Goal: Information Seeking & Learning: Check status

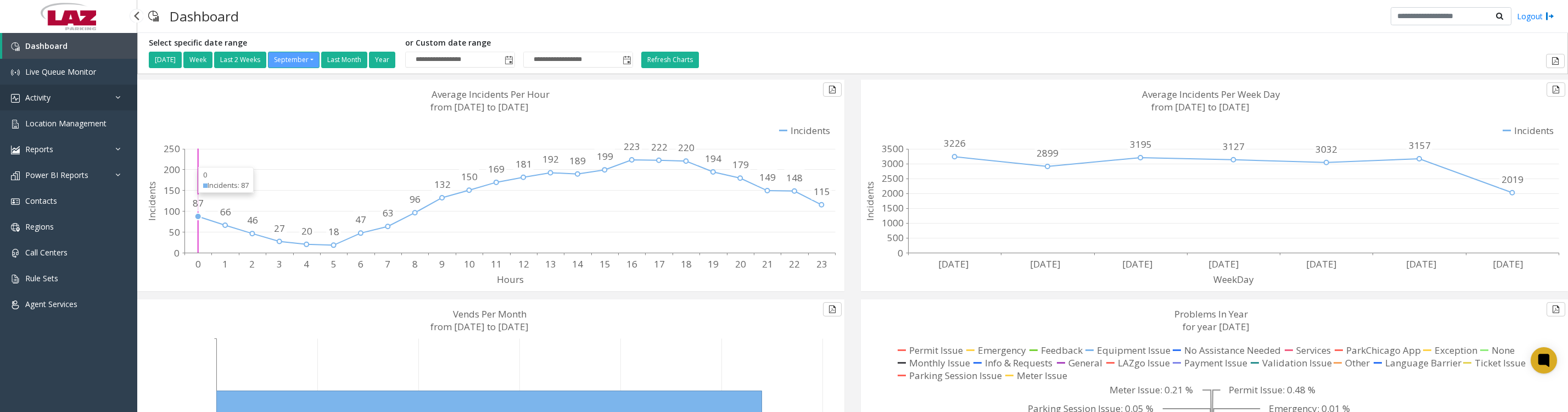
click at [67, 94] on link "Activity" at bounding box center [69, 97] width 137 height 26
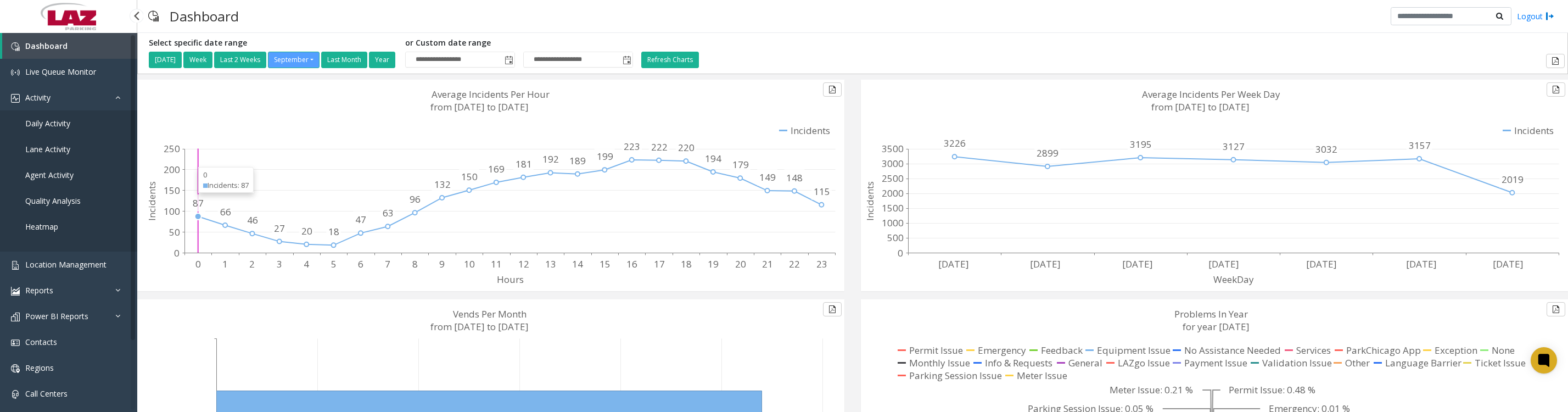
click at [69, 129] on span "Daily Activity" at bounding box center [47, 123] width 45 height 11
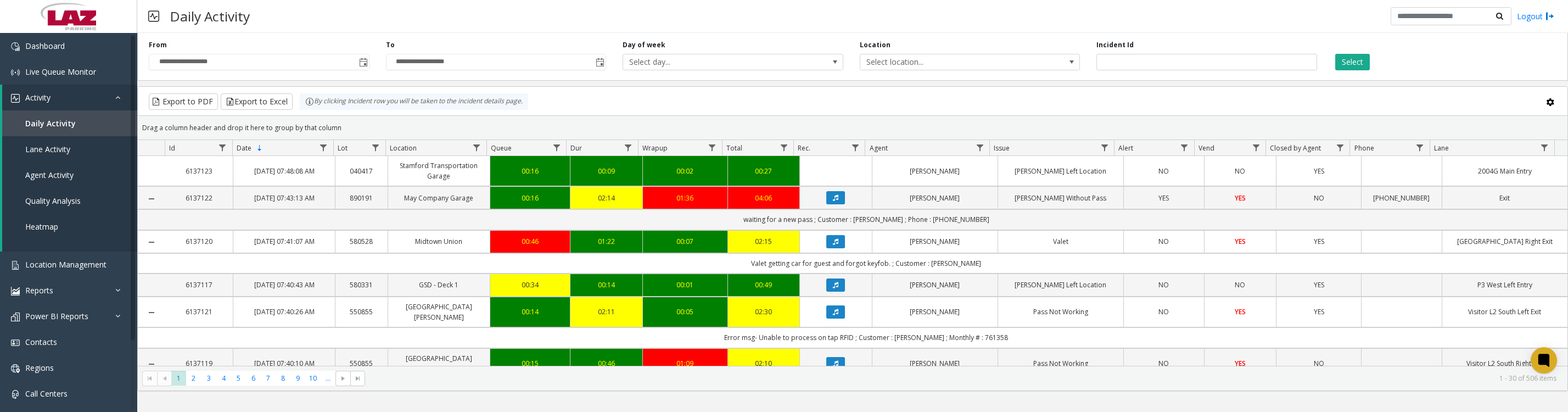
click at [364, 65] on span "Toggle popup" at bounding box center [363, 62] width 9 height 9
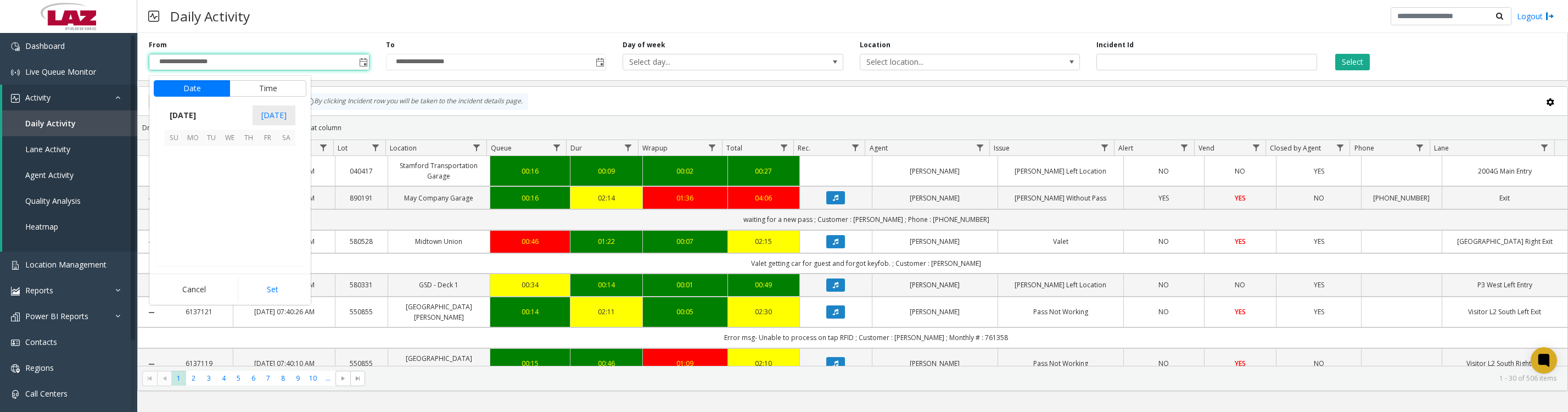
scroll to position [197072, 0]
click at [190, 165] on span "1" at bounding box center [192, 156] width 18 height 18
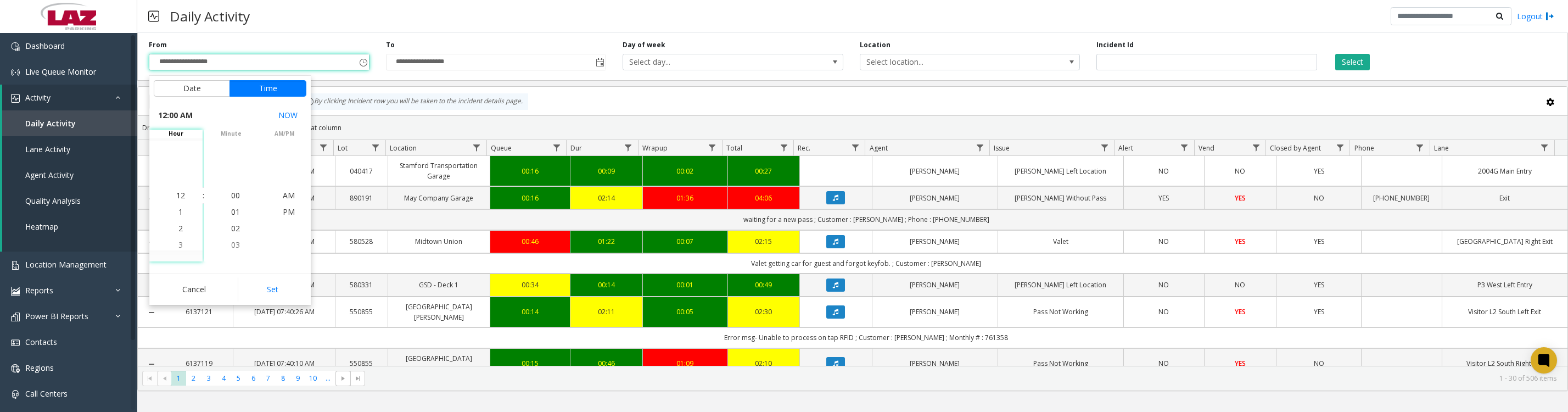
click at [249, 289] on button "Set" at bounding box center [272, 289] width 69 height 24
type input "**********"
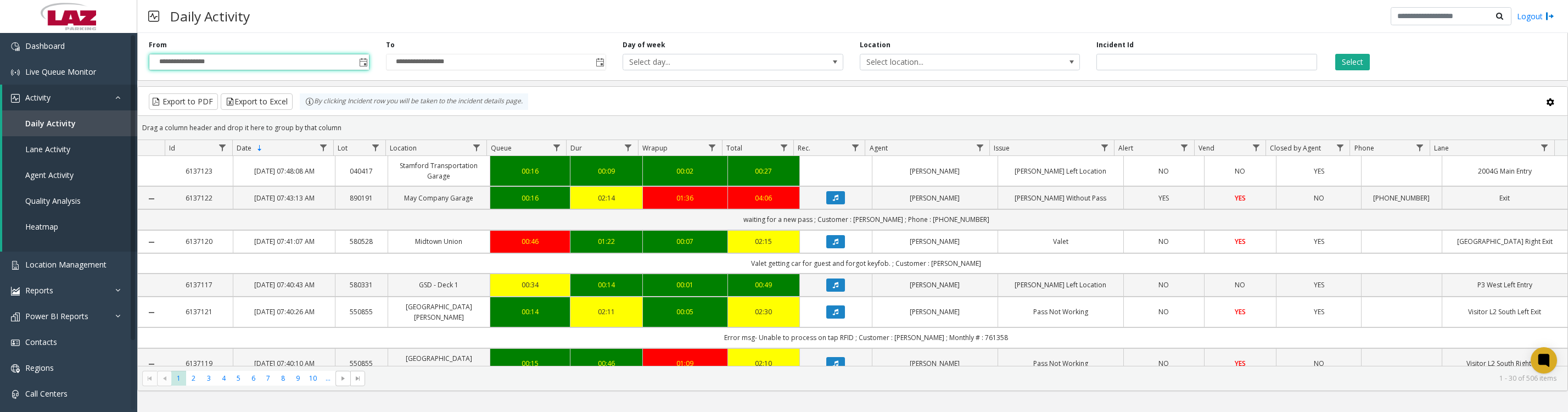
click at [895, 63] on span "Select location..." at bounding box center [948, 62] width 176 height 15
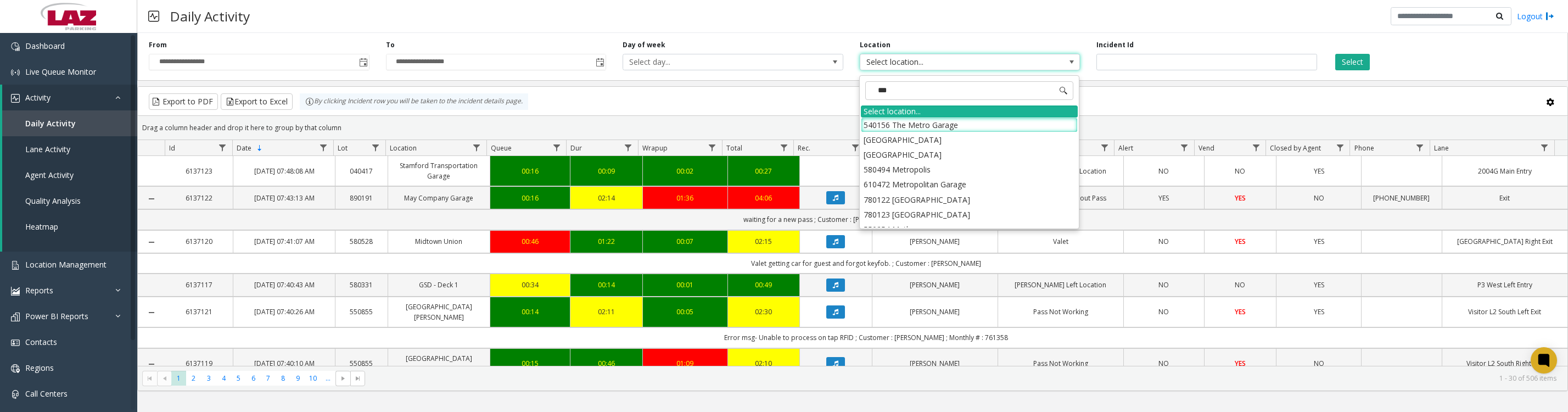
type input "****"
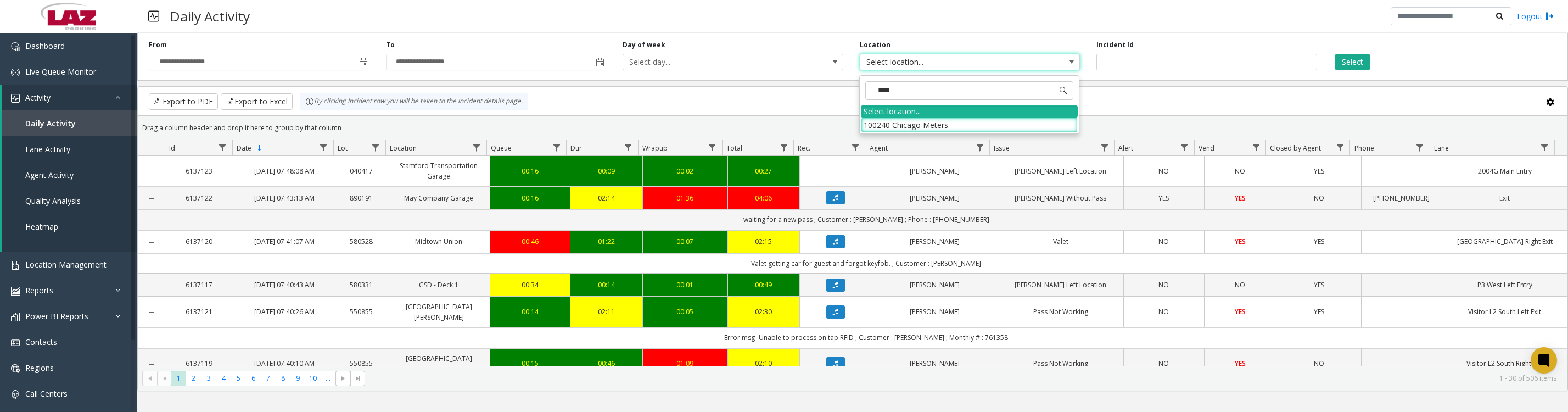
click at [878, 126] on li "100240 Chicago Meters" at bounding box center [969, 125] width 217 height 15
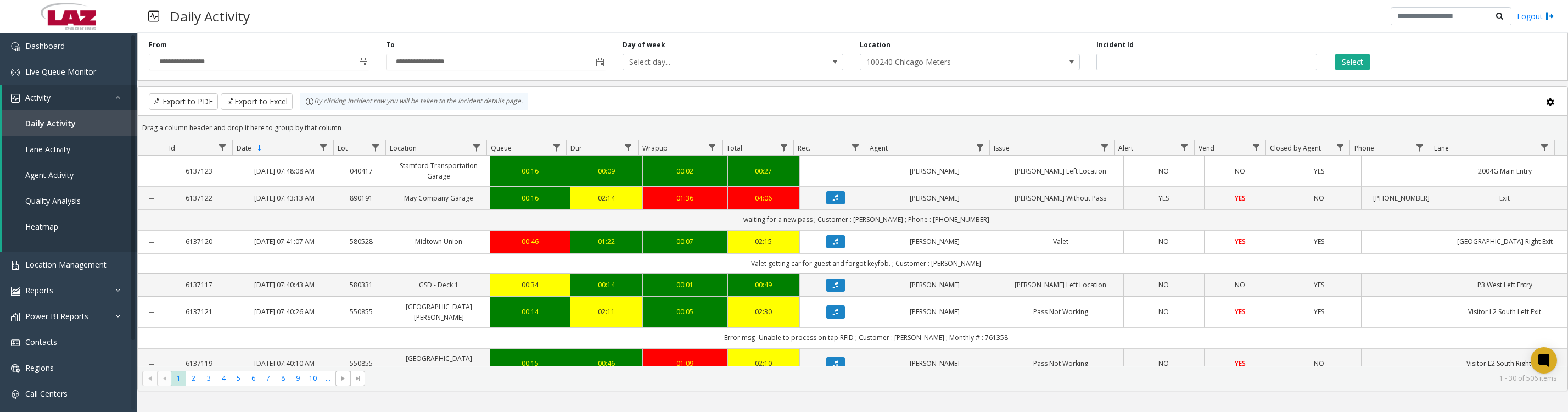
click at [1344, 60] on button "Select" at bounding box center [1353, 62] width 35 height 16
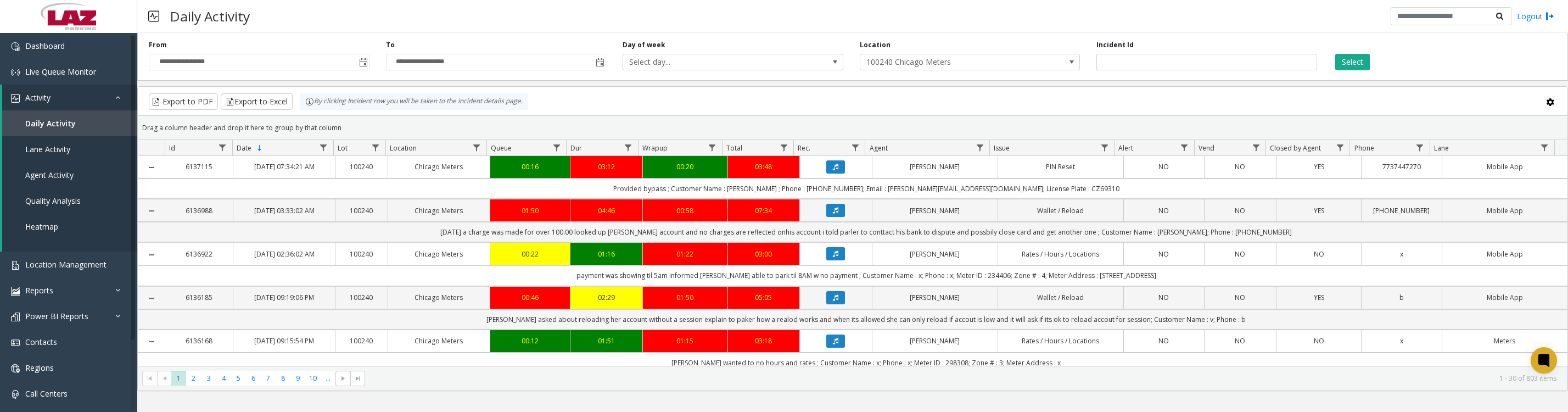
click at [980, 150] on span "Data table" at bounding box center [980, 148] width 9 height 9
click at [1018, 193] on input "Agent Filter" at bounding box center [1027, 200] width 94 height 18
type input "*****"
click button "Filter" at bounding box center [1051, 303] width 45 height 24
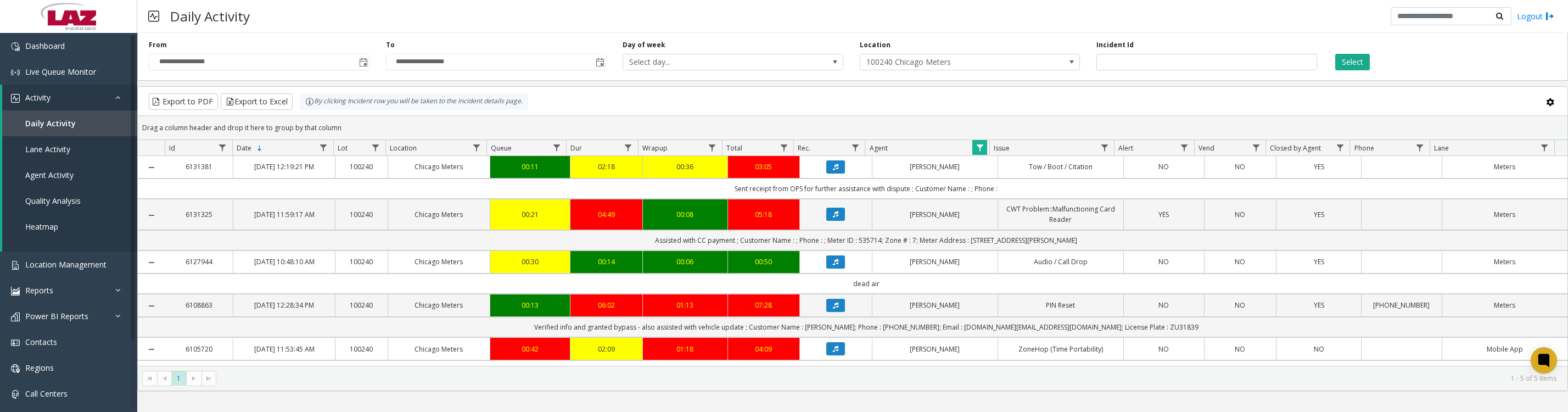
click at [826, 173] on button "Data table" at bounding box center [835, 167] width 18 height 13
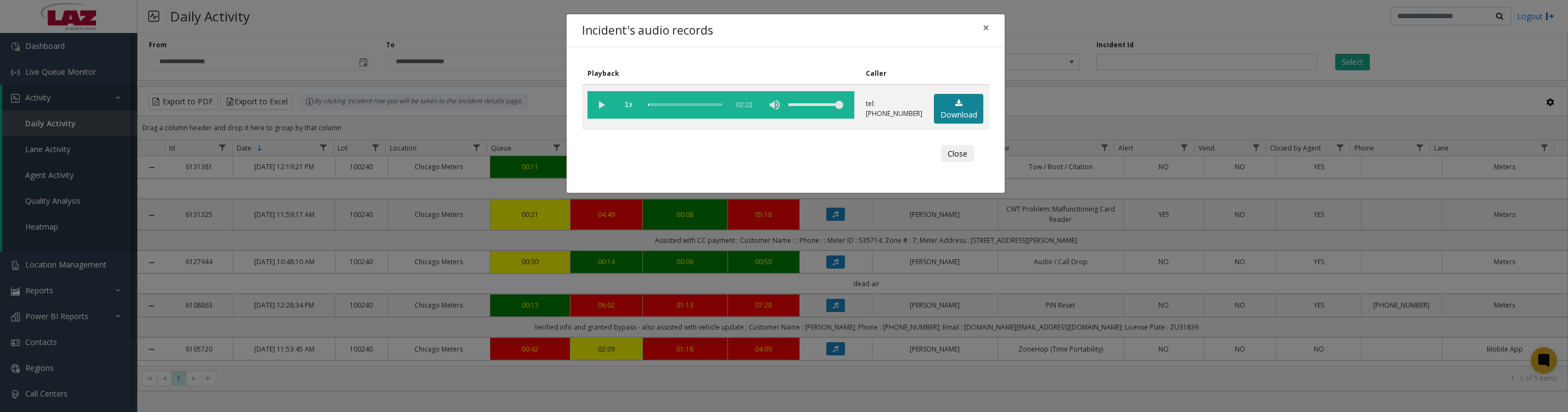
click at [945, 121] on link "Download" at bounding box center [959, 109] width 49 height 30
click at [603, 109] on vg-play-pause at bounding box center [602, 105] width 28 height 28
click at [933, 170] on div "Close" at bounding box center [785, 154] width 392 height 33
click at [964, 163] on button "Close" at bounding box center [957, 154] width 33 height 18
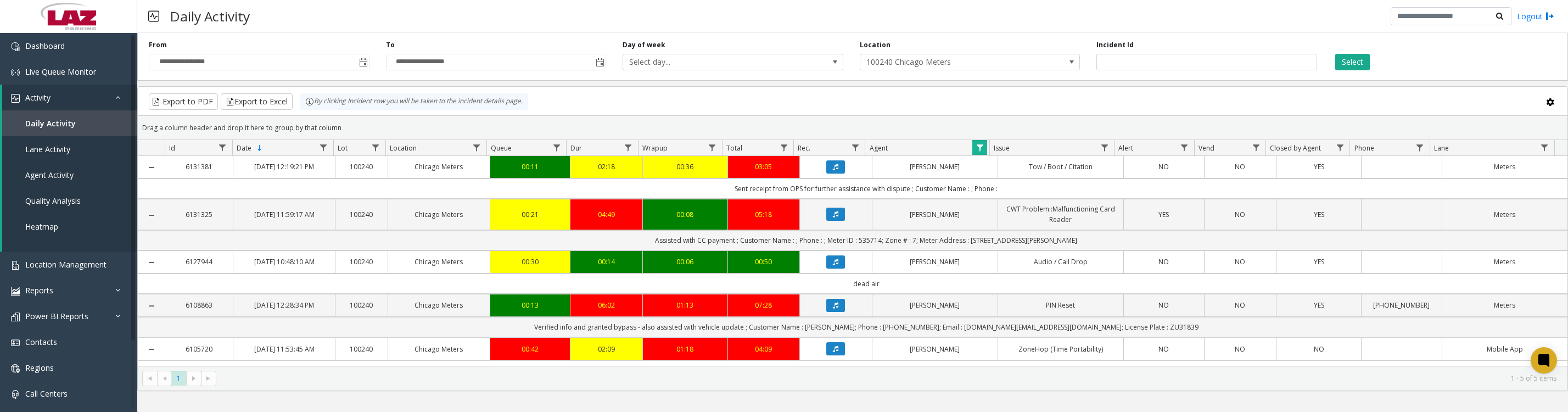
click at [833, 218] on icon "Data table" at bounding box center [835, 214] width 5 height 7
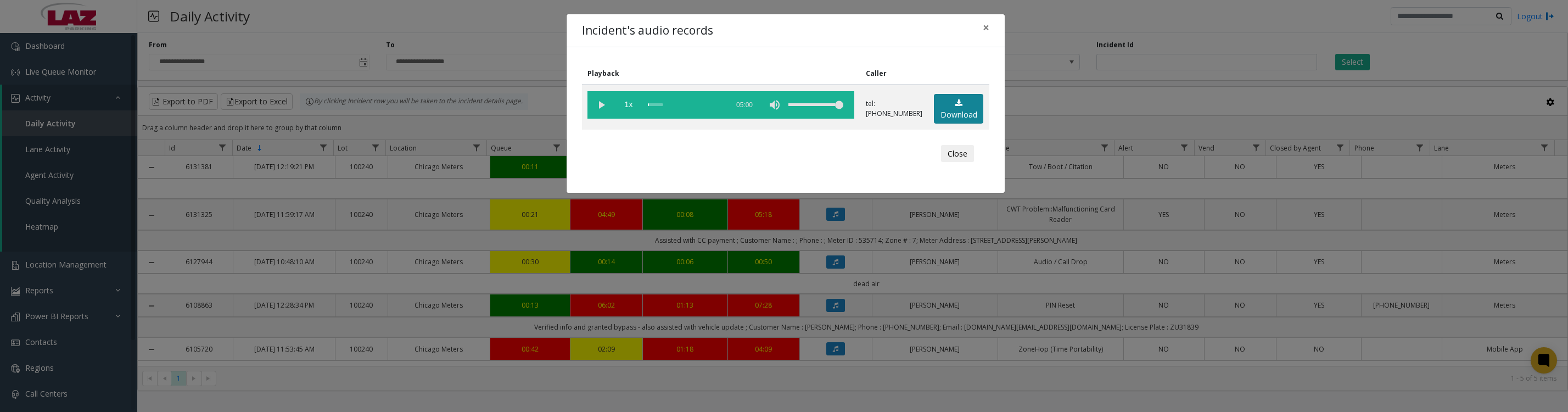
click at [955, 107] on icon at bounding box center [959, 103] width 7 height 8
click at [602, 112] on vg-play-pause at bounding box center [602, 105] width 28 height 28
drag, startPoint x: 957, startPoint y: 157, endPoint x: 974, endPoint y: 160, distance: 17.3
click at [957, 157] on button "Close" at bounding box center [957, 154] width 33 height 18
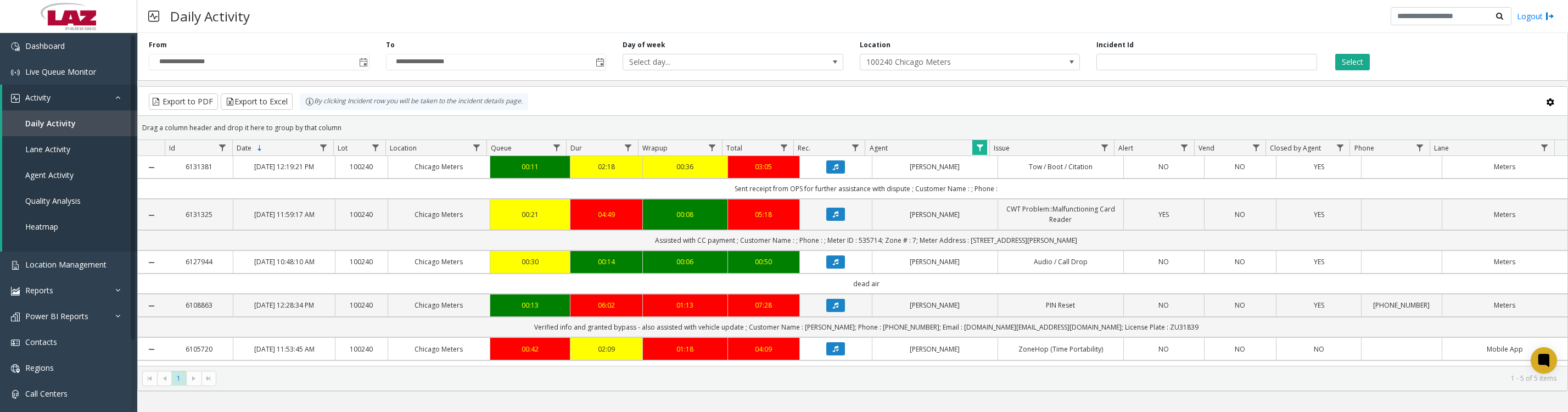
click at [984, 152] on span "Data table" at bounding box center [980, 148] width 9 height 9
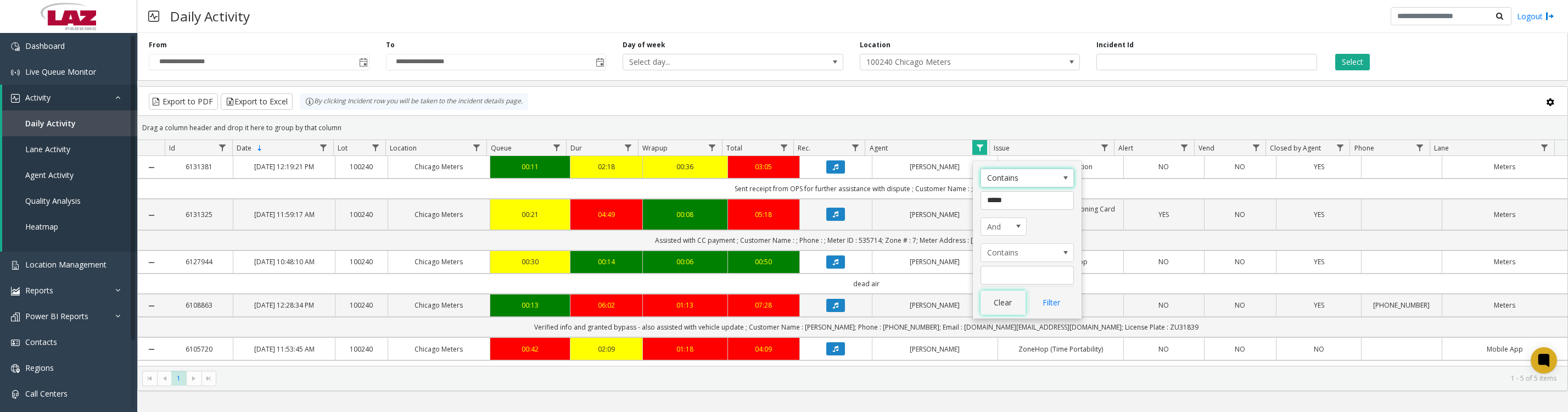
click at [1010, 305] on button "Clear" at bounding box center [1003, 303] width 45 height 24
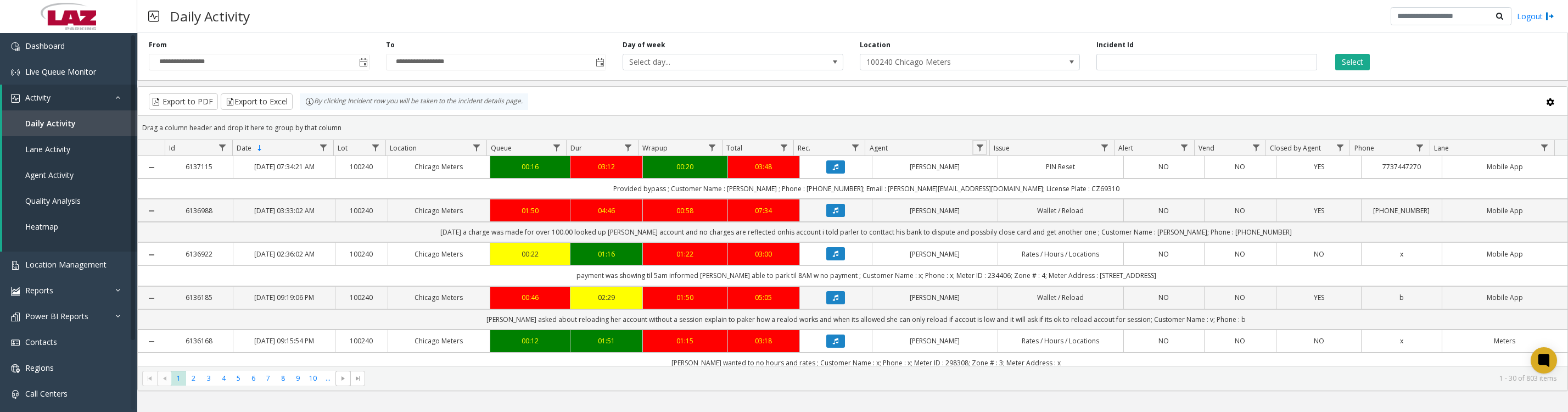
click at [977, 152] on span "Data table" at bounding box center [980, 148] width 9 height 9
click at [1000, 206] on input "Agent Filter" at bounding box center [1027, 200] width 94 height 18
type input "*****"
click button "Filter" at bounding box center [1051, 303] width 45 height 24
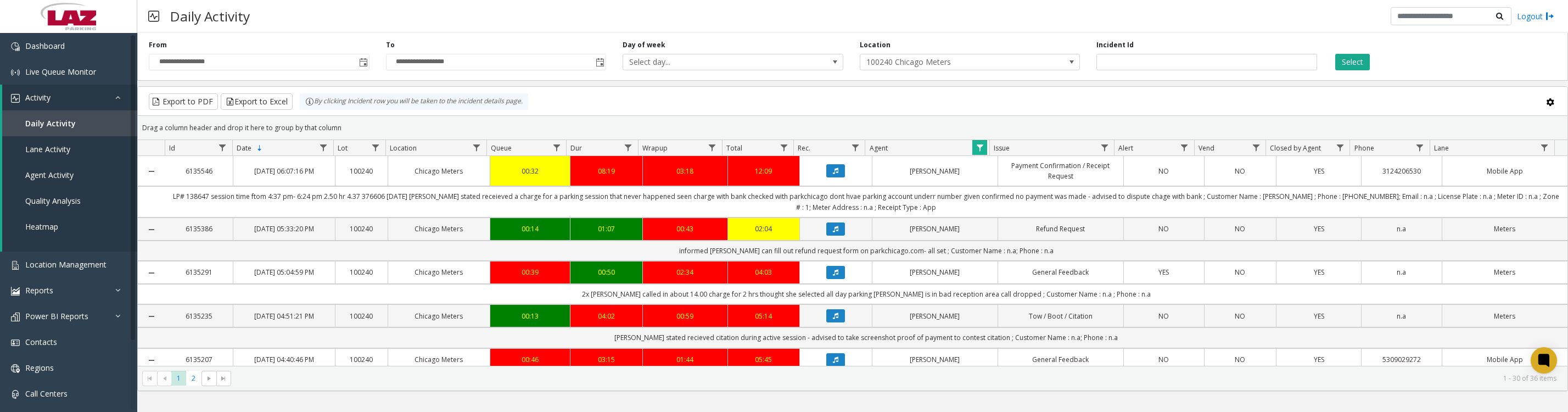
click at [831, 236] on button "Data table" at bounding box center [835, 229] width 18 height 13
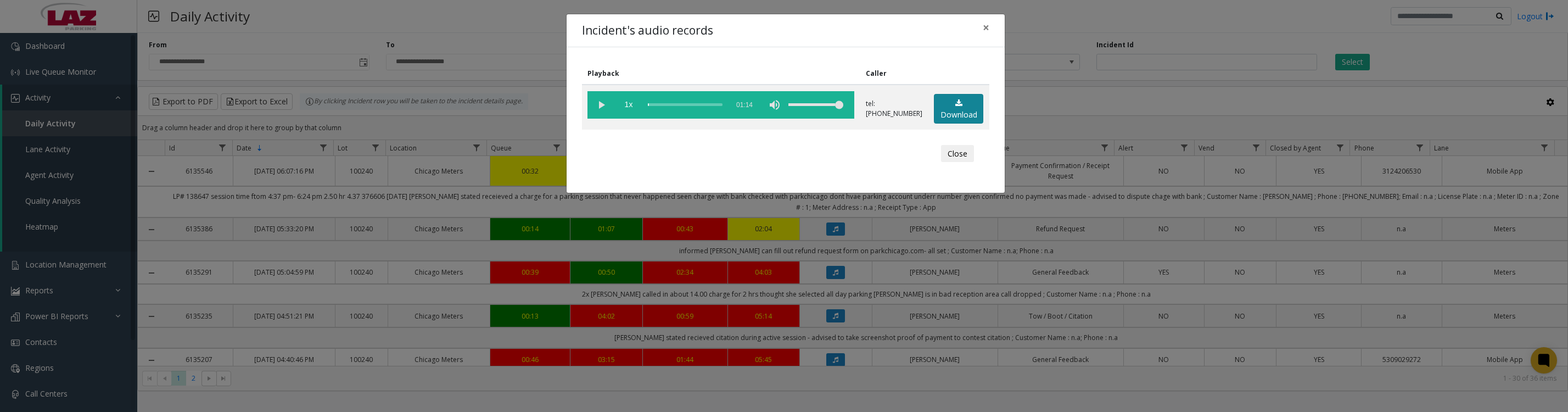
click at [966, 109] on link "Download" at bounding box center [959, 109] width 49 height 30
click at [600, 111] on vg-play-pause at bounding box center [602, 105] width 28 height 28
drag, startPoint x: 961, startPoint y: 163, endPoint x: 1204, endPoint y: 233, distance: 252.9
click at [961, 163] on button "Close" at bounding box center [957, 154] width 33 height 18
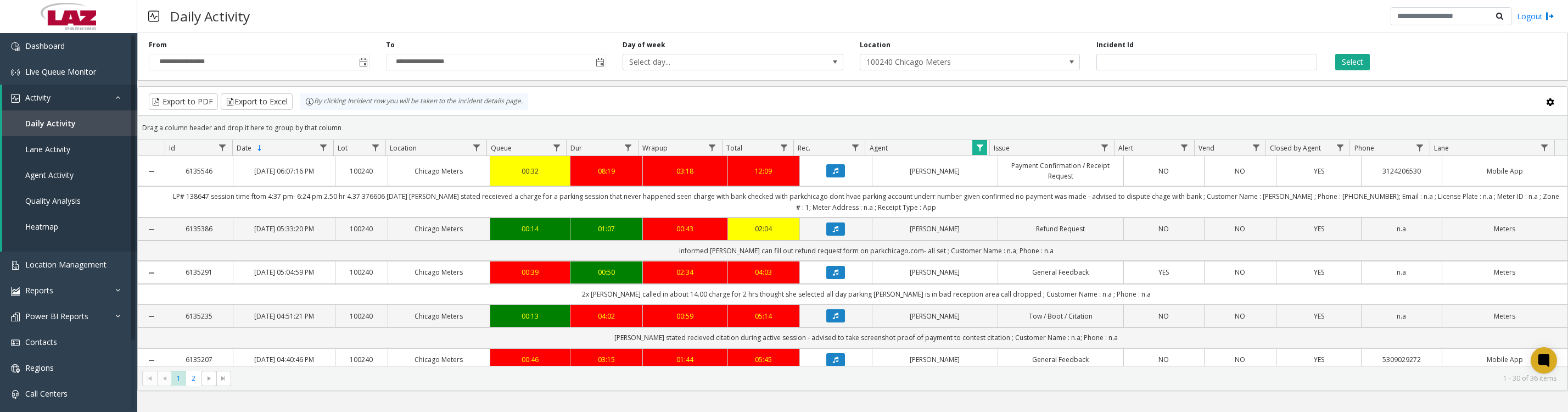
click at [982, 152] on span "Data table" at bounding box center [980, 148] width 9 height 9
click at [999, 304] on button "Clear" at bounding box center [1003, 303] width 45 height 24
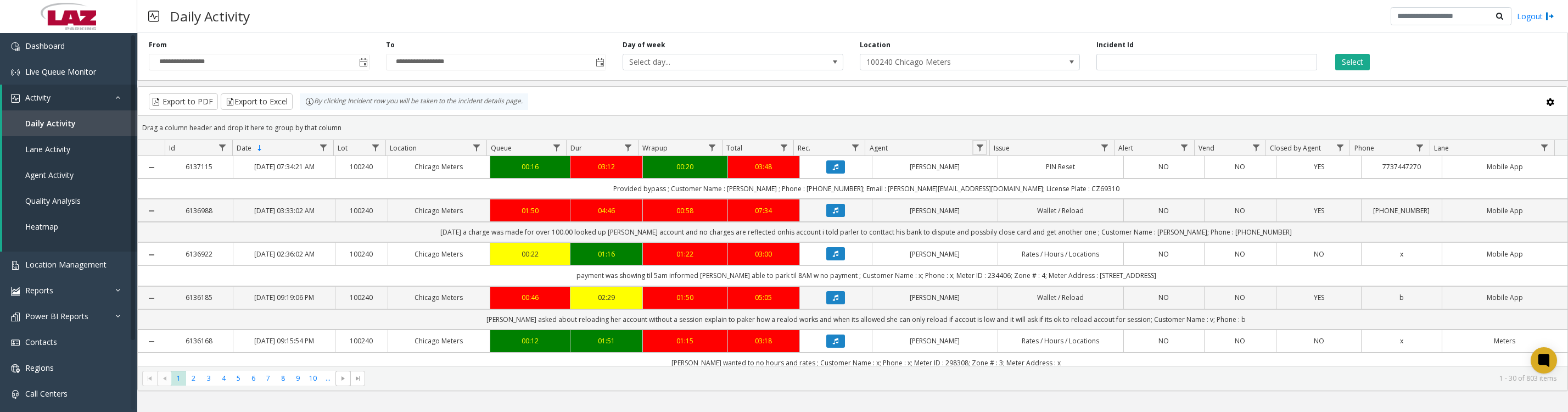
click at [979, 152] on span "Data table" at bounding box center [980, 148] width 9 height 9
click at [1019, 198] on input "Agent Filter" at bounding box center [1027, 200] width 94 height 18
type input "*****"
click button "Filter" at bounding box center [1051, 303] width 45 height 24
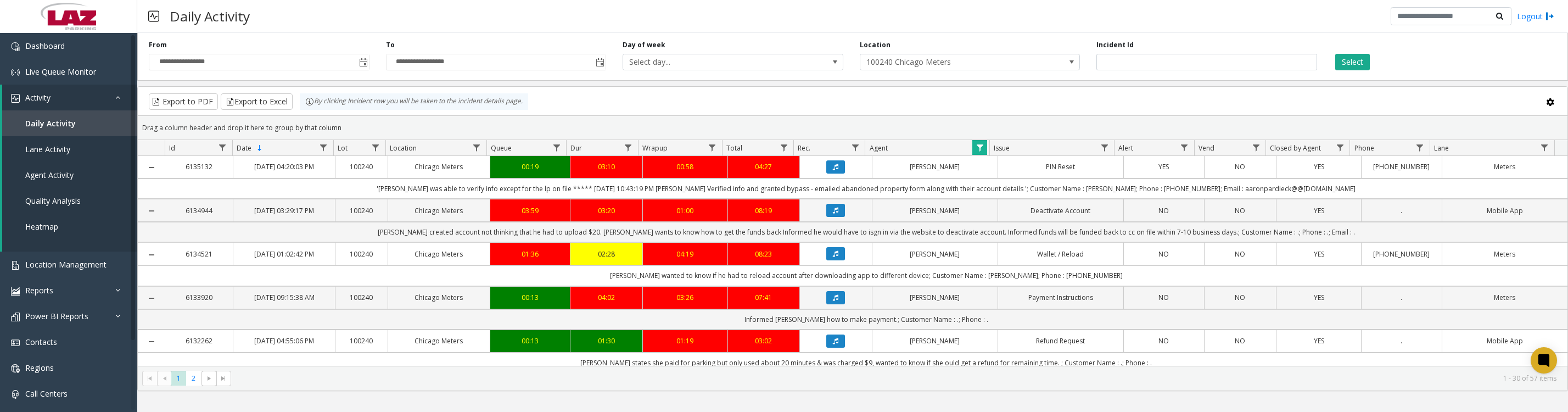
click at [833, 214] on icon "Data table" at bounding box center [835, 210] width 5 height 7
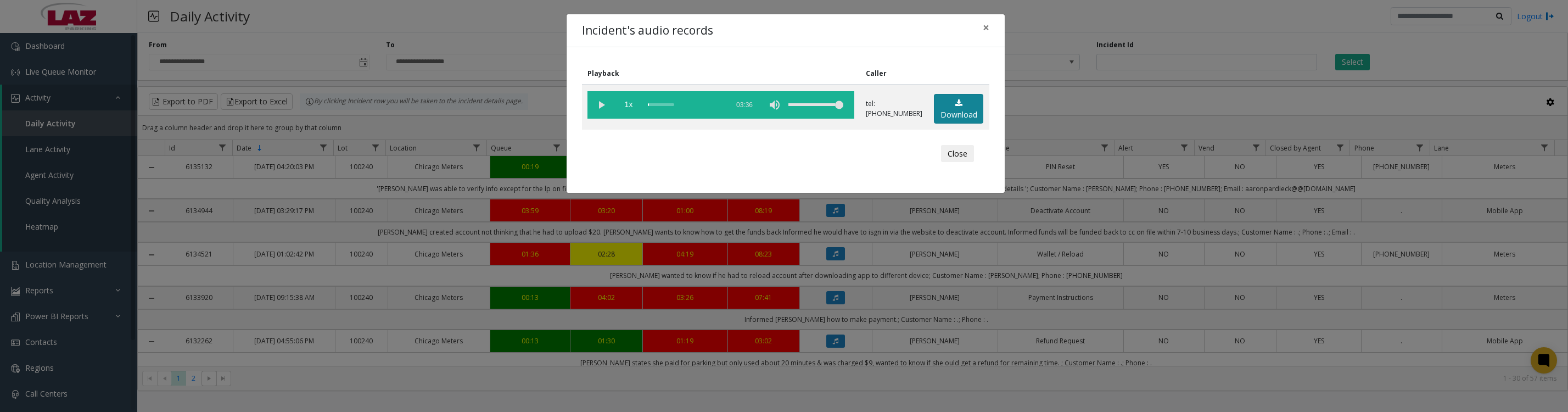
click at [966, 111] on link "Download" at bounding box center [959, 109] width 49 height 30
drag, startPoint x: 598, startPoint y: 106, endPoint x: 690, endPoint y: 115, distance: 92.4
click at [598, 106] on vg-play-pause at bounding box center [602, 105] width 28 height 28
click at [597, 114] on vg-play-pause at bounding box center [602, 105] width 28 height 28
click at [964, 163] on button "Close" at bounding box center [957, 154] width 33 height 18
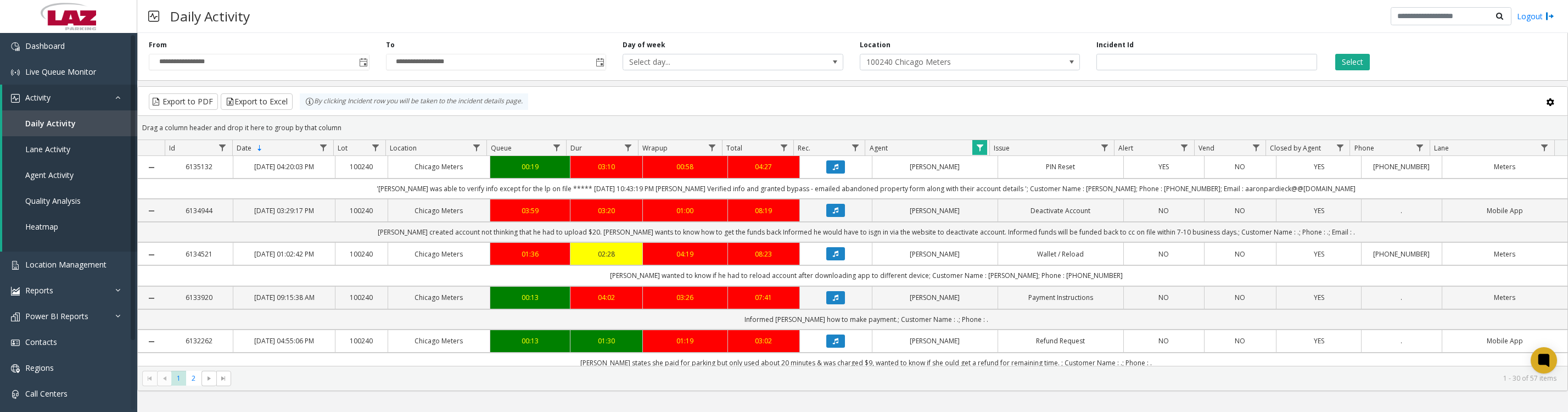
click at [984, 150] on span "Data table" at bounding box center [980, 148] width 9 height 9
click at [1009, 305] on button "Clear" at bounding box center [1003, 303] width 45 height 24
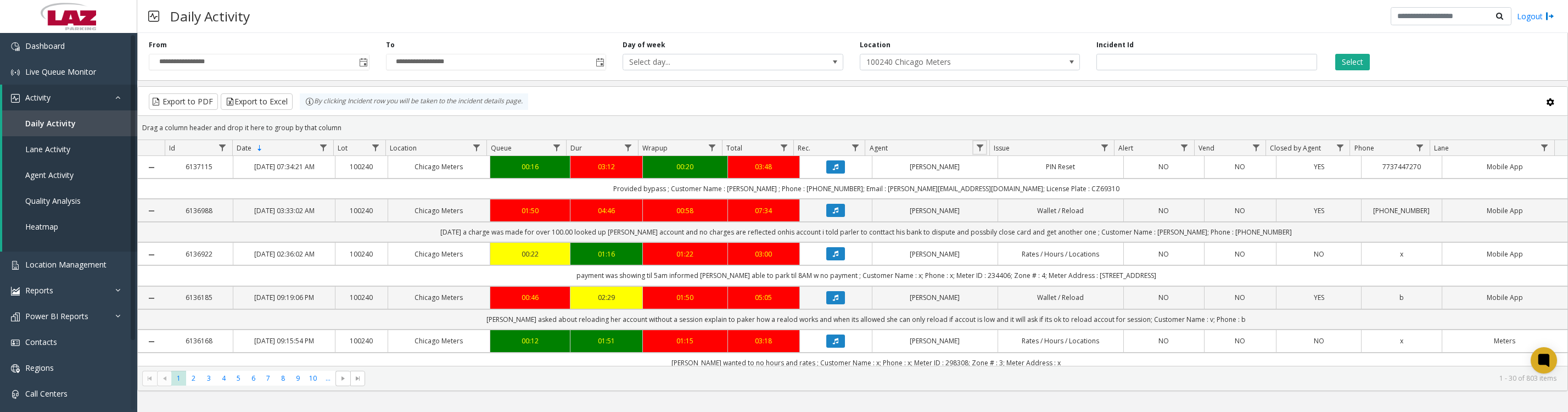
click at [984, 155] on link "Data table" at bounding box center [980, 148] width 15 height 15
drag, startPoint x: 998, startPoint y: 201, endPoint x: 1018, endPoint y: 204, distance: 20.2
click at [999, 201] on input "Agent Filter" at bounding box center [1027, 200] width 94 height 18
type input "****"
click button "Filter" at bounding box center [1051, 303] width 45 height 24
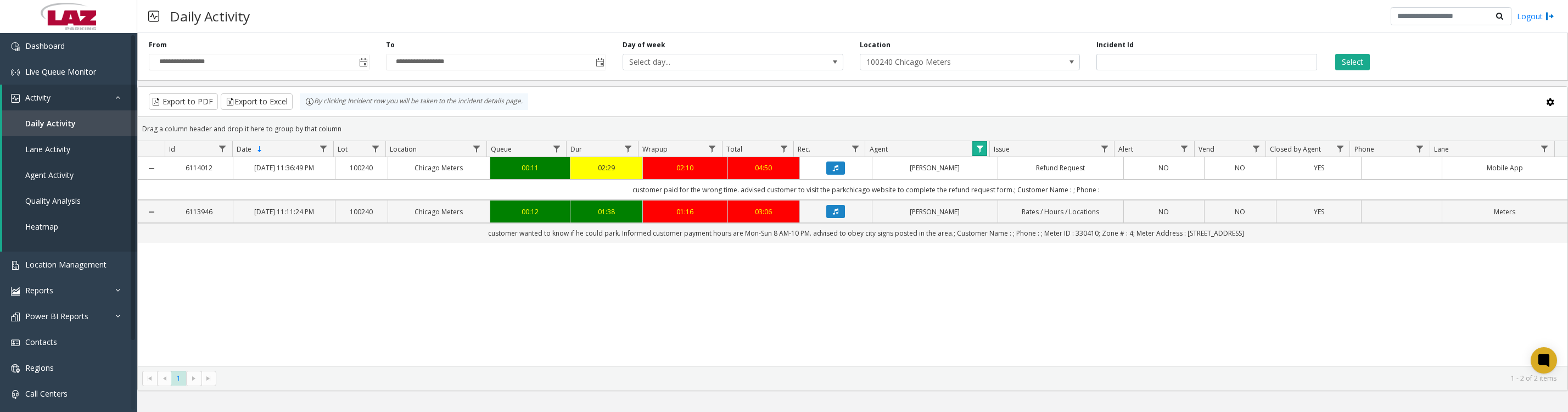
click at [980, 154] on span "Data table" at bounding box center [980, 148] width 9 height 9
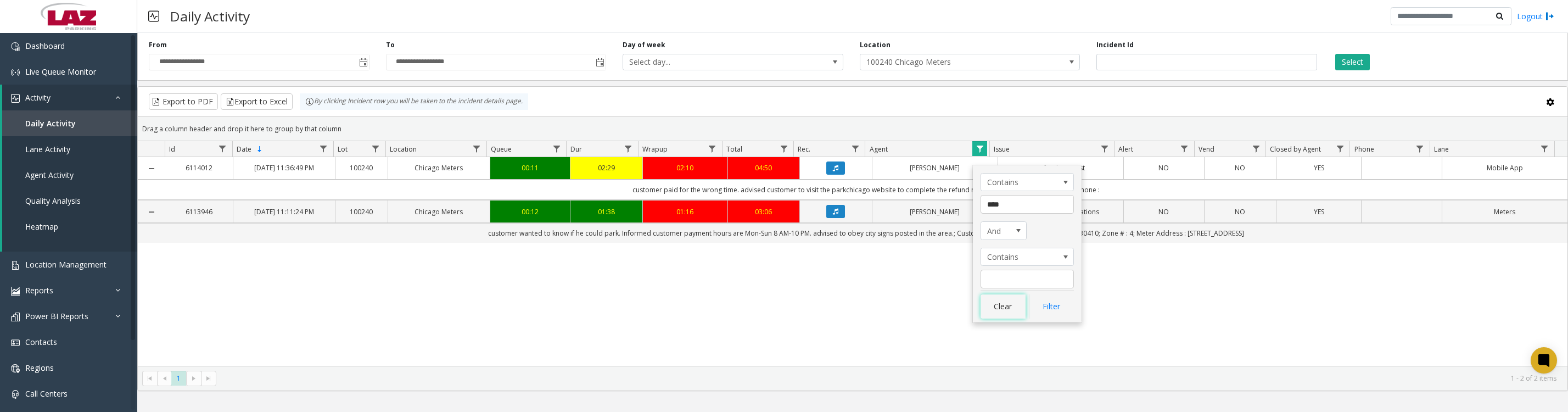
click at [1005, 307] on button "Clear" at bounding box center [1003, 307] width 45 height 24
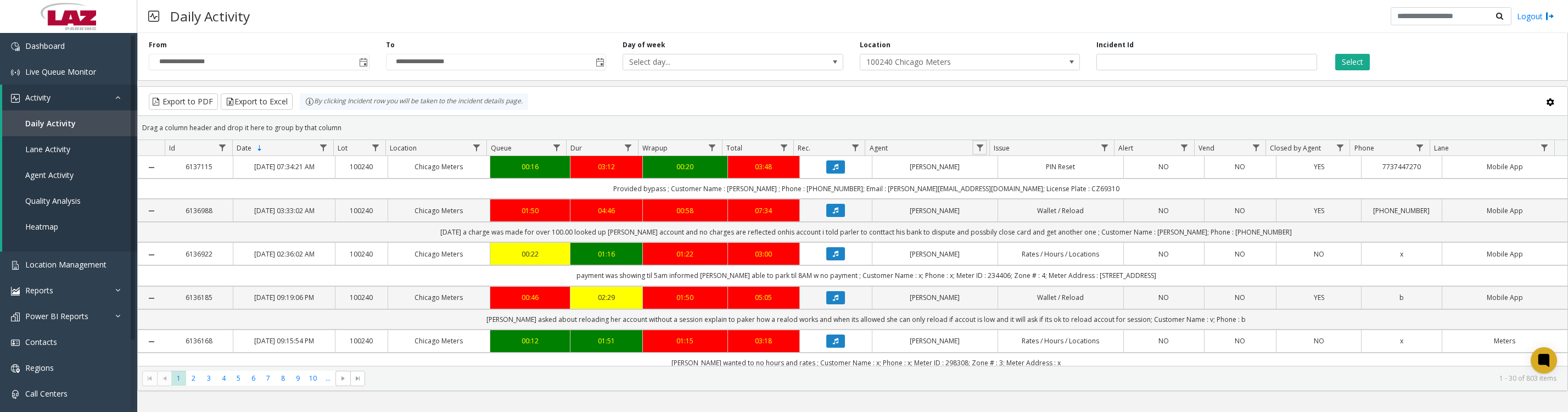
click at [979, 152] on span "Data table" at bounding box center [980, 148] width 9 height 9
click at [999, 208] on input "Agent Filter" at bounding box center [1027, 200] width 94 height 18
type input "******"
click button "Filter" at bounding box center [1051, 303] width 45 height 24
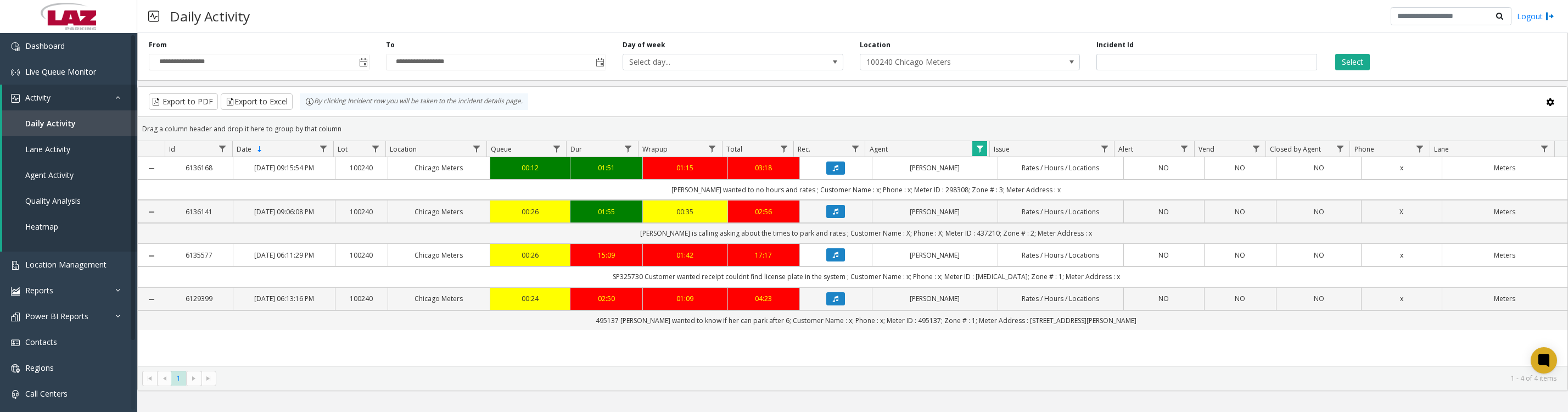
click at [833, 171] on icon "Data table" at bounding box center [835, 168] width 5 height 7
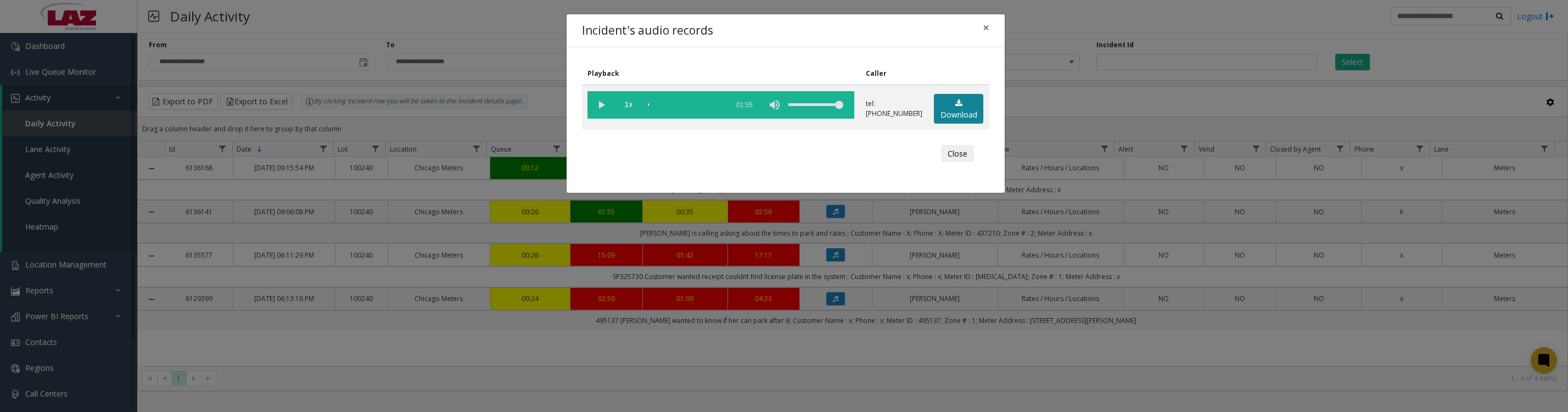
click at [956, 122] on link "Download" at bounding box center [959, 109] width 49 height 30
drag, startPoint x: 600, startPoint y: 113, endPoint x: 621, endPoint y: 131, distance: 27.7
click at [600, 113] on vg-play-pause at bounding box center [602, 105] width 28 height 28
drag, startPoint x: 949, startPoint y: 169, endPoint x: 978, endPoint y: 169, distance: 29.0
click at [949, 163] on button "Close" at bounding box center [957, 154] width 33 height 18
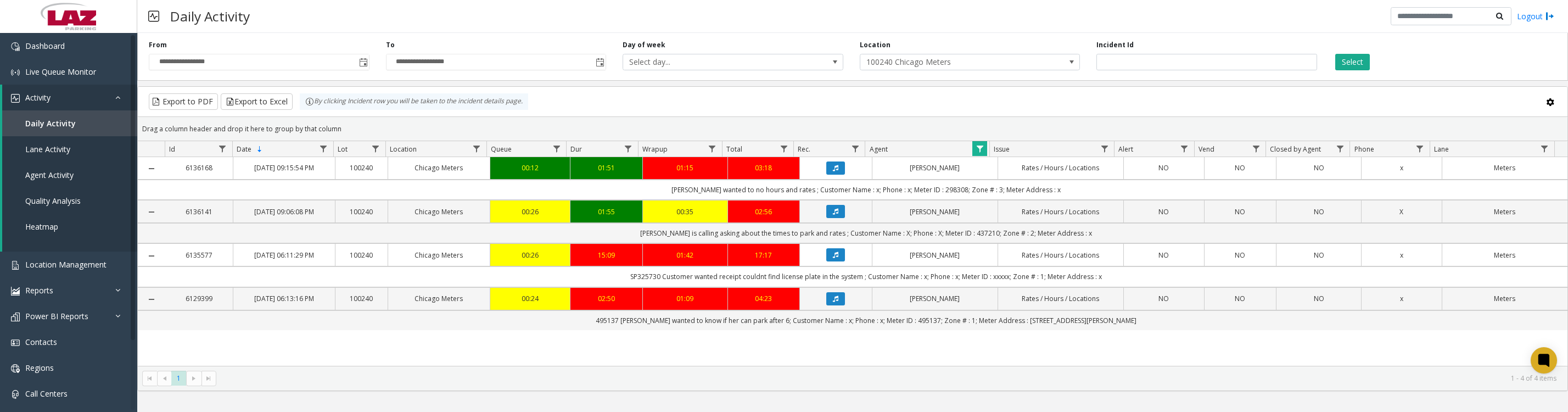
click at [833, 215] on icon "Data table" at bounding box center [835, 212] width 5 height 7
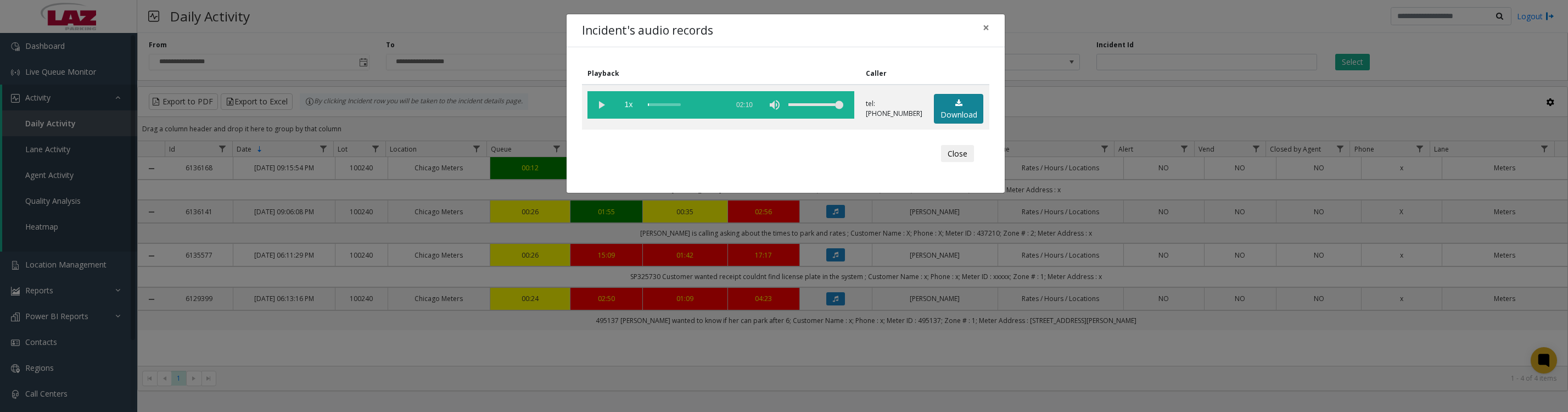
click at [945, 111] on link "Download" at bounding box center [959, 109] width 49 height 30
click at [598, 115] on vg-play-pause at bounding box center [602, 105] width 28 height 28
click at [961, 163] on button "Close" at bounding box center [957, 154] width 33 height 18
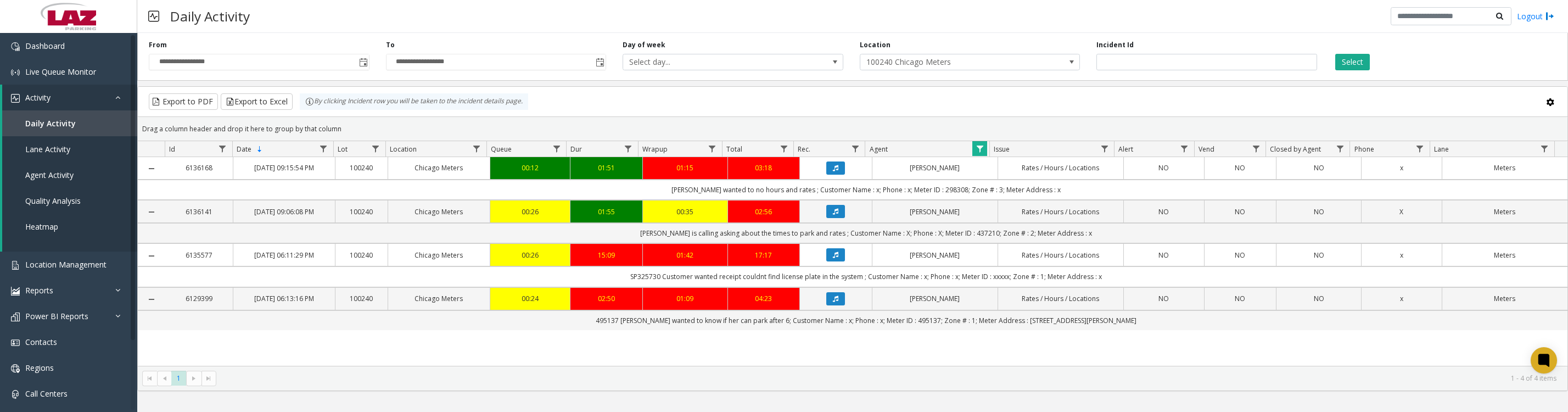
click at [834, 305] on button "Data table" at bounding box center [835, 299] width 18 height 13
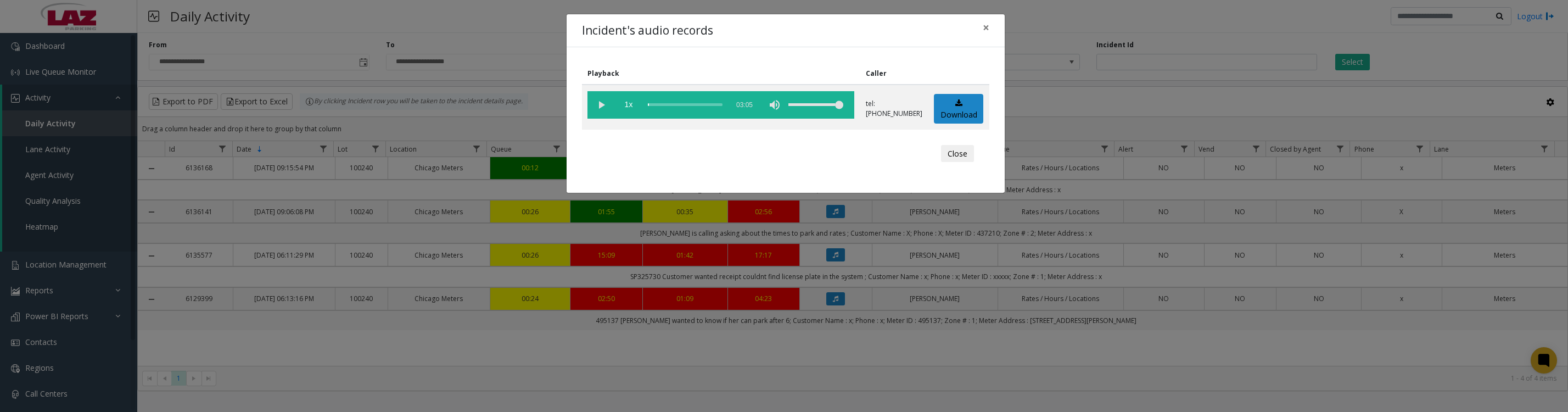
drag, startPoint x: 949, startPoint y: 163, endPoint x: 952, endPoint y: 171, distance: 8.5
click at [951, 163] on button "Close" at bounding box center [957, 154] width 33 height 18
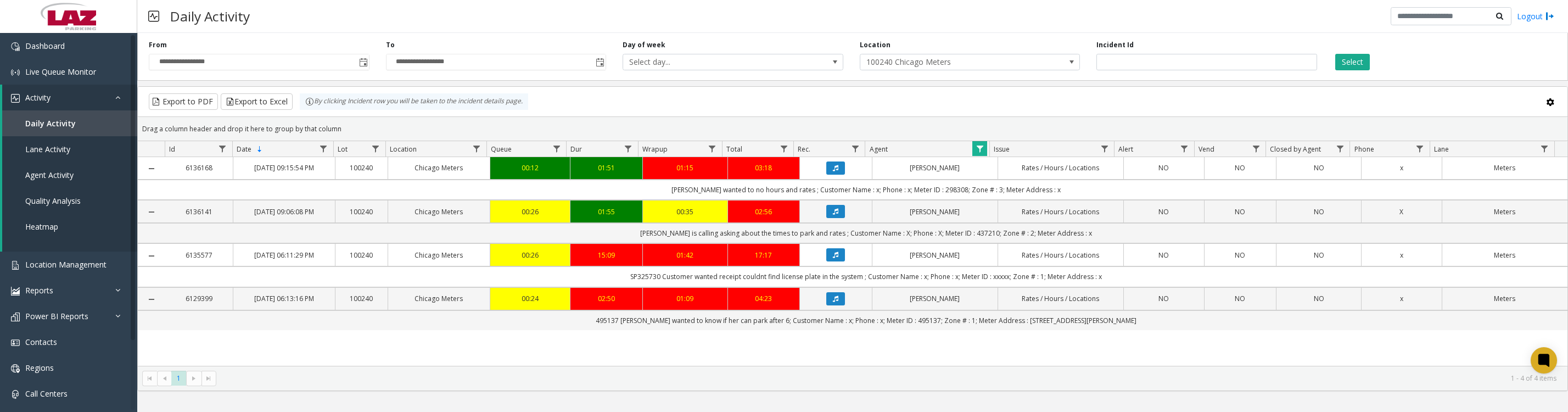
click at [833, 258] on icon "Data table" at bounding box center [835, 255] width 5 height 7
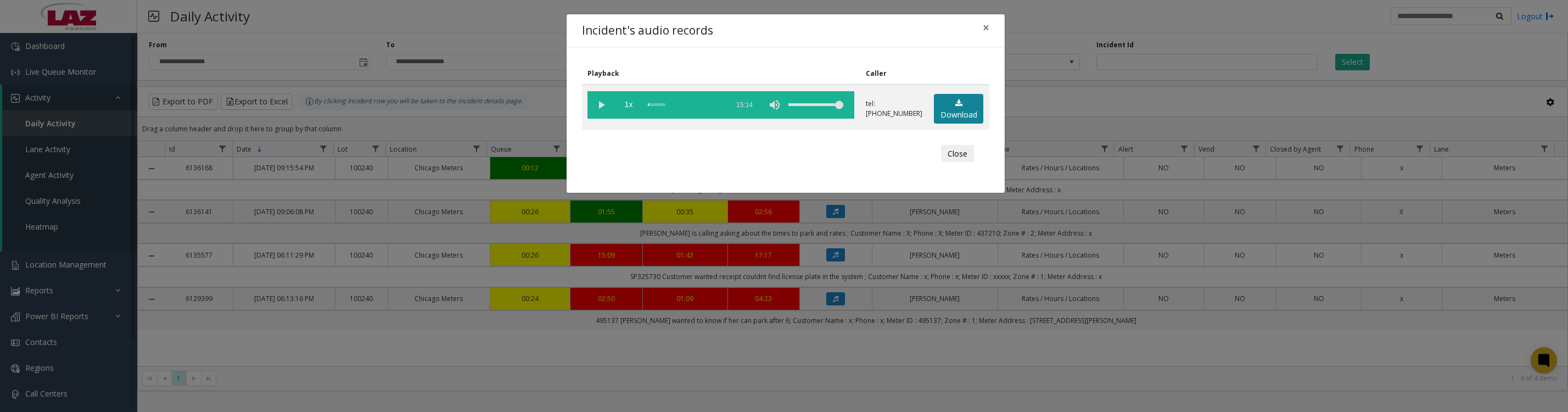
click at [957, 123] on link "Download" at bounding box center [959, 109] width 49 height 30
drag, startPoint x: 964, startPoint y: 165, endPoint x: 949, endPoint y: 206, distance: 43.7
click at [964, 163] on button "Close" at bounding box center [957, 154] width 33 height 18
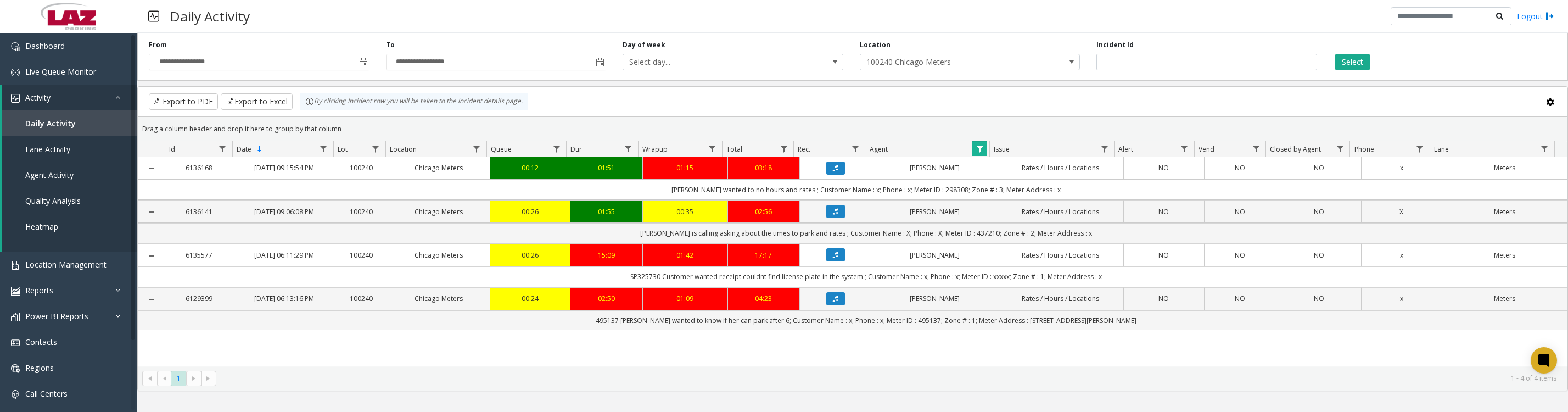
click at [832, 305] on button "Data table" at bounding box center [835, 299] width 18 height 13
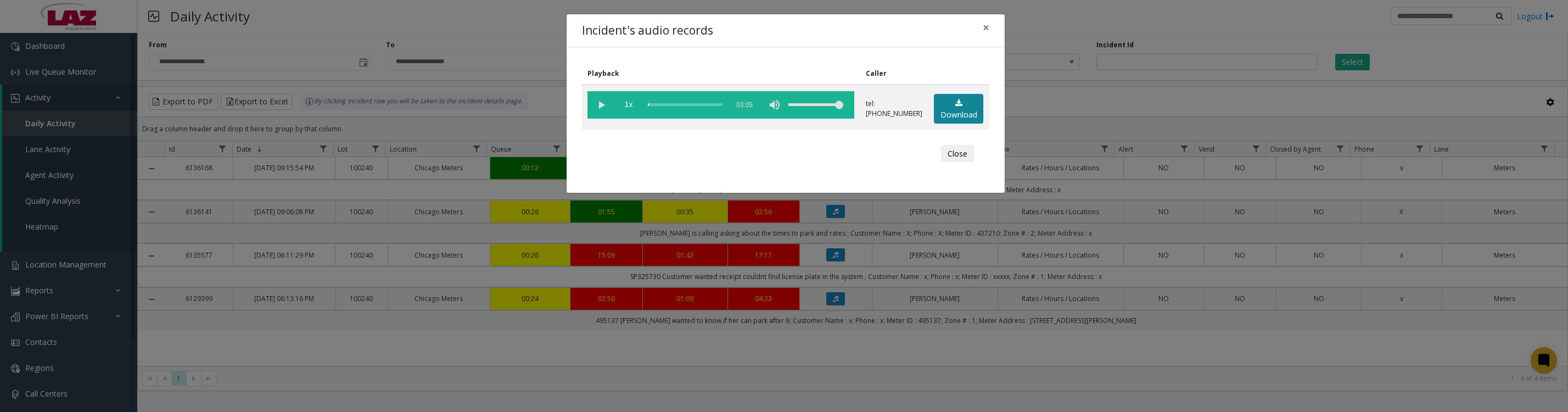
click at [944, 124] on link "Download" at bounding box center [959, 109] width 49 height 30
click at [598, 111] on vg-play-pause at bounding box center [602, 105] width 28 height 28
click at [959, 162] on button "Close" at bounding box center [957, 154] width 33 height 18
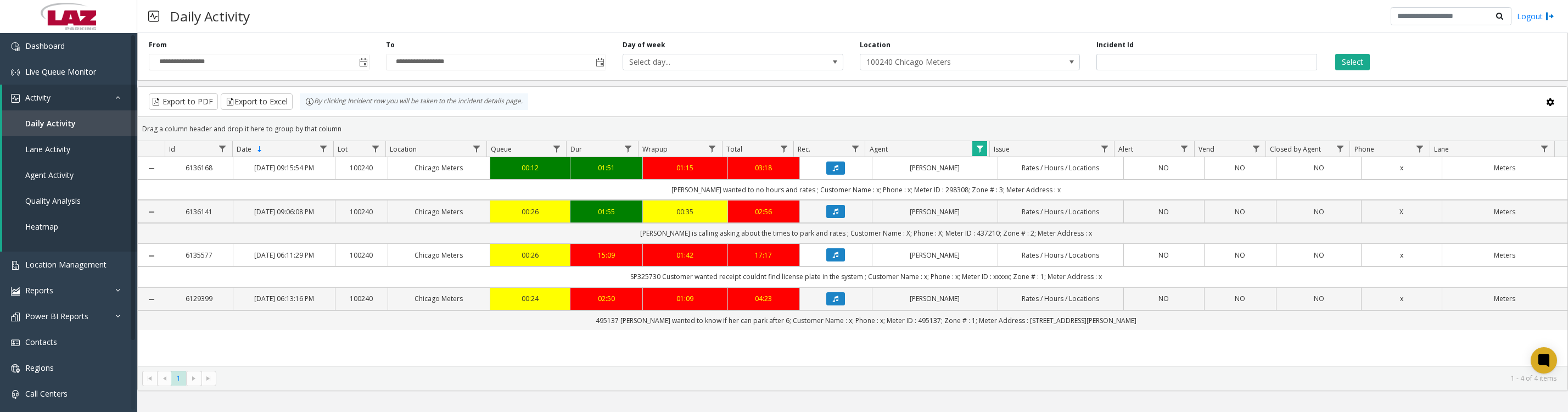
click at [984, 152] on span "Data table" at bounding box center [980, 148] width 9 height 9
click at [1023, 315] on button "Clear" at bounding box center [1003, 306] width 45 height 24
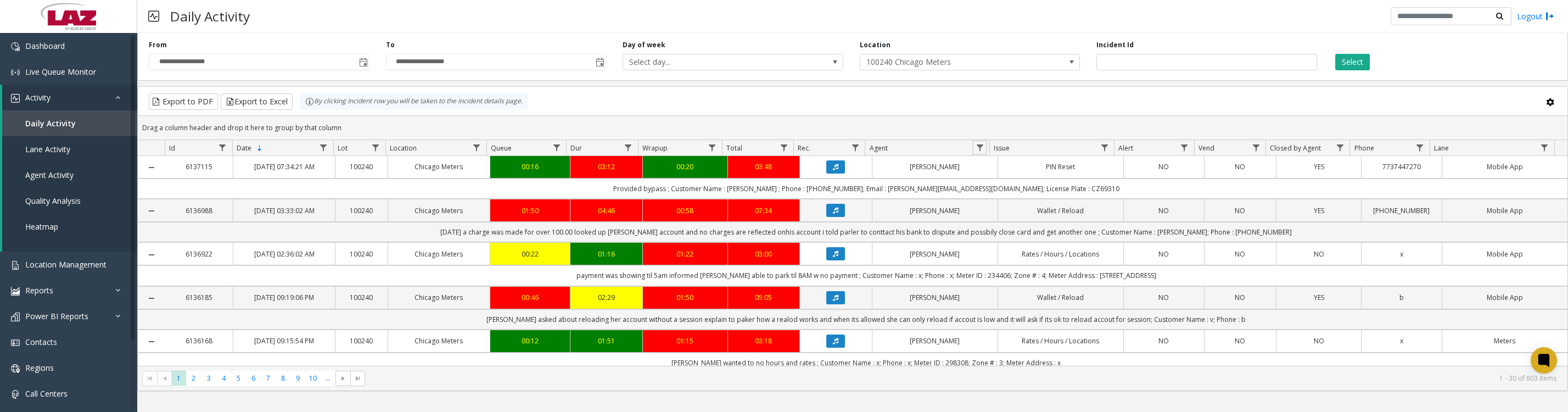
click at [979, 152] on span "Data table" at bounding box center [980, 148] width 9 height 9
click at [994, 203] on input "Agent Filter" at bounding box center [1027, 200] width 94 height 18
type input "*****"
click button "Filter" at bounding box center [1051, 303] width 45 height 24
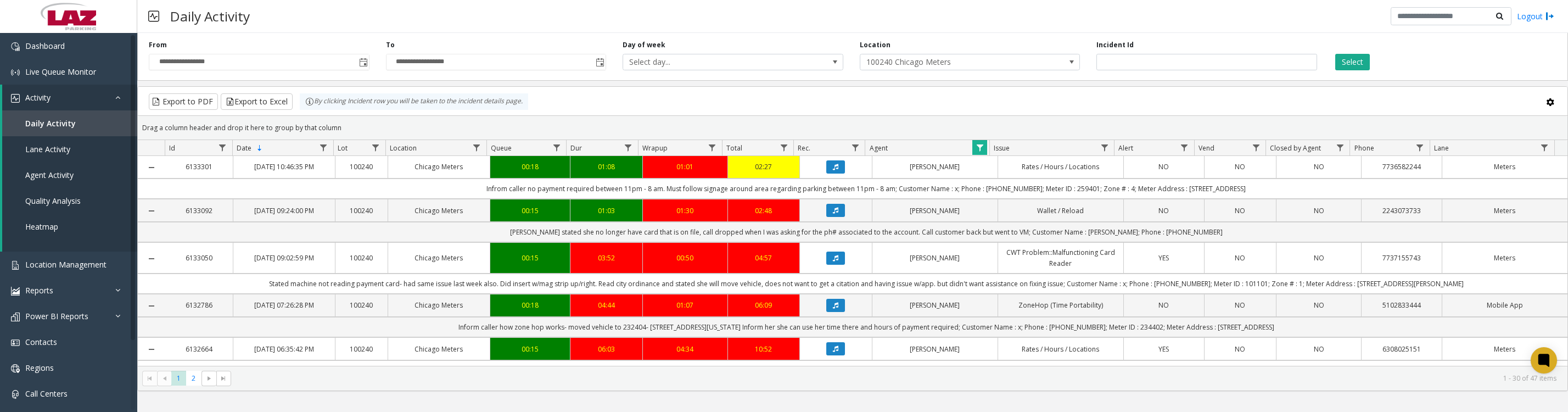
click at [833, 170] on icon "Data table" at bounding box center [835, 167] width 5 height 7
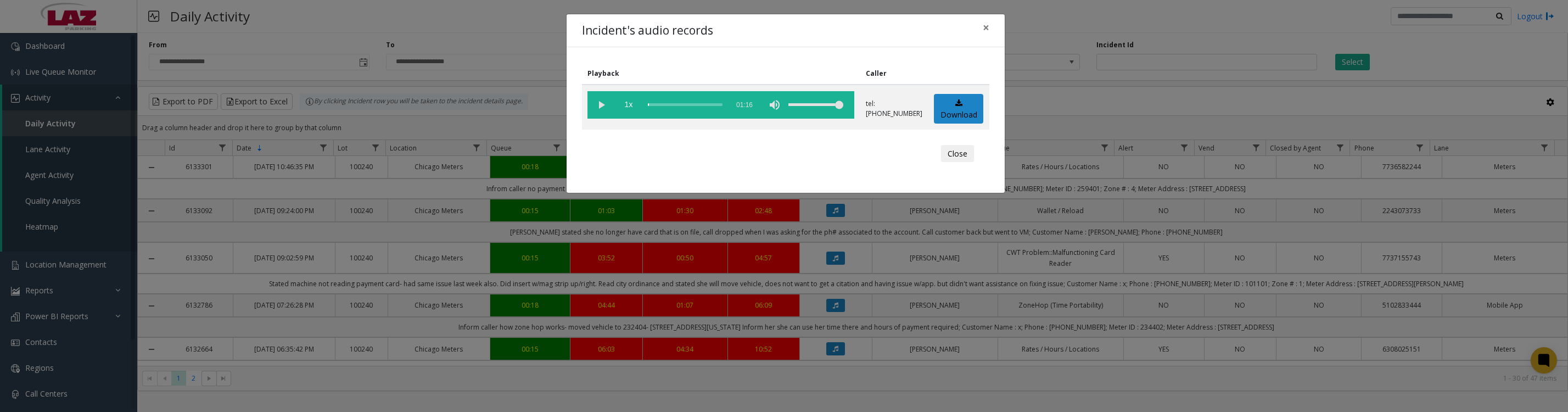
click at [605, 109] on vg-play-pause at bounding box center [602, 105] width 28 height 28
click at [955, 107] on icon at bounding box center [959, 103] width 7 height 8
click at [957, 163] on button "Close" at bounding box center [957, 154] width 33 height 18
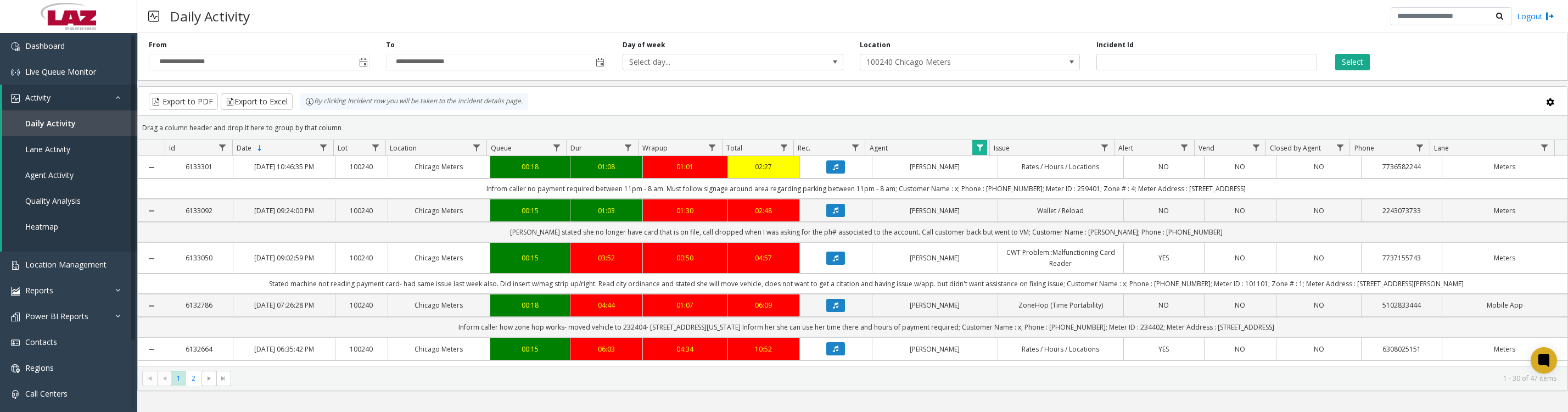
click at [982, 152] on span "Data table" at bounding box center [980, 148] width 9 height 9
click at [1003, 309] on button "Clear" at bounding box center [1003, 303] width 45 height 24
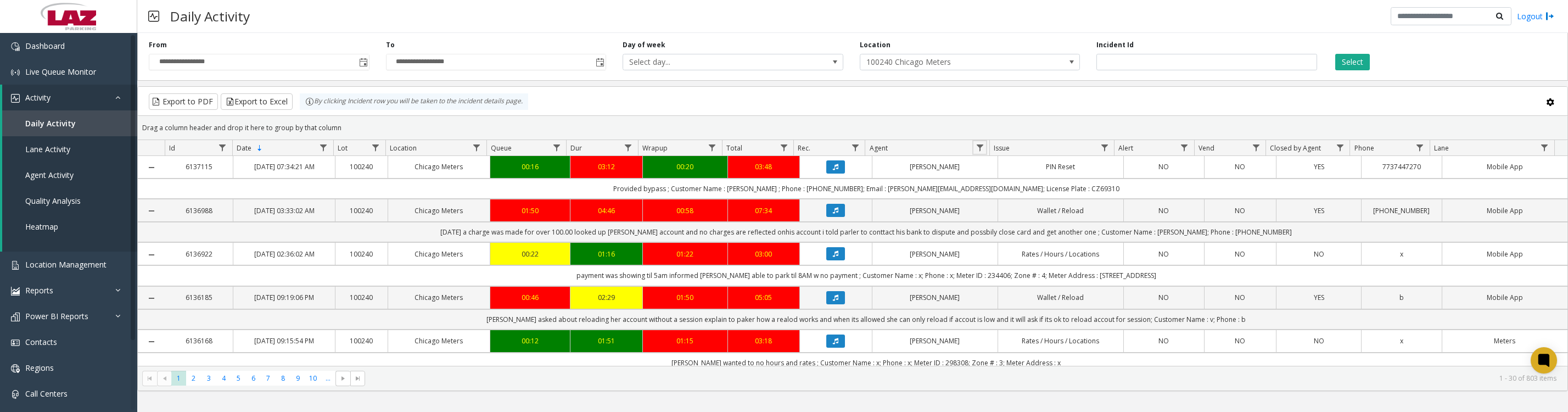
click at [980, 152] on span "Data table" at bounding box center [980, 148] width 9 height 9
click at [997, 201] on input "Agent Filter" at bounding box center [1027, 200] width 94 height 18
type input "*******"
click button "Filter" at bounding box center [1051, 303] width 45 height 24
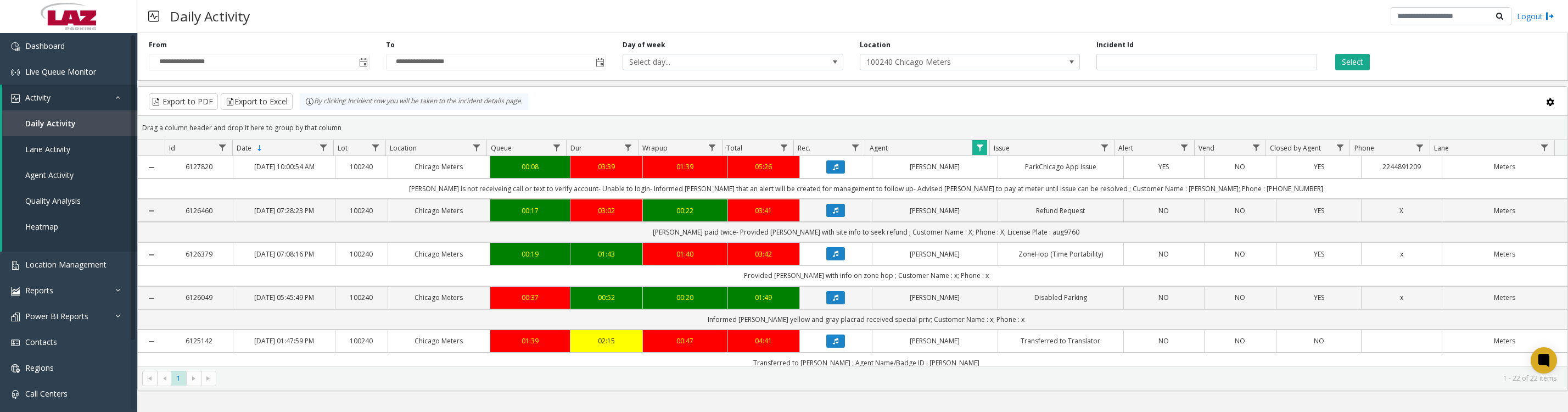
click at [833, 214] on icon "Data table" at bounding box center [835, 210] width 5 height 7
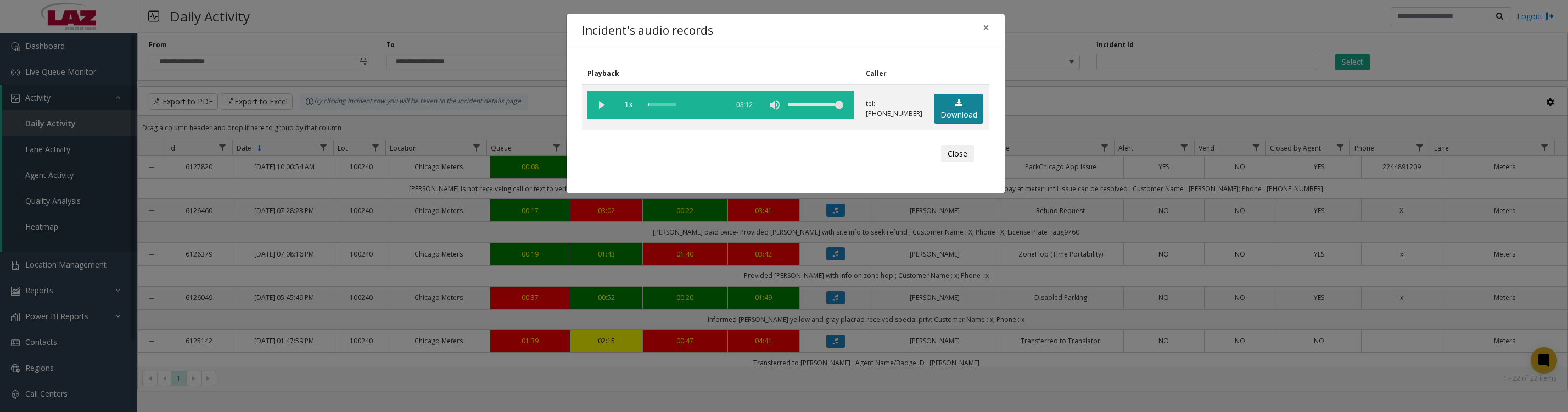
click at [955, 106] on icon at bounding box center [959, 103] width 7 height 8
click at [600, 109] on vg-play-pause at bounding box center [602, 105] width 28 height 28
drag, startPoint x: 959, startPoint y: 165, endPoint x: 1078, endPoint y: 224, distance: 132.8
click at [959, 163] on button "Close" at bounding box center [957, 154] width 33 height 18
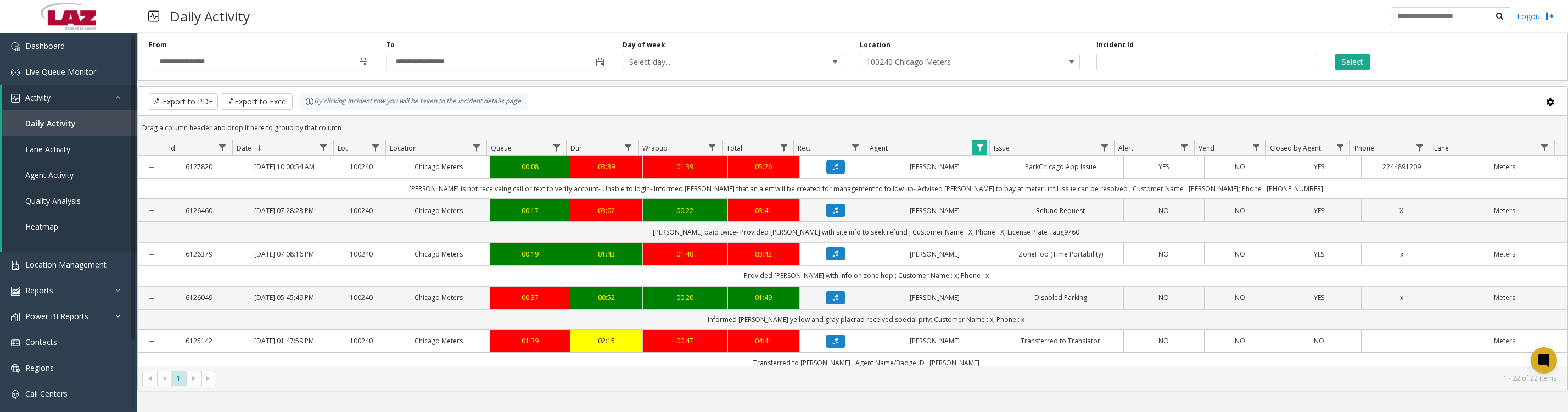
click at [977, 150] on span "Data table" at bounding box center [980, 148] width 9 height 9
click at [1007, 305] on button "Clear" at bounding box center [1003, 303] width 45 height 24
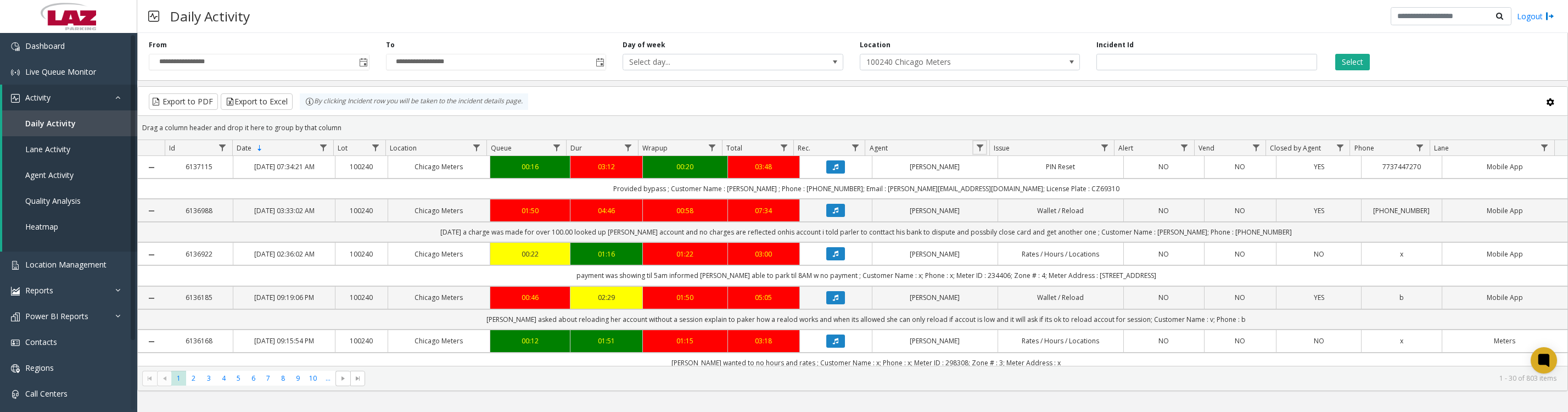
click at [980, 152] on span "Data table" at bounding box center [980, 148] width 9 height 9
click at [1000, 206] on input "Agent Filter" at bounding box center [1027, 200] width 94 height 18
type input "*****"
click button "Filter" at bounding box center [1051, 303] width 45 height 24
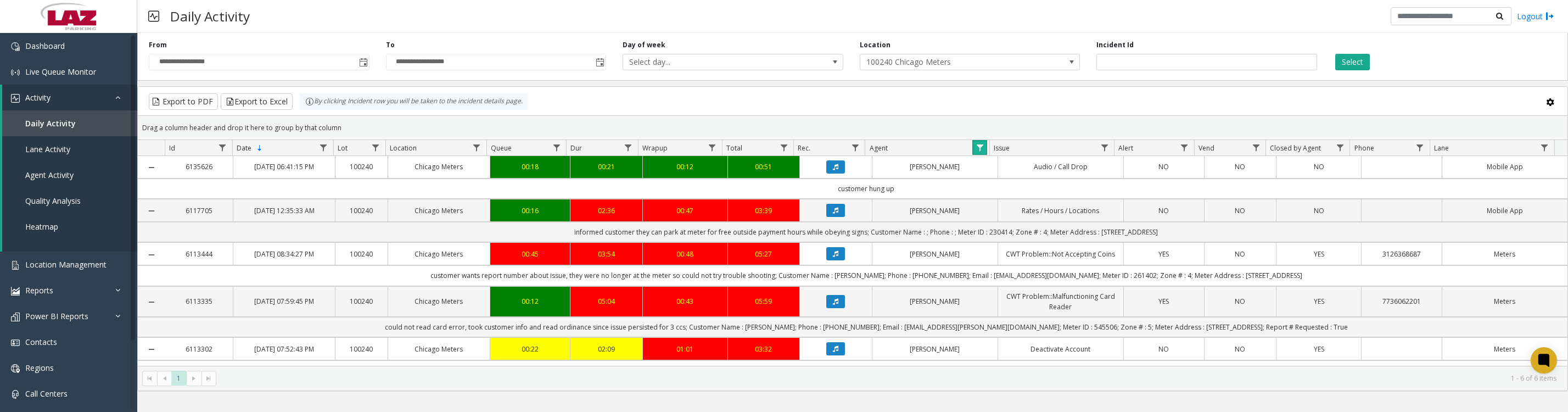
scroll to position [131, 0]
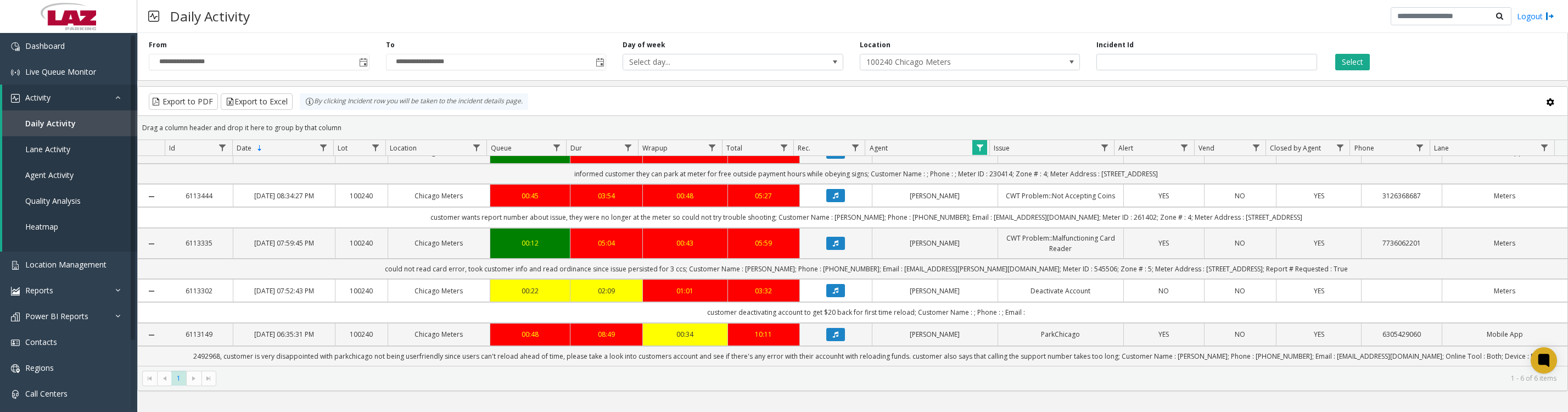
click at [833, 240] on icon "Data table" at bounding box center [835, 243] width 5 height 7
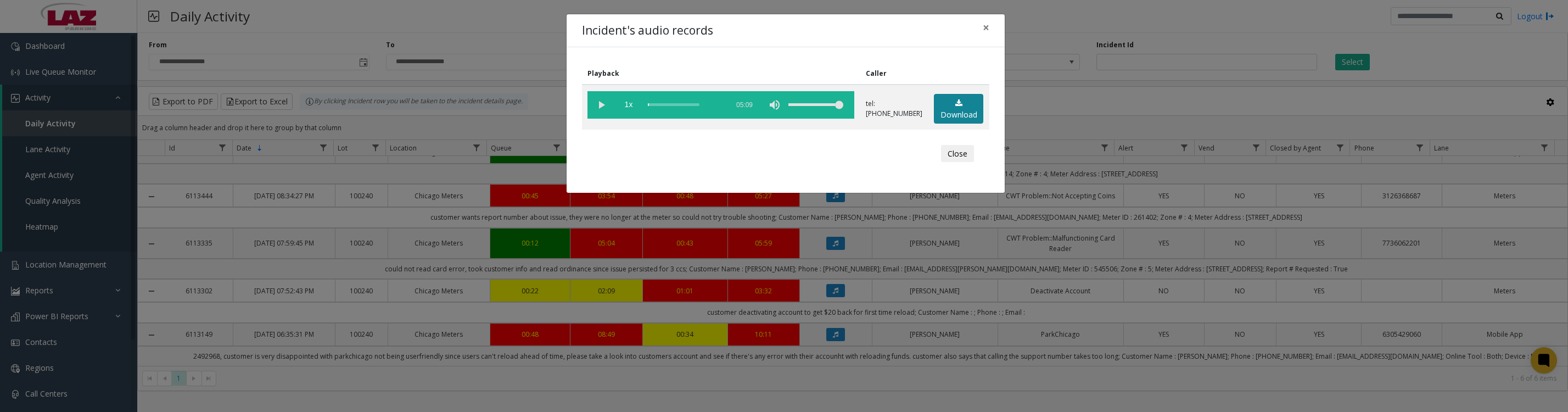
click at [957, 117] on link "Download" at bounding box center [959, 109] width 49 height 30
click at [603, 106] on vg-play-pause at bounding box center [602, 105] width 28 height 28
click at [944, 163] on button "Close" at bounding box center [957, 154] width 33 height 18
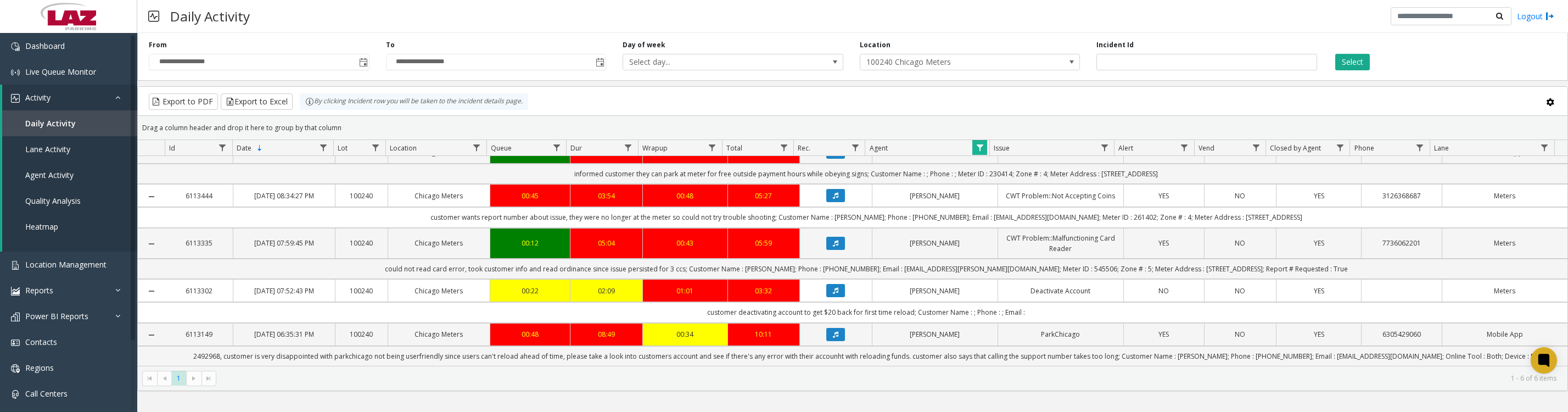
click at [977, 152] on span "Data table" at bounding box center [980, 148] width 9 height 9
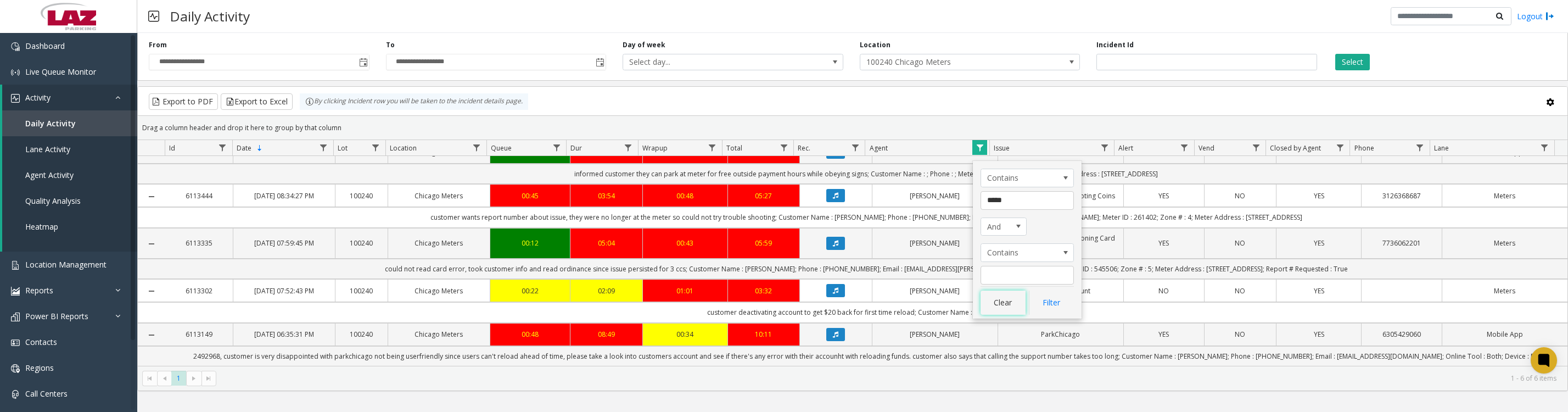
click at [1003, 314] on button "Clear" at bounding box center [1003, 303] width 45 height 24
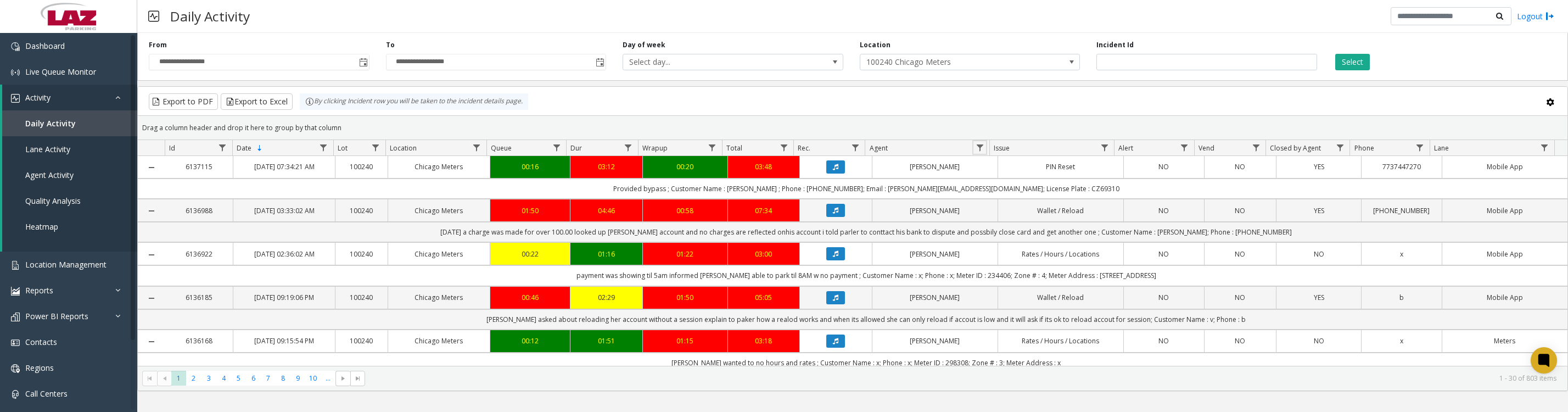
click at [982, 152] on span "Data table" at bounding box center [980, 148] width 9 height 9
click at [1000, 204] on input "Agent Filter" at bounding box center [1027, 200] width 94 height 18
type input "****"
click button "Filter" at bounding box center [1051, 303] width 45 height 24
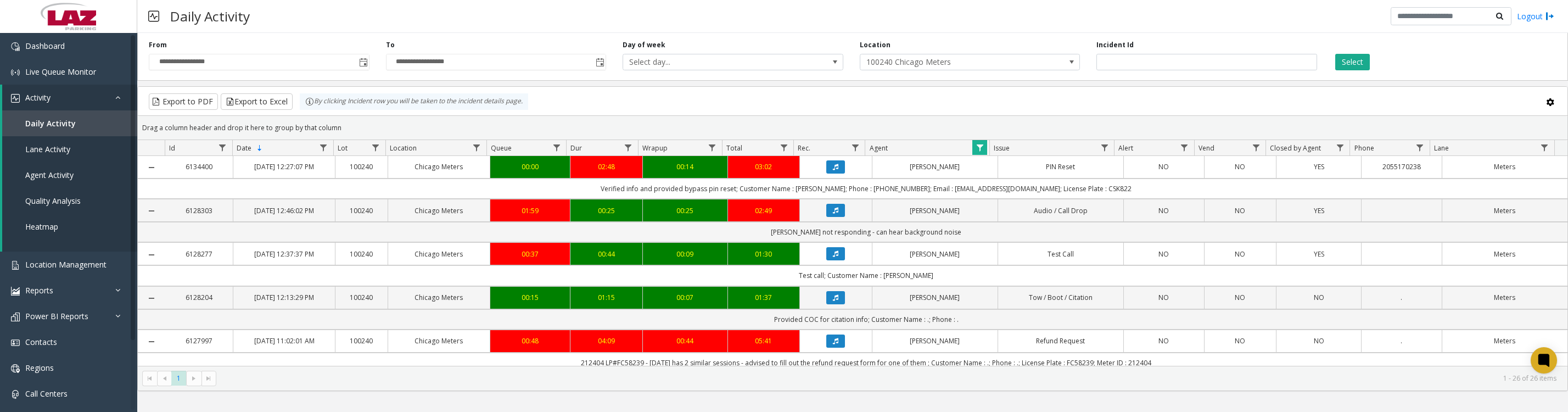
click at [833, 170] on icon "Data table" at bounding box center [835, 167] width 5 height 7
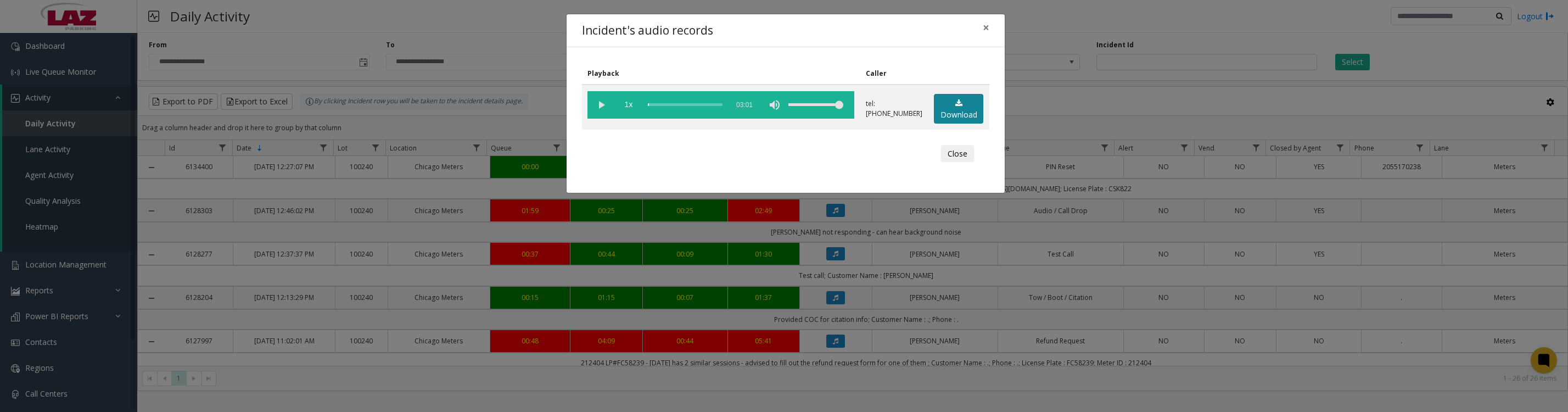
click at [949, 114] on link "Download" at bounding box center [959, 109] width 49 height 30
click at [956, 163] on button "Close" at bounding box center [957, 154] width 33 height 18
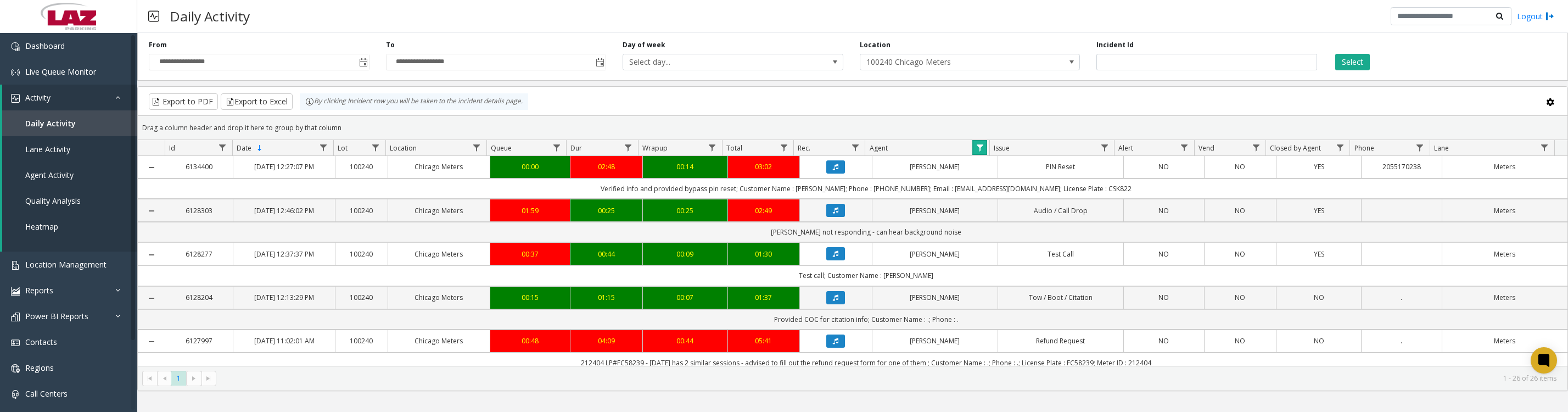
click at [974, 154] on link "Data table" at bounding box center [980, 148] width 15 height 15
click at [982, 303] on button "Clear" at bounding box center [1003, 303] width 45 height 24
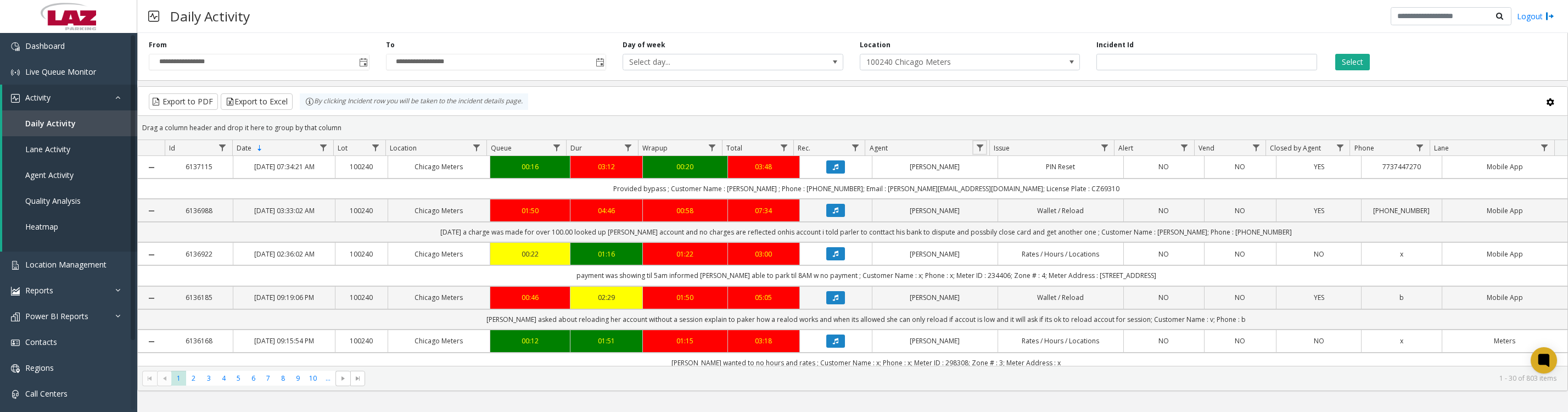
drag, startPoint x: 977, startPoint y: 146, endPoint x: 977, endPoint y: 157, distance: 11.0
click at [977, 146] on link "Data table" at bounding box center [980, 148] width 15 height 15
click at [1000, 200] on input "Agent Filter" at bounding box center [1027, 200] width 94 height 18
type input "******"
click button "Filter" at bounding box center [1051, 303] width 45 height 24
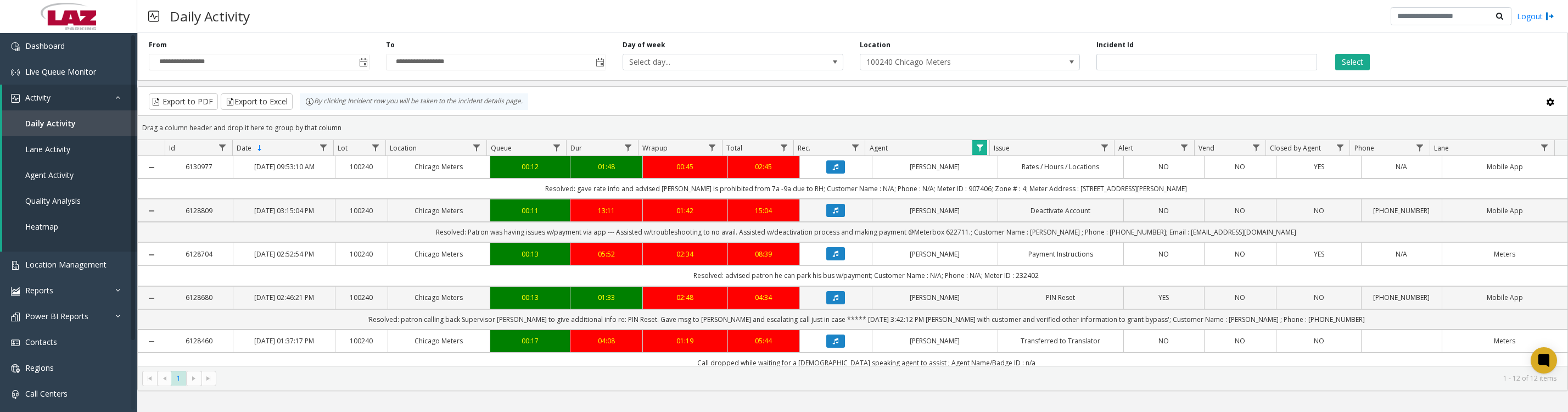
click at [833, 170] on icon "Data table" at bounding box center [835, 167] width 5 height 7
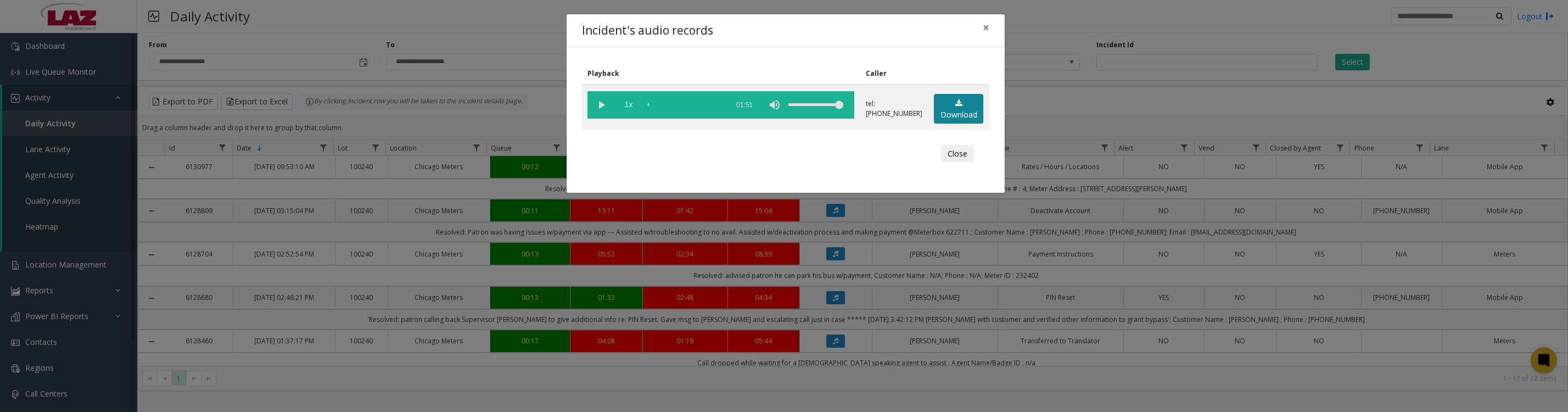
click at [961, 115] on link "Download" at bounding box center [959, 109] width 49 height 30
click at [827, 285] on div "Incident's audio records × Playback Caller 1x 01:51 tel:60012290027738583300 Do…" at bounding box center [784, 206] width 1568 height 412
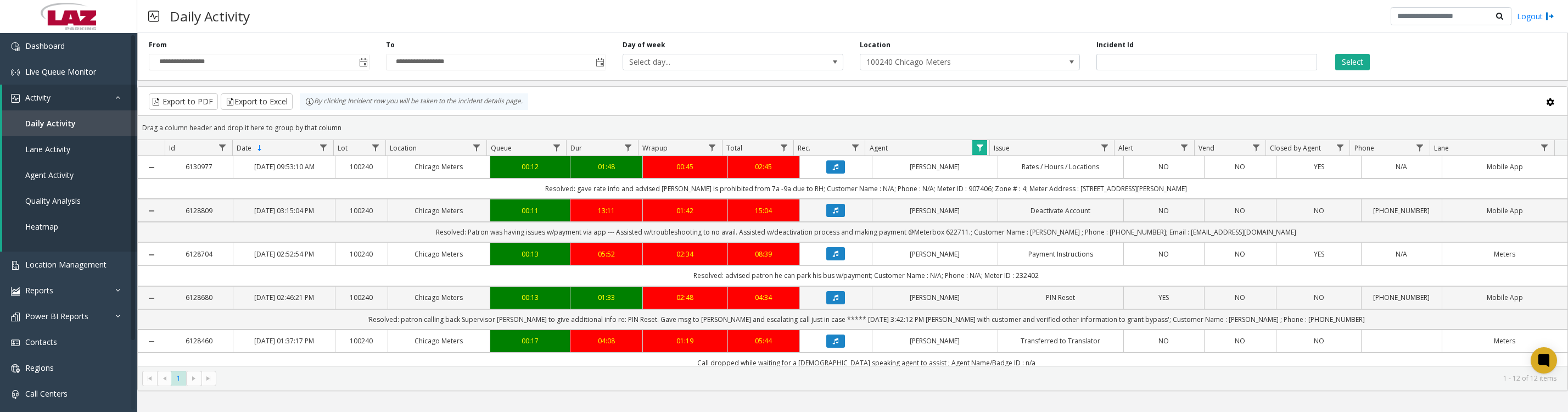
click at [833, 257] on icon "Data table" at bounding box center [835, 254] width 5 height 7
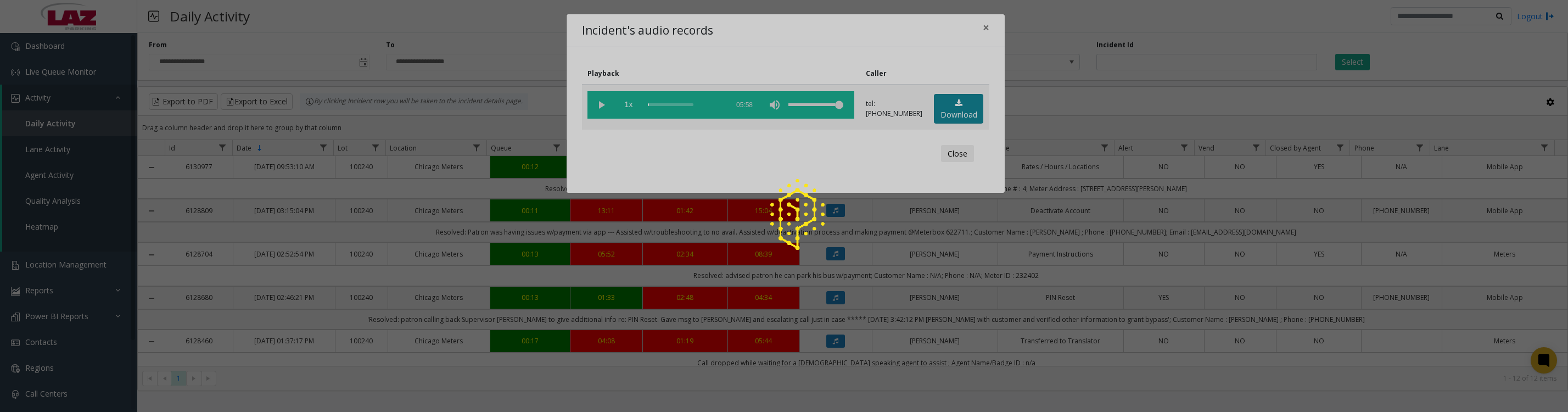
click at [964, 121] on link "Download" at bounding box center [959, 109] width 49 height 30
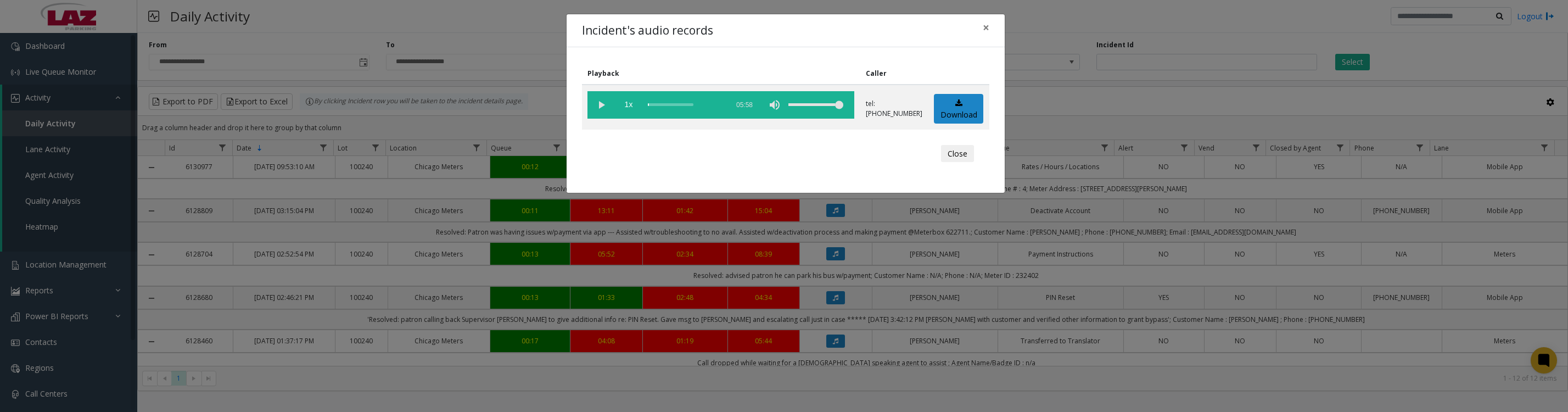
drag, startPoint x: 954, startPoint y: 165, endPoint x: 967, endPoint y: 194, distance: 31.8
click at [954, 163] on button "Close" at bounding box center [957, 154] width 33 height 18
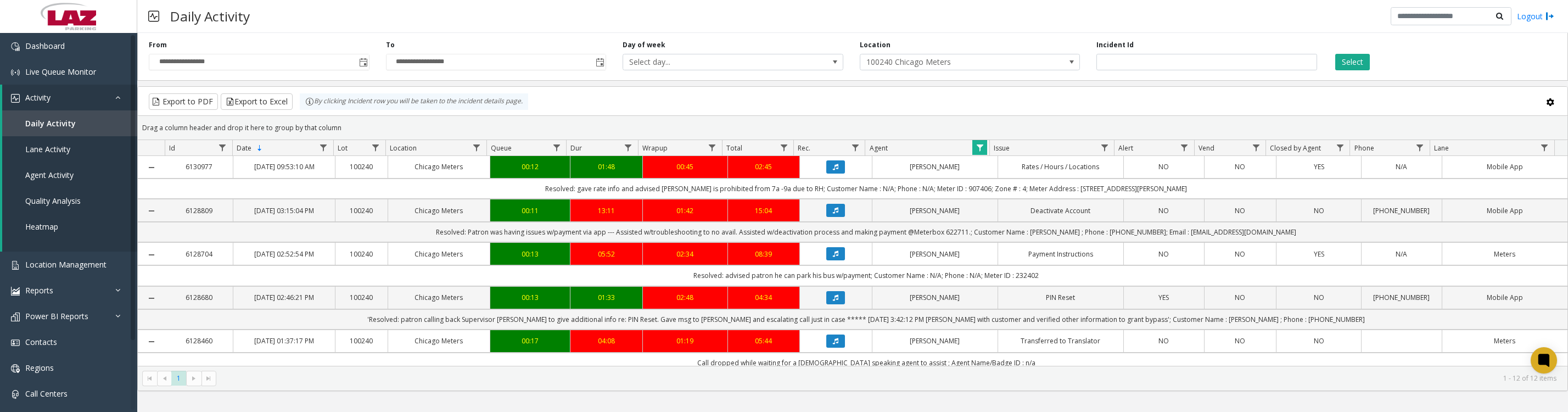
click at [833, 301] on icon "Data table" at bounding box center [835, 298] width 5 height 7
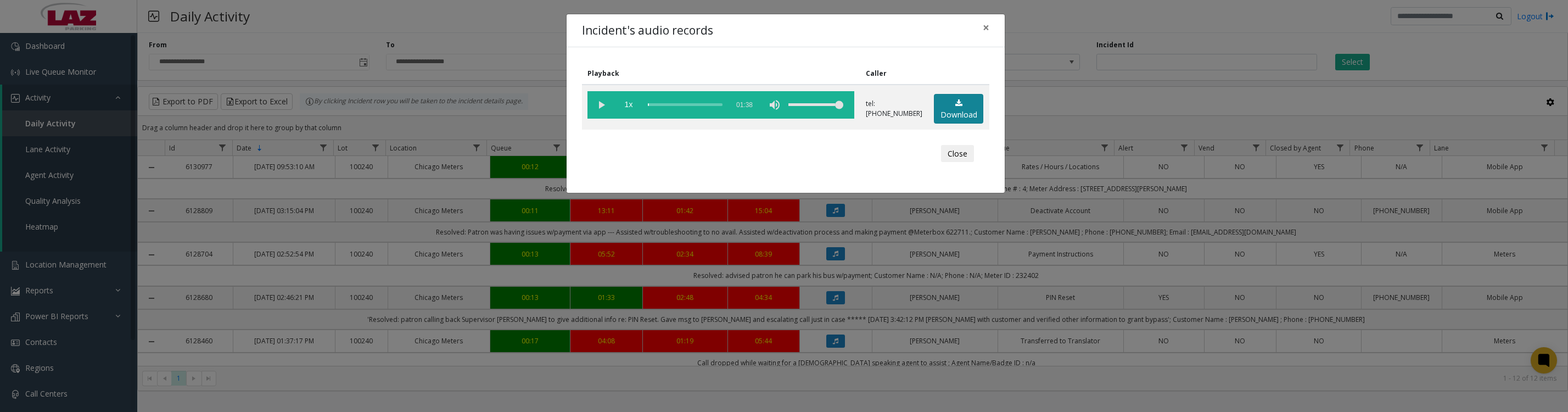
click at [945, 124] on link "Download" at bounding box center [959, 109] width 49 height 30
drag, startPoint x: 435, startPoint y: 374, endPoint x: 455, endPoint y: 379, distance: 20.6
click at [435, 374] on div "Incident's audio records × Playback Caller 1x 01:38 tel:60012290012246226473 Do…" at bounding box center [784, 206] width 1568 height 412
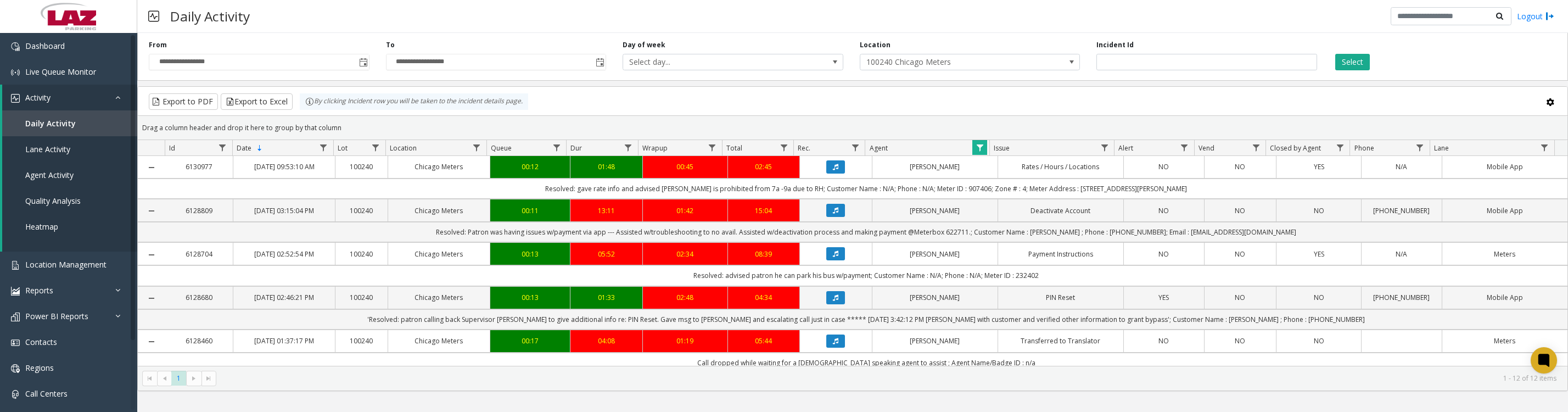
scroll to position [137, 0]
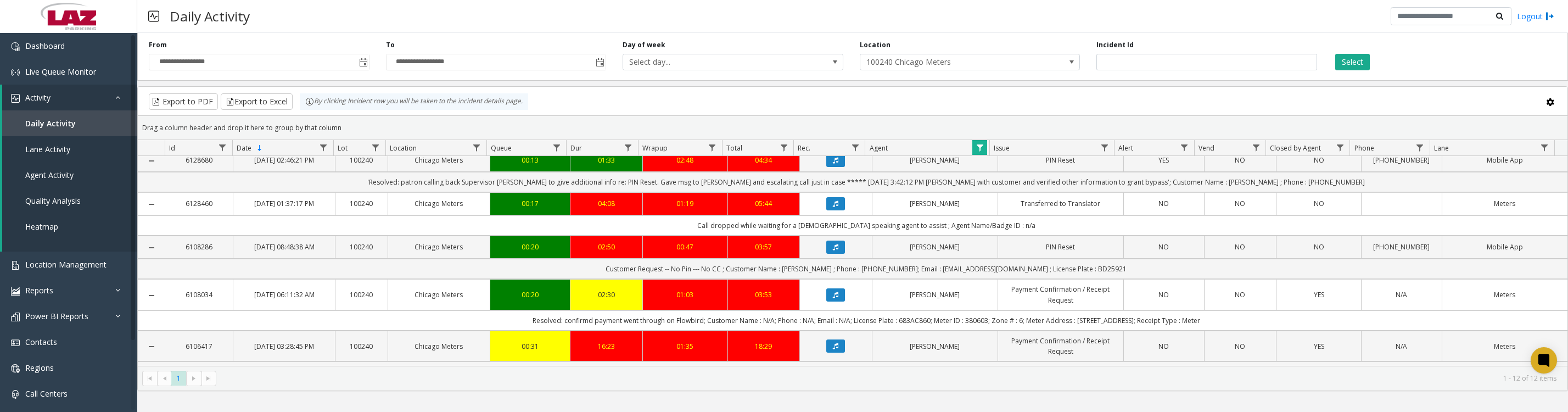
click at [833, 250] on icon "Data table" at bounding box center [835, 247] width 5 height 7
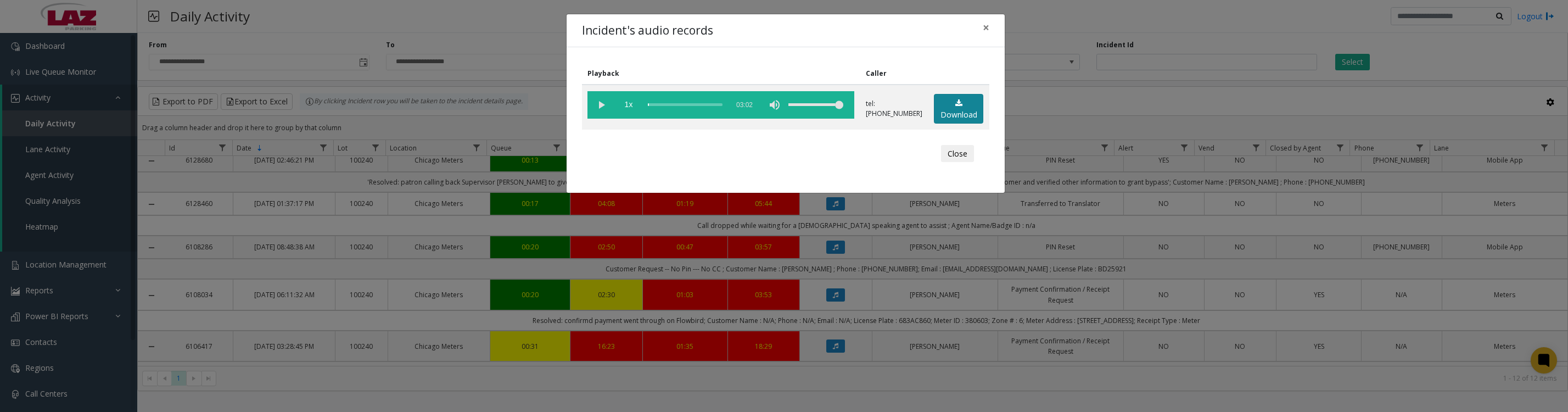
click at [957, 121] on link "Download" at bounding box center [959, 109] width 49 height 30
click at [951, 157] on button "Close" at bounding box center [957, 154] width 33 height 18
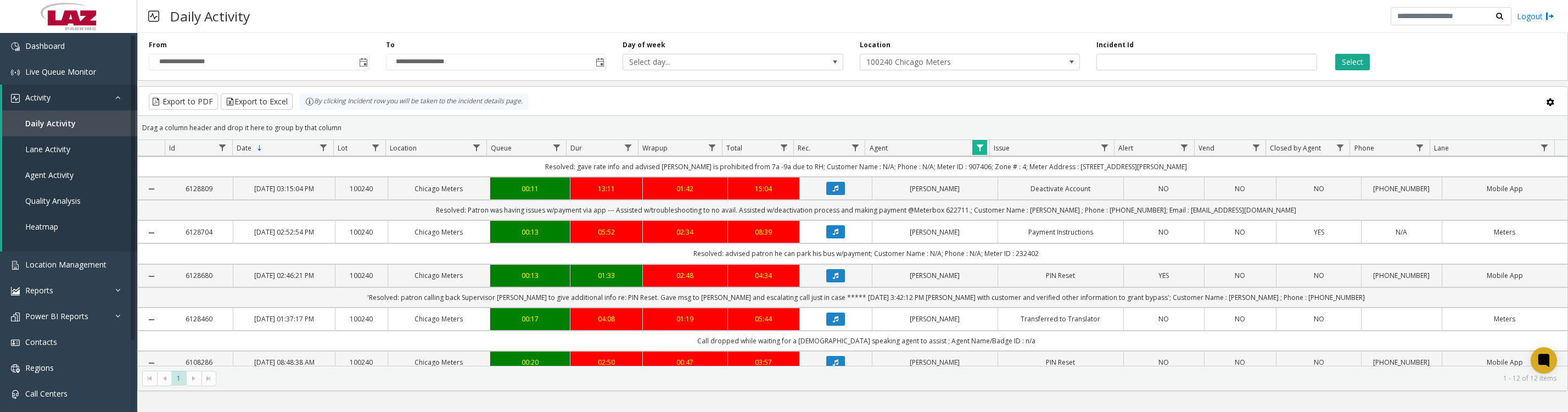
scroll to position [0, 0]
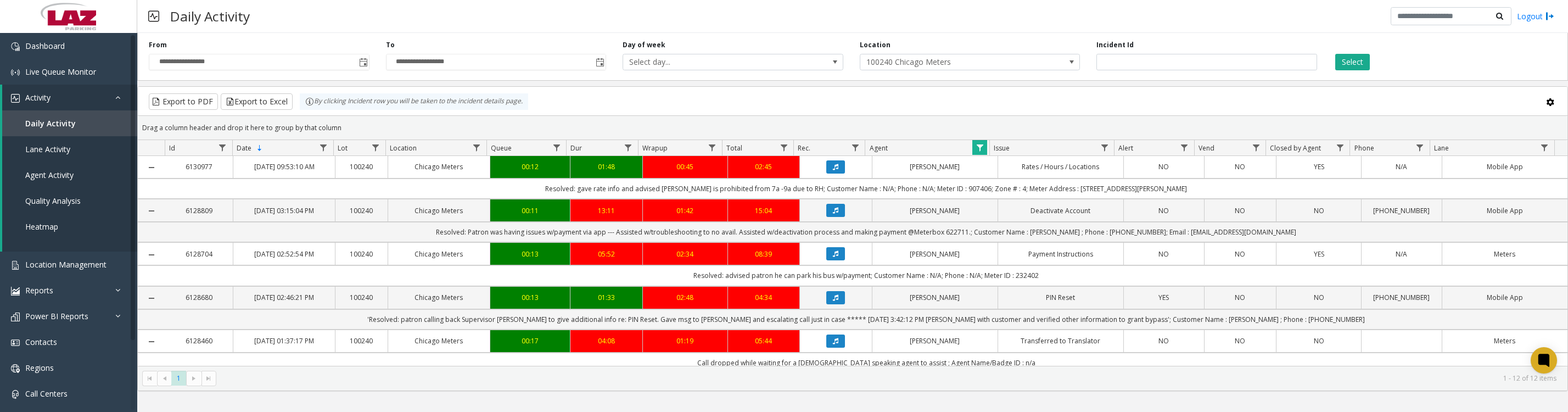
click at [833, 170] on icon "Data table" at bounding box center [835, 167] width 5 height 7
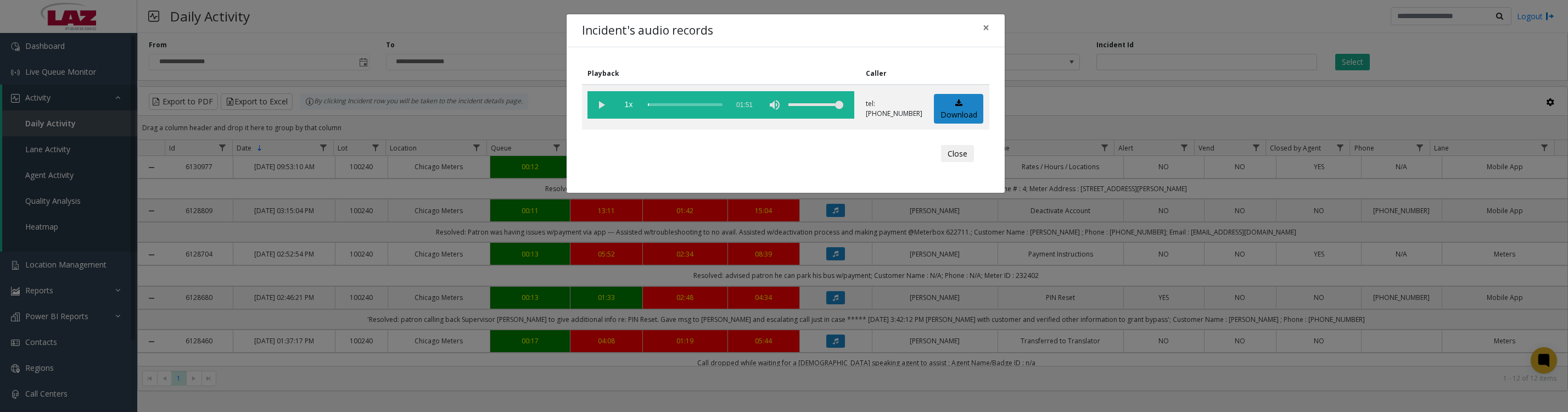
click at [600, 111] on vg-play-pause at bounding box center [602, 105] width 28 height 28
click at [964, 163] on button "Close" at bounding box center [957, 154] width 33 height 18
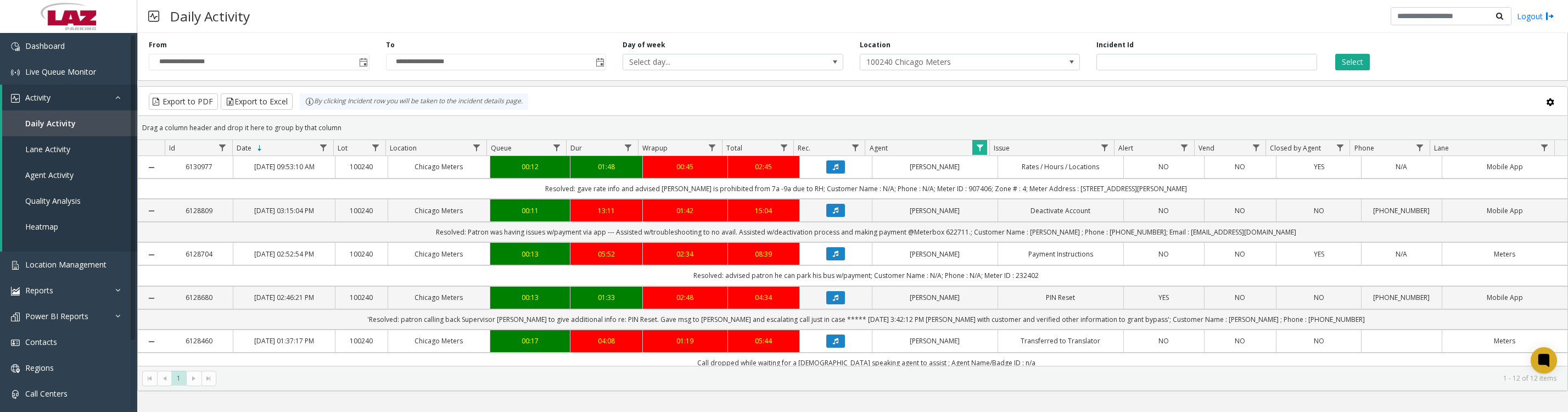
click at [826, 260] on button "Data table" at bounding box center [835, 254] width 18 height 13
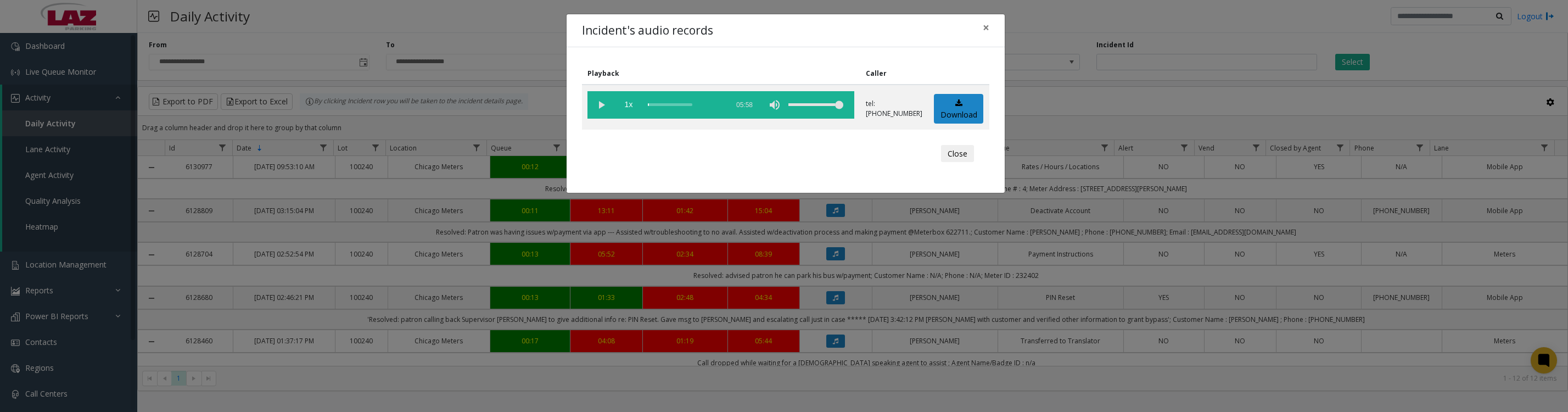
click at [600, 111] on vg-play-pause at bounding box center [602, 105] width 28 height 28
click at [955, 163] on button "Close" at bounding box center [957, 154] width 33 height 18
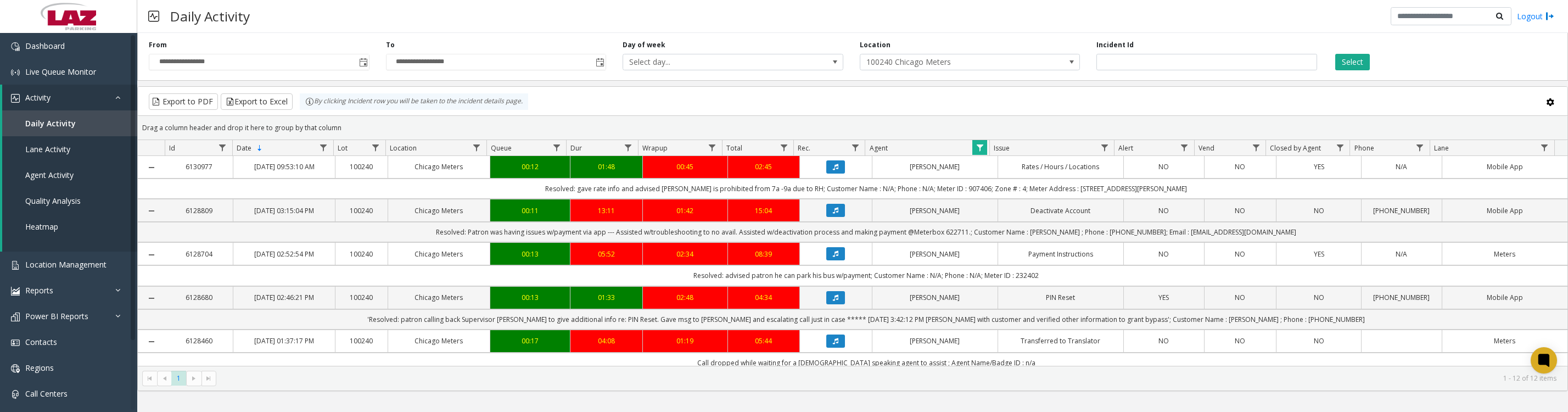
click at [833, 301] on icon "Data table" at bounding box center [835, 298] width 5 height 7
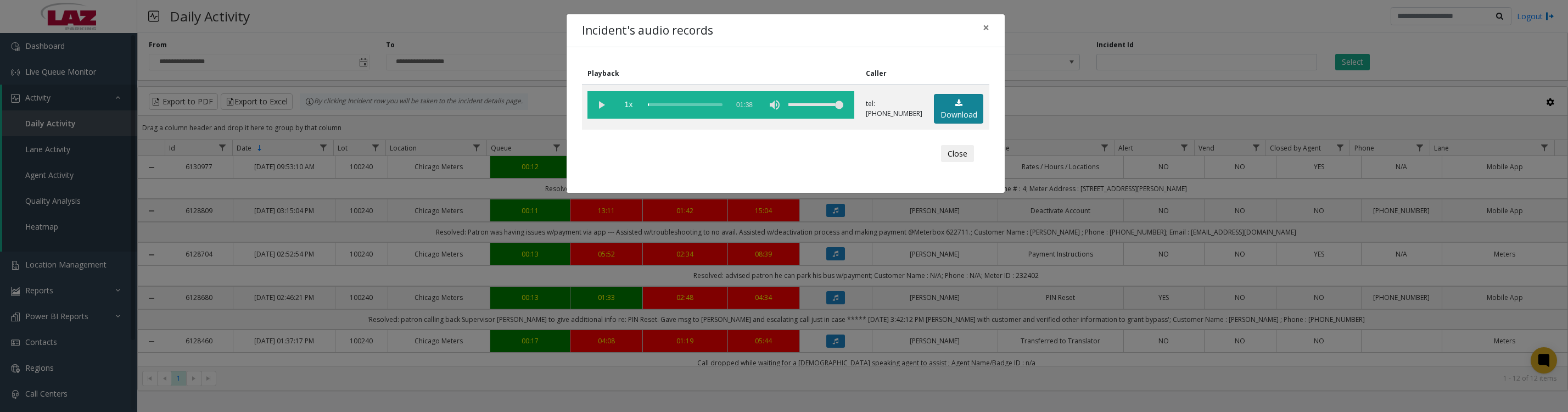
click at [934, 122] on link "Download" at bounding box center [959, 109] width 49 height 30
click at [595, 112] on vg-play-pause at bounding box center [602, 105] width 28 height 28
click at [944, 158] on button "Close" at bounding box center [957, 154] width 33 height 18
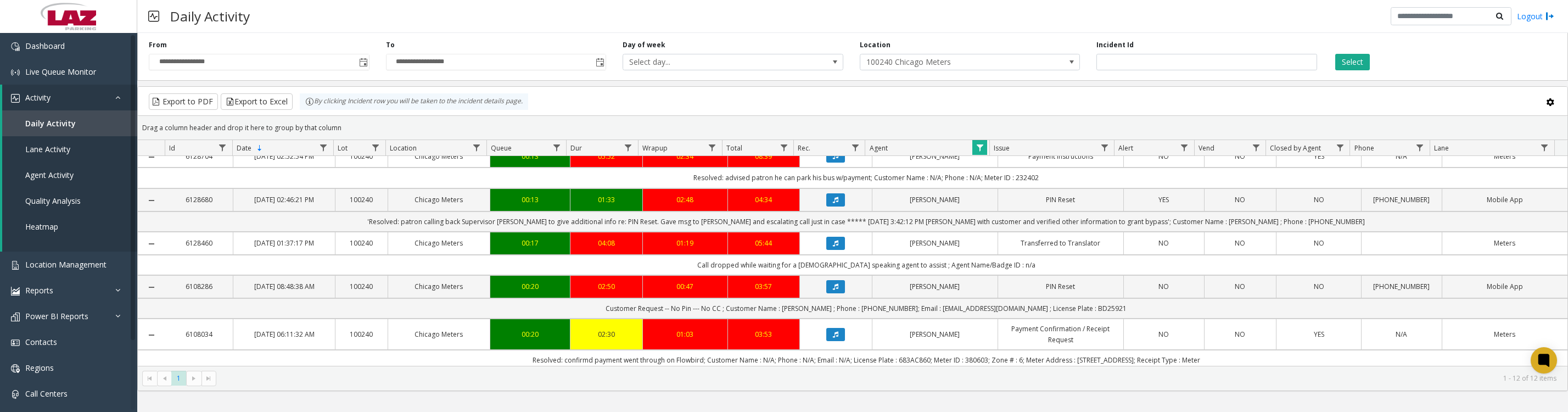
scroll to position [137, 0]
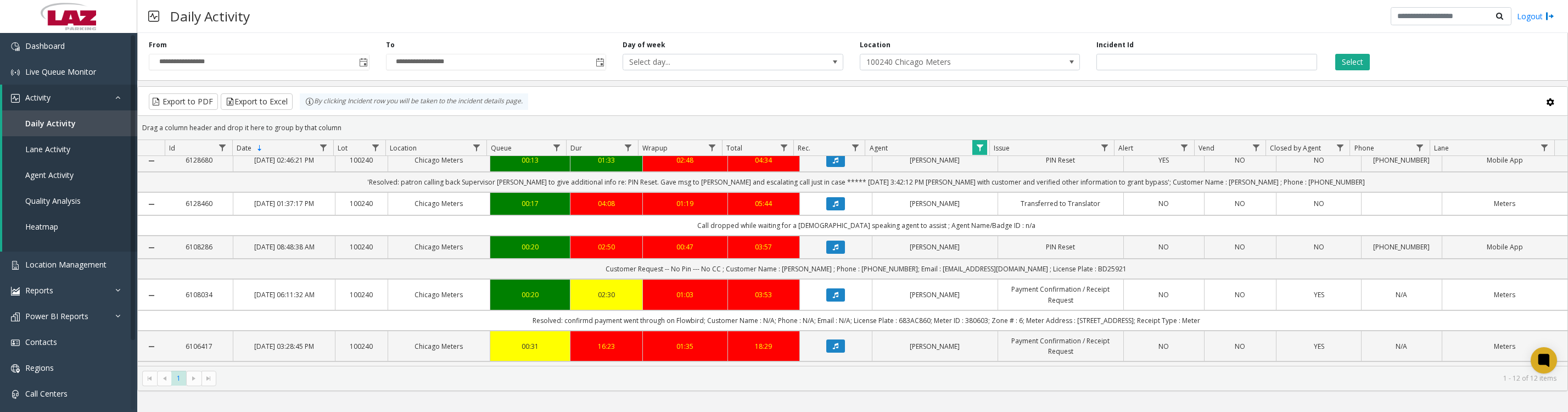
click at [834, 254] on button "Data table" at bounding box center [835, 247] width 18 height 13
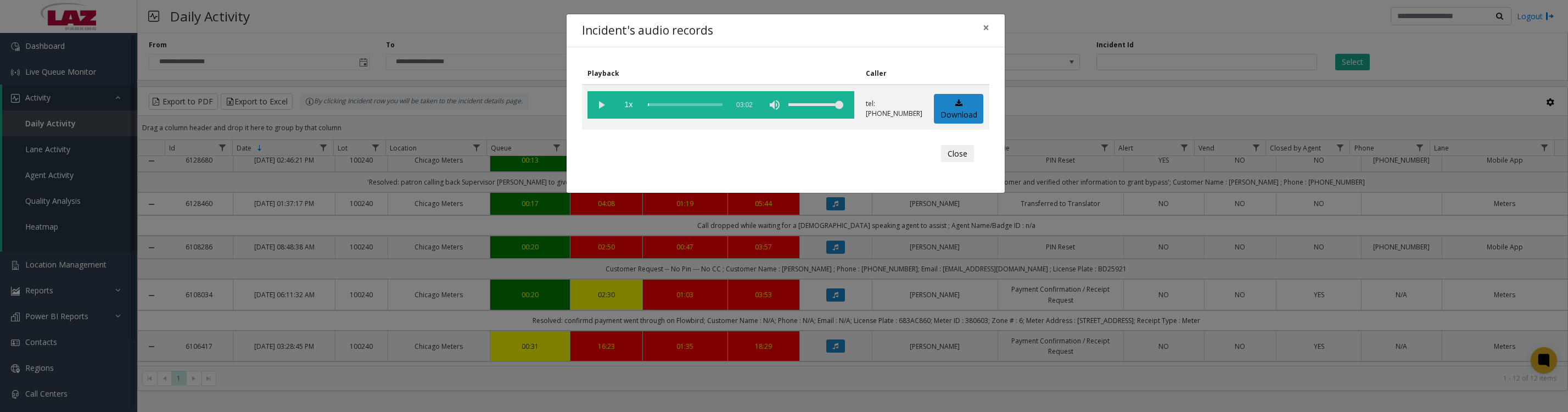
click at [598, 107] on vg-play-pause at bounding box center [602, 105] width 28 height 28
click at [956, 163] on button "Close" at bounding box center [957, 154] width 33 height 18
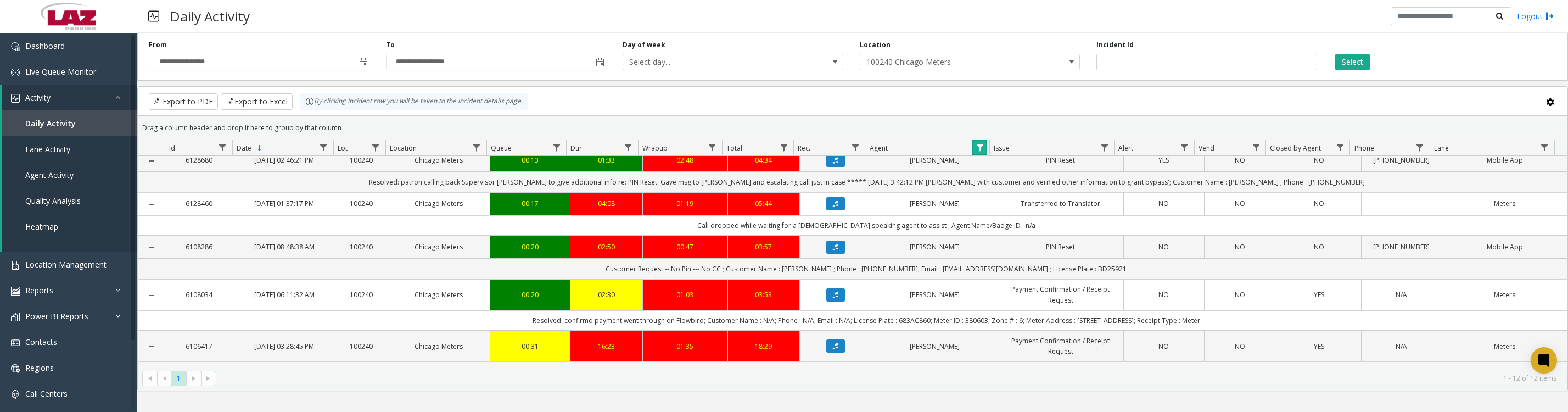
click at [974, 155] on link "Data table" at bounding box center [980, 148] width 15 height 15
click at [1010, 303] on button "Clear" at bounding box center [1003, 303] width 45 height 24
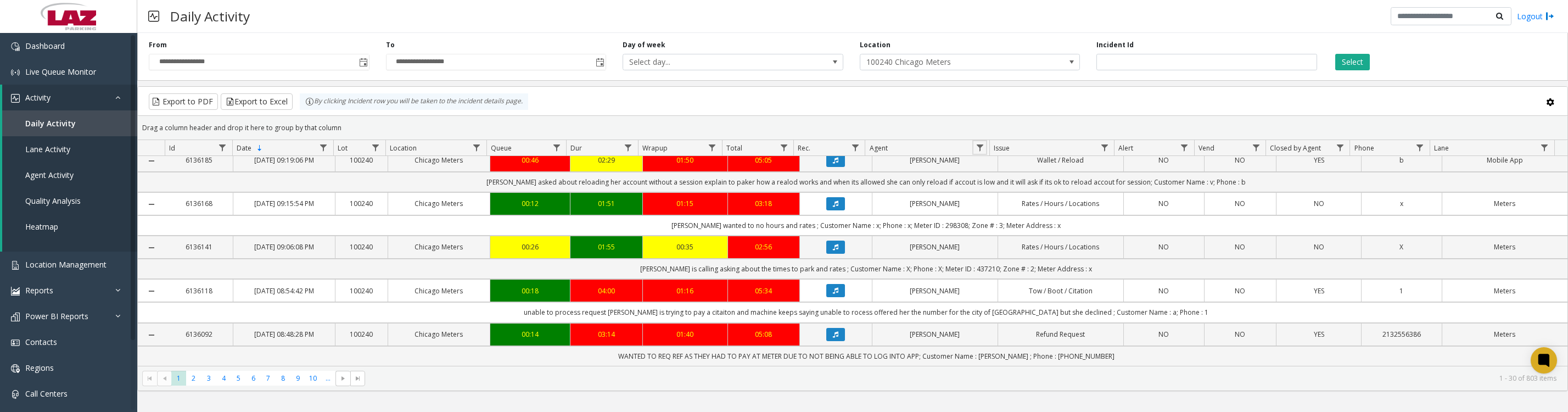
click at [977, 152] on span "Data table" at bounding box center [980, 148] width 9 height 9
click at [1033, 203] on input "Agent Filter" at bounding box center [1027, 200] width 94 height 18
type input "*****"
click button "Filter" at bounding box center [1051, 303] width 45 height 24
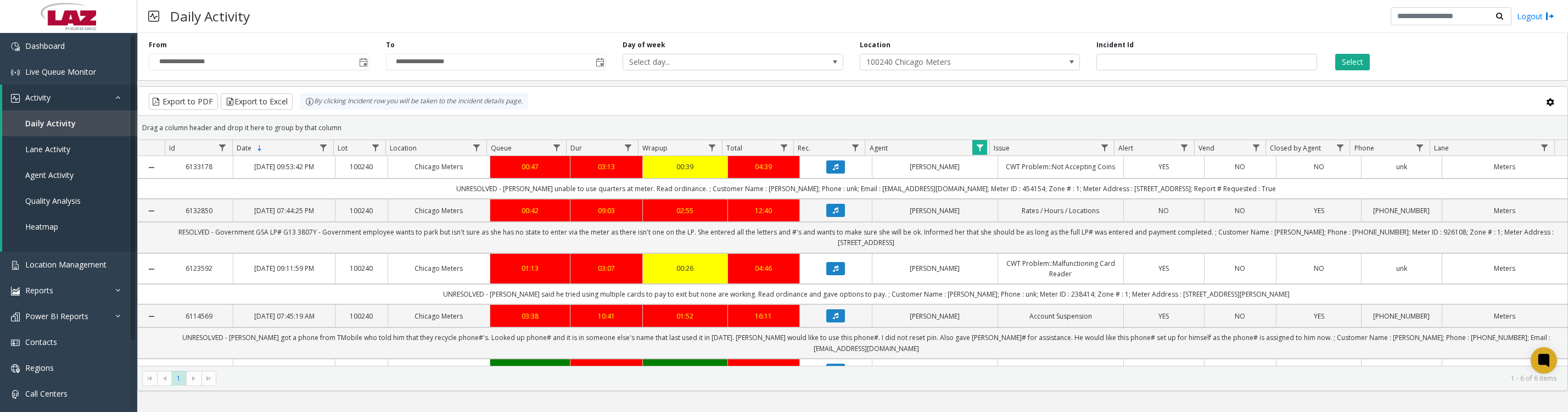
click at [833, 170] on icon "Data table" at bounding box center [835, 167] width 5 height 7
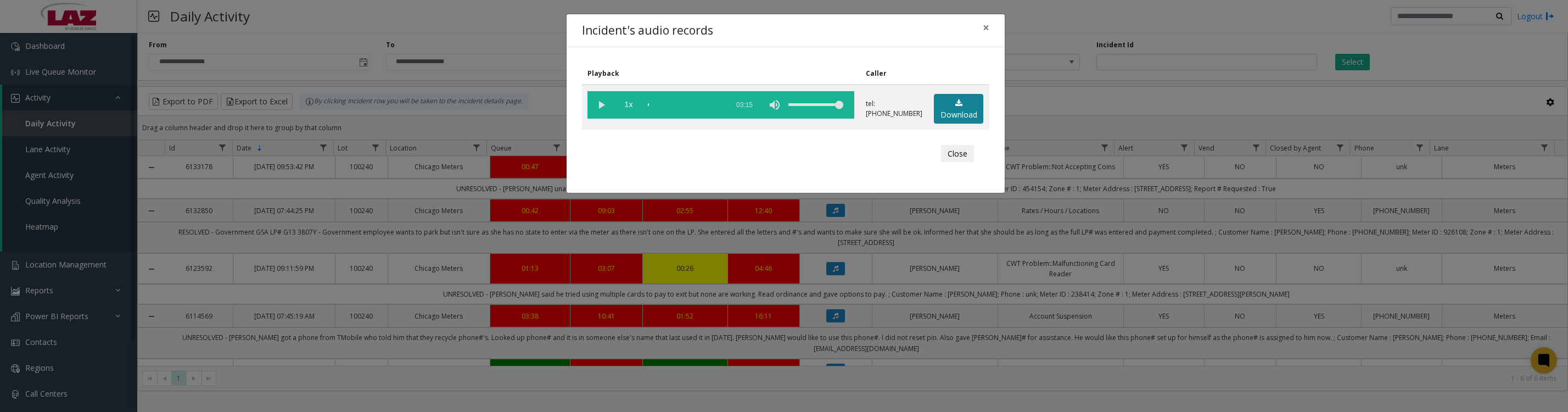
click at [939, 124] on link "Download" at bounding box center [959, 109] width 49 height 30
click at [595, 107] on vg-play-pause at bounding box center [602, 105] width 28 height 28
click at [961, 163] on button "Close" at bounding box center [957, 154] width 33 height 18
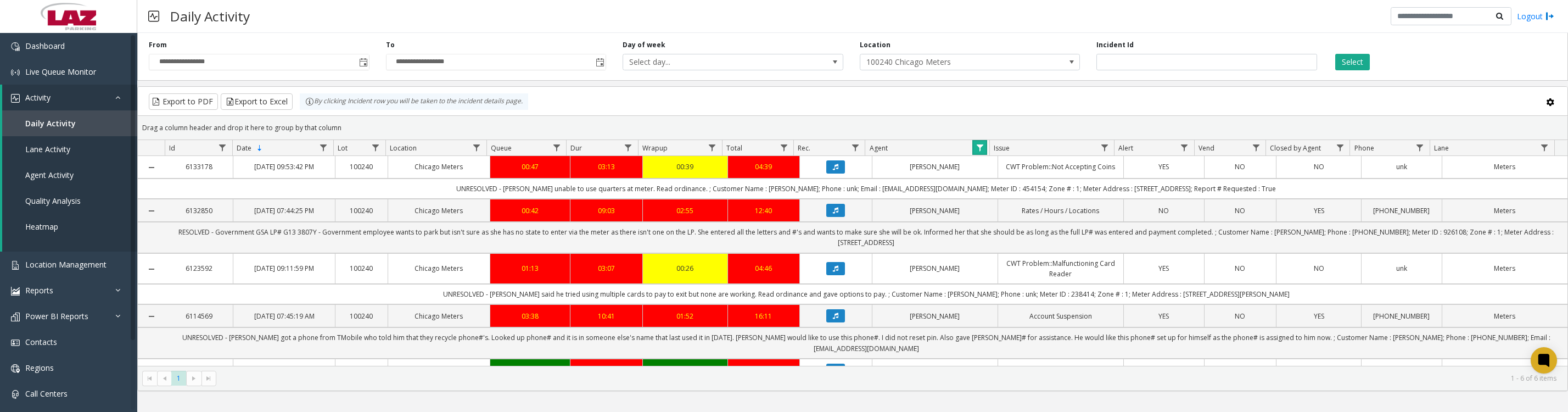
click at [974, 154] on link "Data table" at bounding box center [980, 148] width 15 height 15
click at [997, 315] on button "Clear" at bounding box center [1003, 303] width 45 height 24
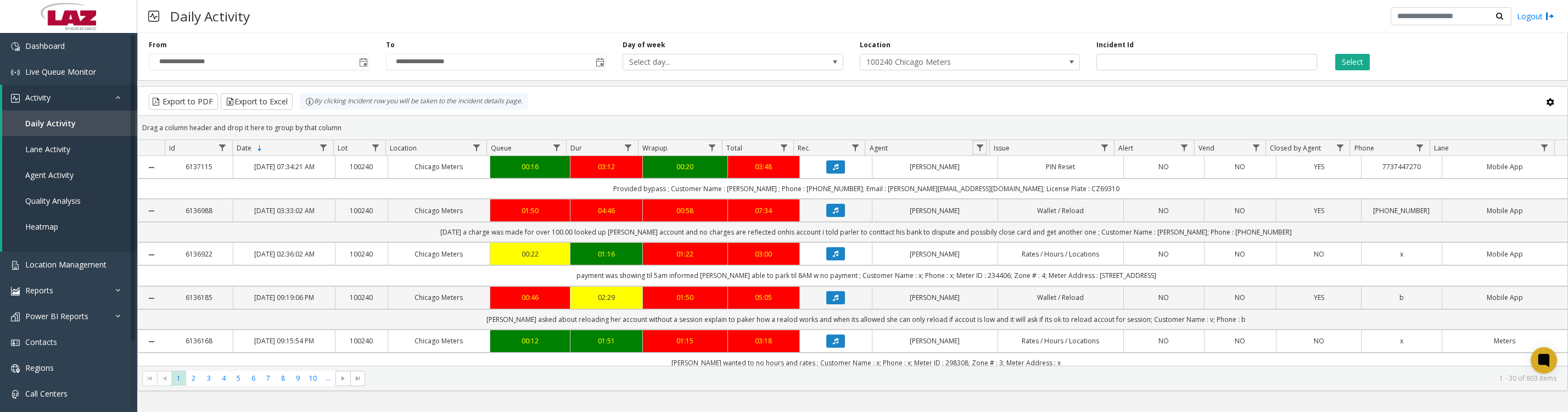
click at [980, 147] on link "Data table" at bounding box center [980, 148] width 15 height 15
click at [999, 202] on input "Agent Filter" at bounding box center [1027, 200] width 94 height 18
type input "*****"
click button "Filter" at bounding box center [1051, 303] width 45 height 24
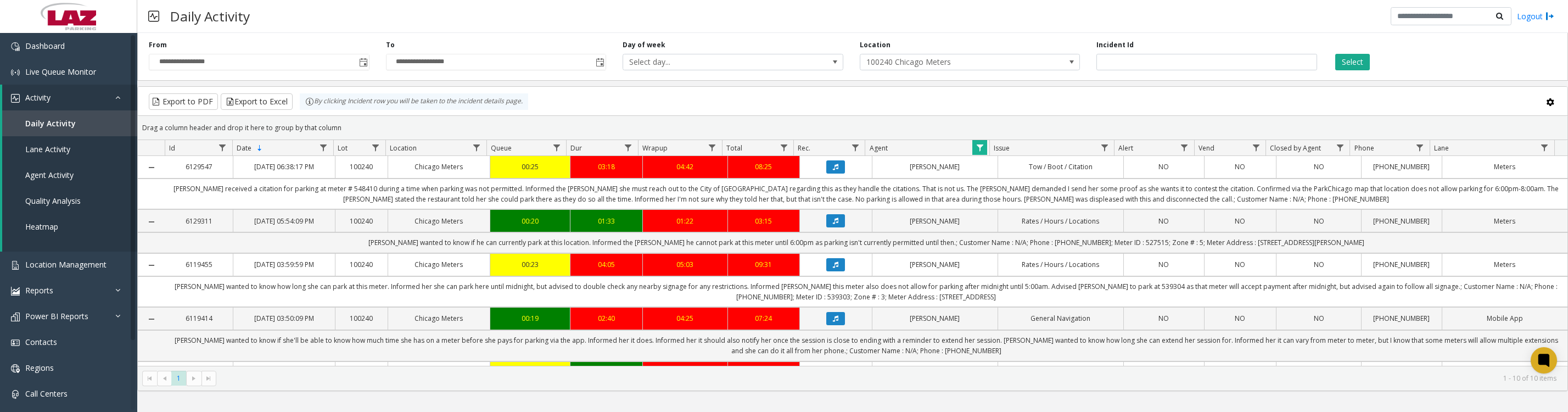
click at [826, 227] on button "Data table" at bounding box center [835, 221] width 18 height 13
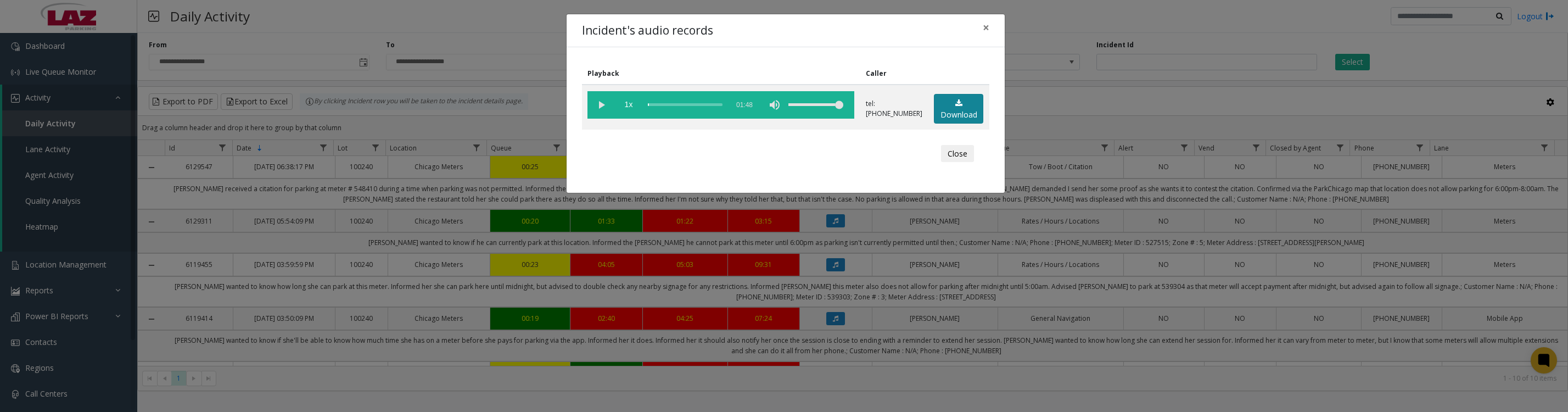
click at [964, 115] on link "Download" at bounding box center [959, 109] width 49 height 30
click at [605, 111] on vg-play-pause at bounding box center [602, 105] width 28 height 28
click at [949, 163] on button "Close" at bounding box center [957, 154] width 33 height 18
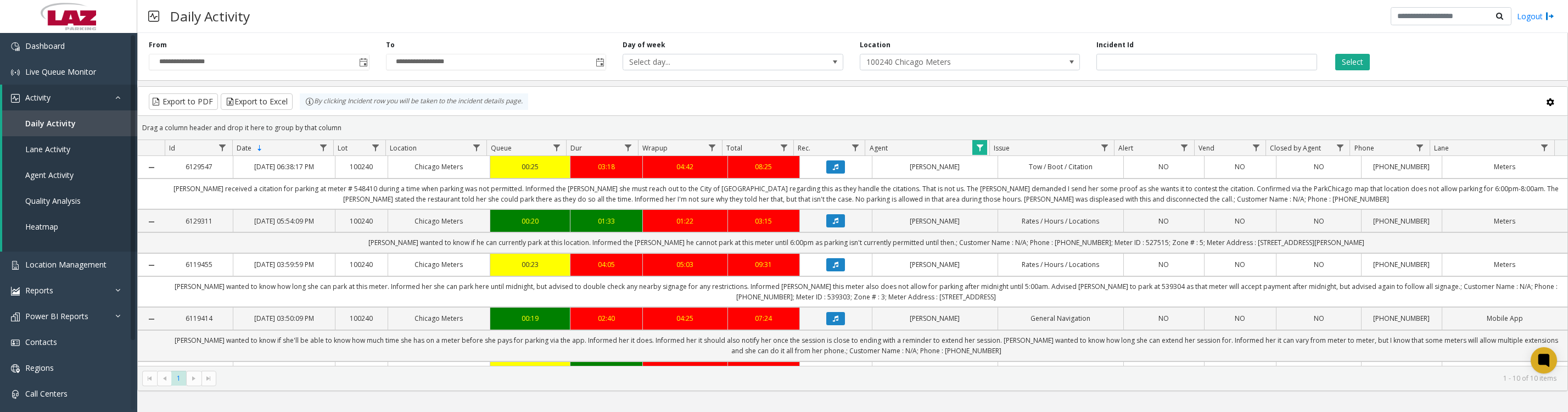
click at [976, 152] on span "Data table" at bounding box center [980, 148] width 9 height 9
click at [995, 303] on button "Clear" at bounding box center [1003, 303] width 45 height 24
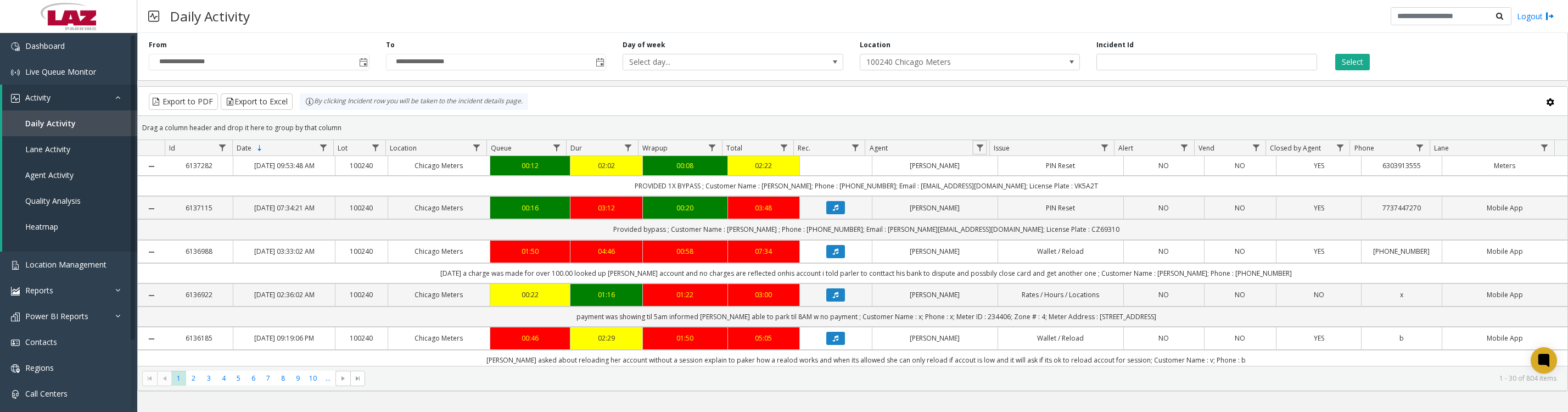
click at [980, 152] on span "Data table" at bounding box center [980, 148] width 9 height 9
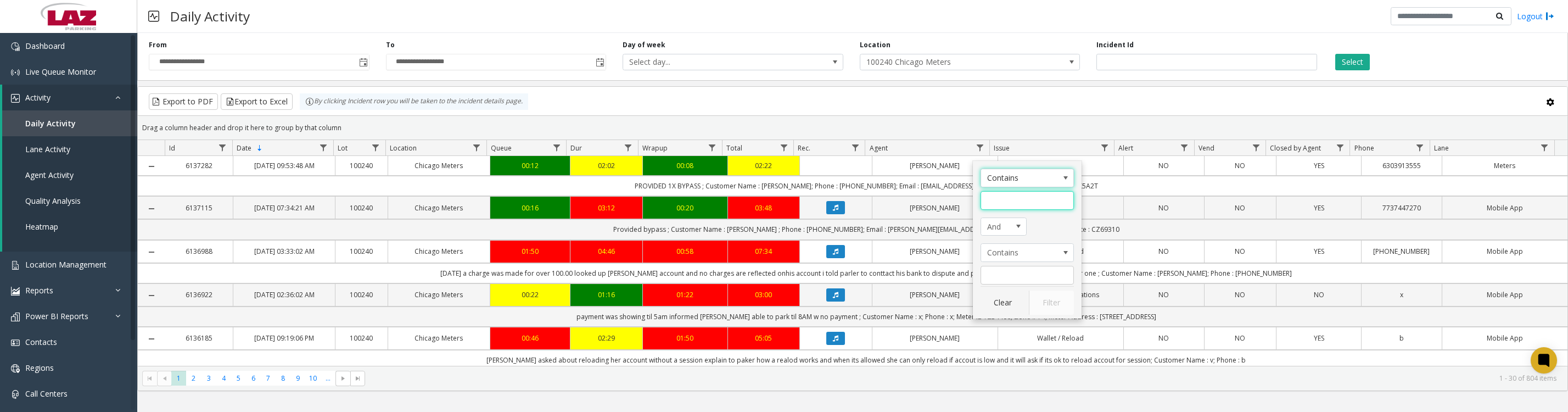
click at [1008, 198] on input "Agent Filter" at bounding box center [1027, 200] width 94 height 18
type input "*****"
click button "Filter" at bounding box center [1051, 303] width 45 height 24
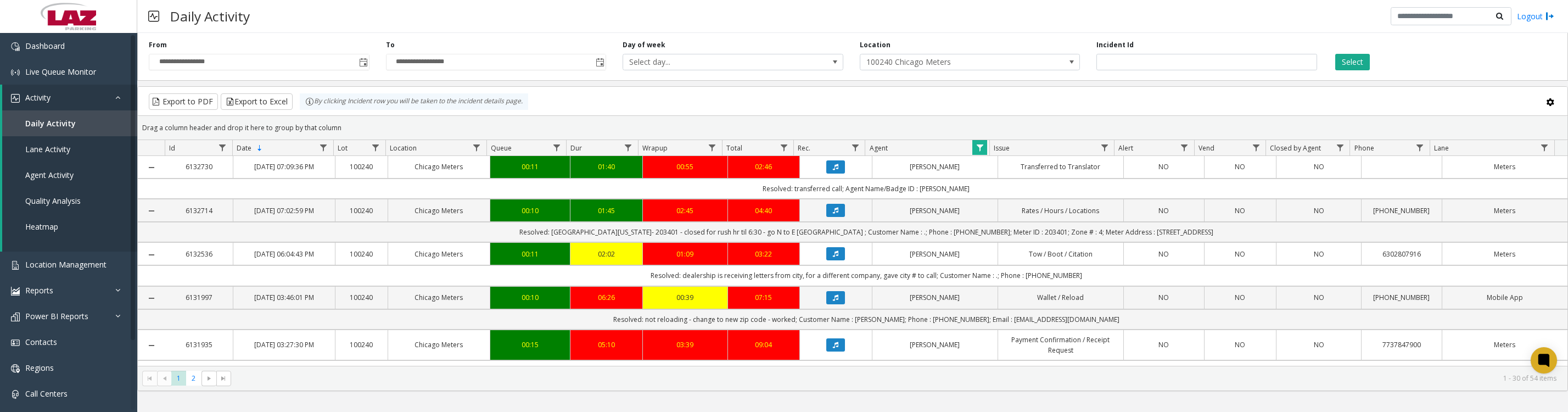
click at [829, 217] on button "Data table" at bounding box center [835, 210] width 18 height 13
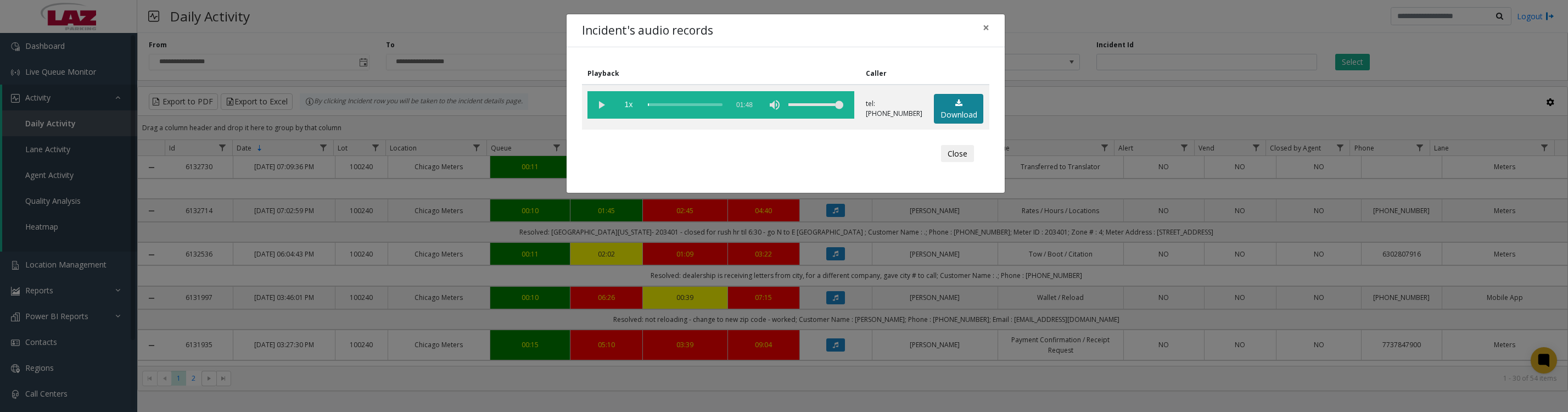
click at [945, 119] on link "Download" at bounding box center [959, 109] width 49 height 30
click at [598, 104] on vg-play-pause at bounding box center [602, 105] width 28 height 28
click at [596, 107] on vg-play-pause at bounding box center [602, 105] width 28 height 28
click at [595, 113] on vg-play-pause at bounding box center [602, 105] width 28 height 28
click at [953, 163] on button "Close" at bounding box center [957, 154] width 33 height 18
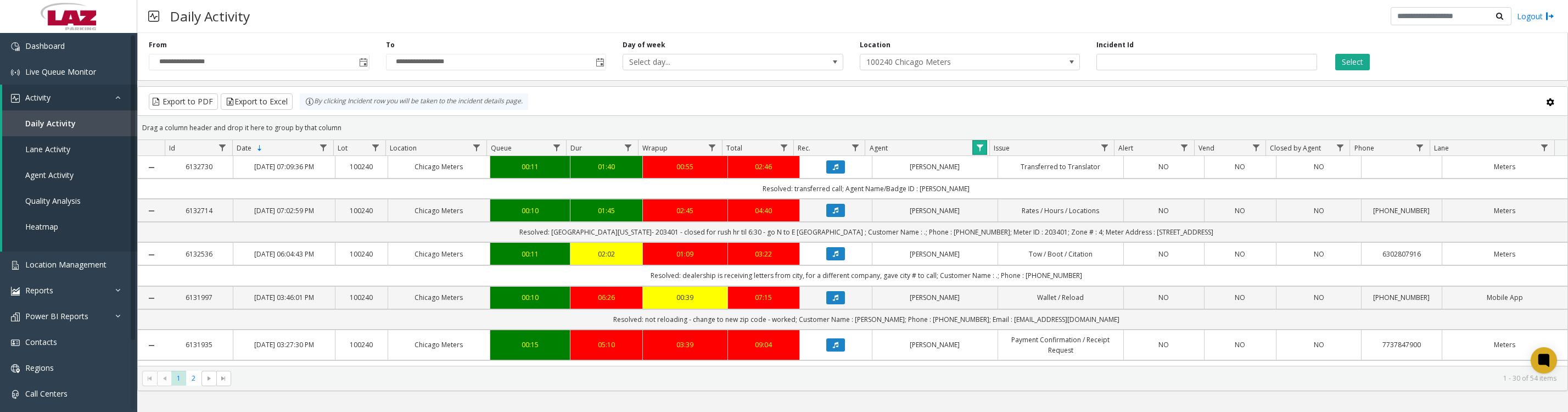
click at [974, 155] on link "Data table" at bounding box center [980, 148] width 15 height 15
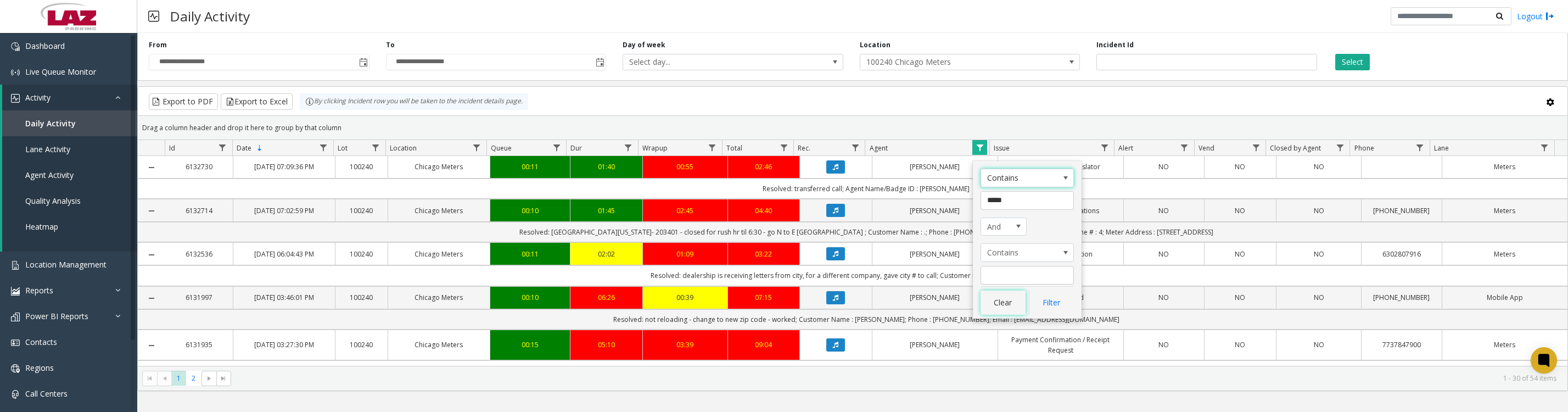
click at [1017, 307] on button "Clear" at bounding box center [1003, 303] width 45 height 24
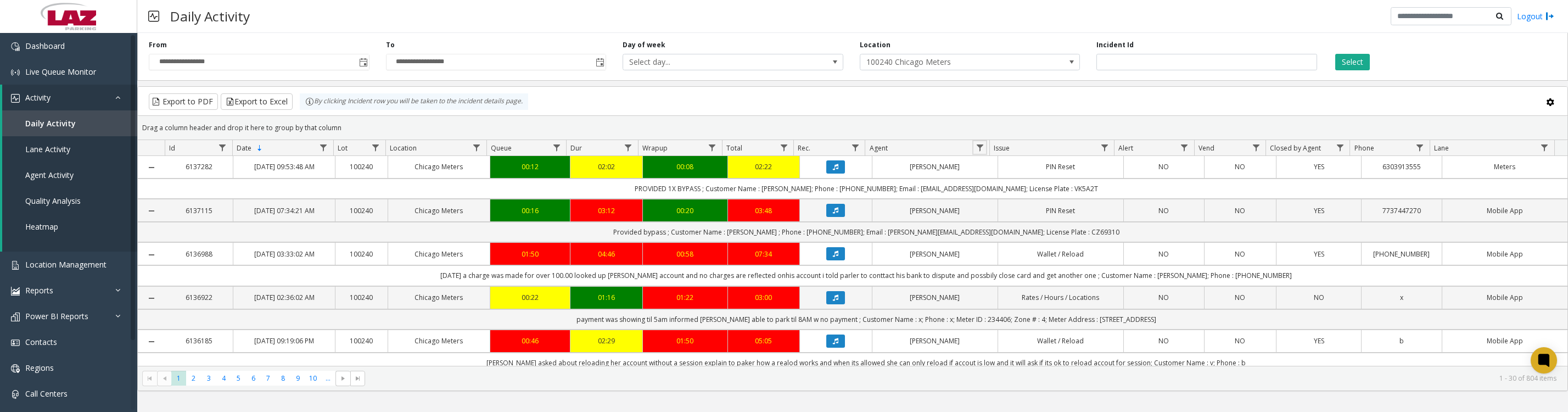
click at [978, 148] on span "Data table" at bounding box center [980, 148] width 9 height 9
click at [1020, 203] on input "Agent Filter" at bounding box center [1027, 200] width 94 height 18
type input "*****"
click button "Filter" at bounding box center [1051, 303] width 45 height 24
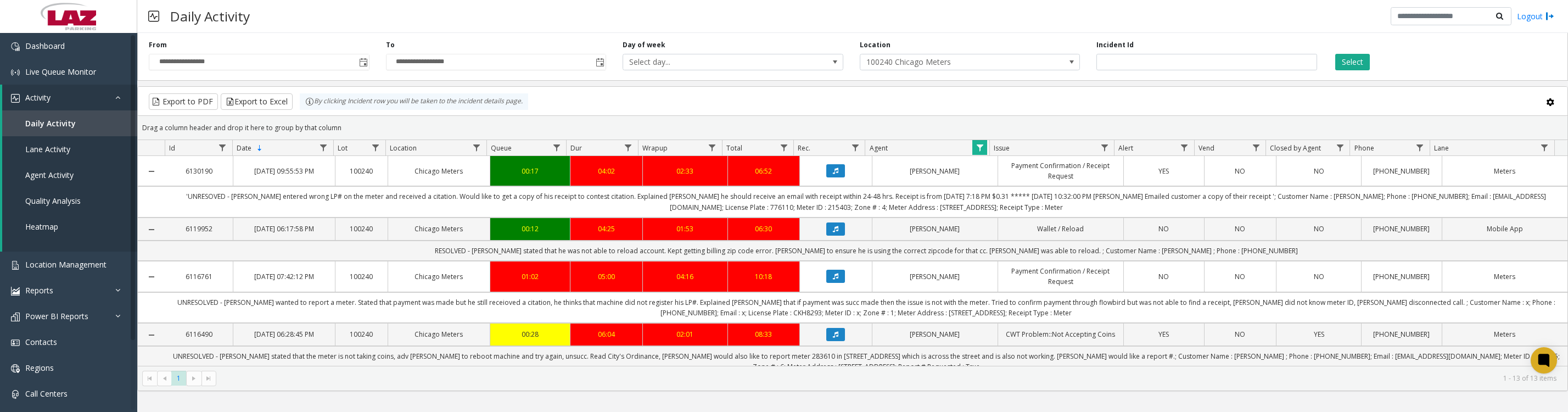
click at [833, 174] on icon "Data table" at bounding box center [835, 171] width 5 height 7
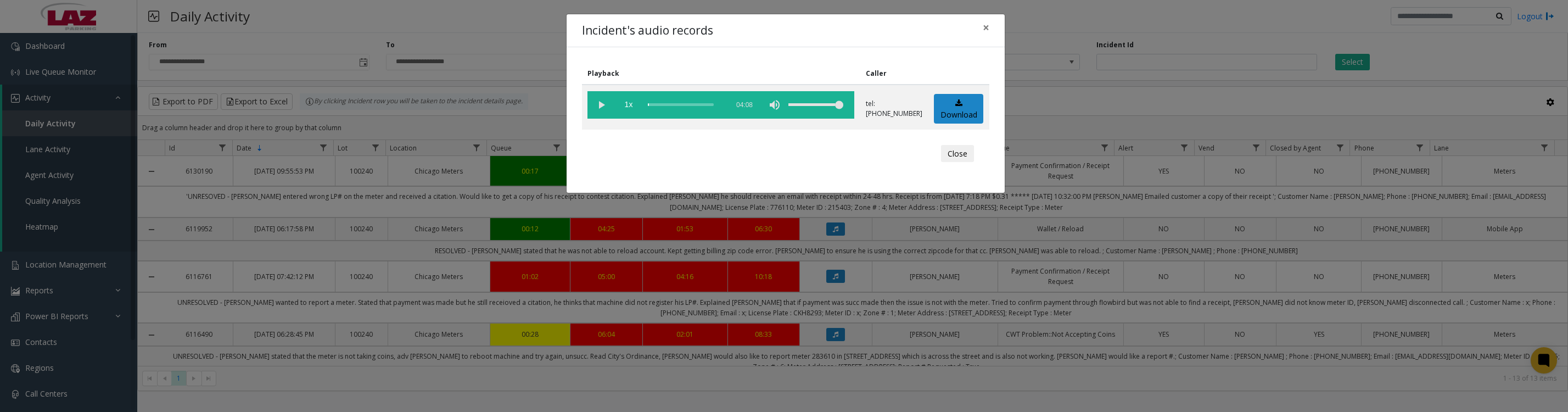
click at [598, 109] on vg-play-pause at bounding box center [602, 105] width 28 height 28
click at [934, 107] on link "Download" at bounding box center [959, 109] width 49 height 30
drag, startPoint x: 945, startPoint y: 167, endPoint x: 1087, endPoint y: 180, distance: 142.6
click at [945, 163] on button "Close" at bounding box center [957, 154] width 33 height 18
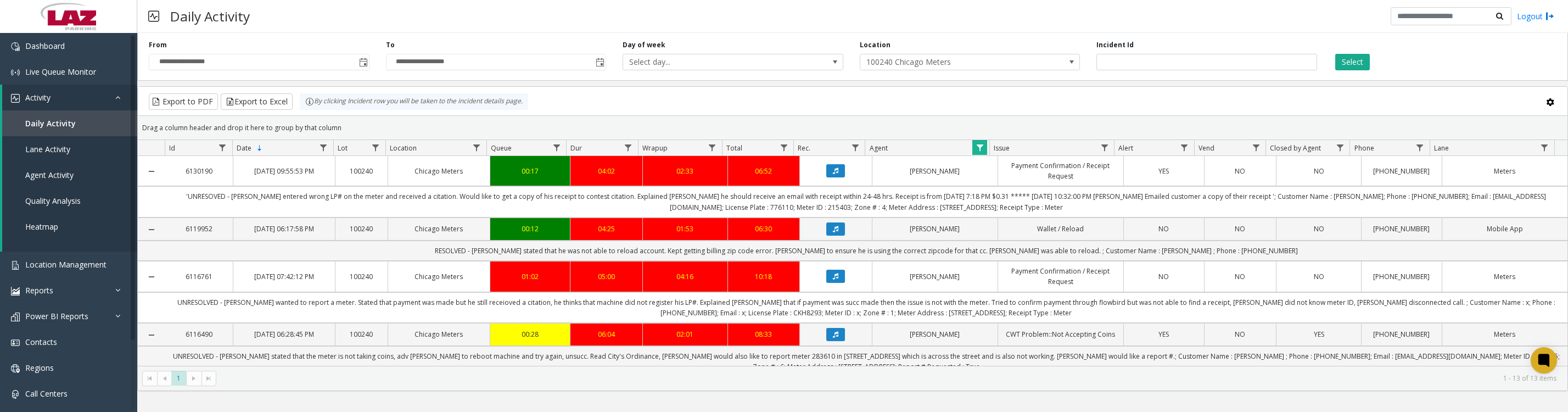
click at [984, 152] on span "Data table" at bounding box center [980, 148] width 9 height 9
click at [1005, 303] on button "Clear" at bounding box center [1003, 303] width 45 height 24
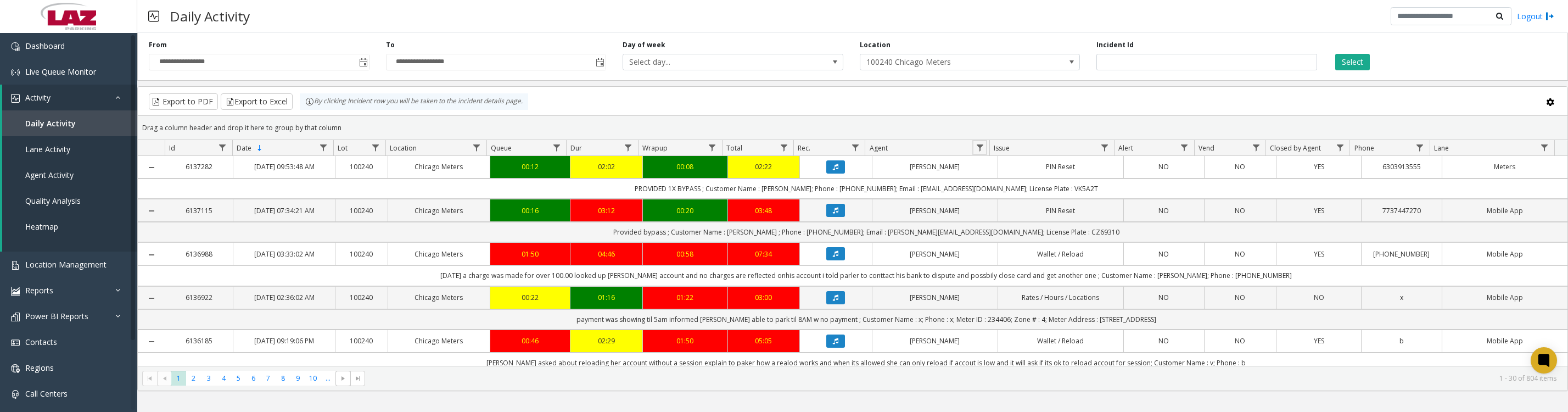
click at [979, 152] on span "Data table" at bounding box center [980, 148] width 9 height 9
click at [1020, 202] on input "Agent Filter" at bounding box center [1027, 200] width 94 height 18
type input "*****"
click button "Filter" at bounding box center [1051, 303] width 45 height 24
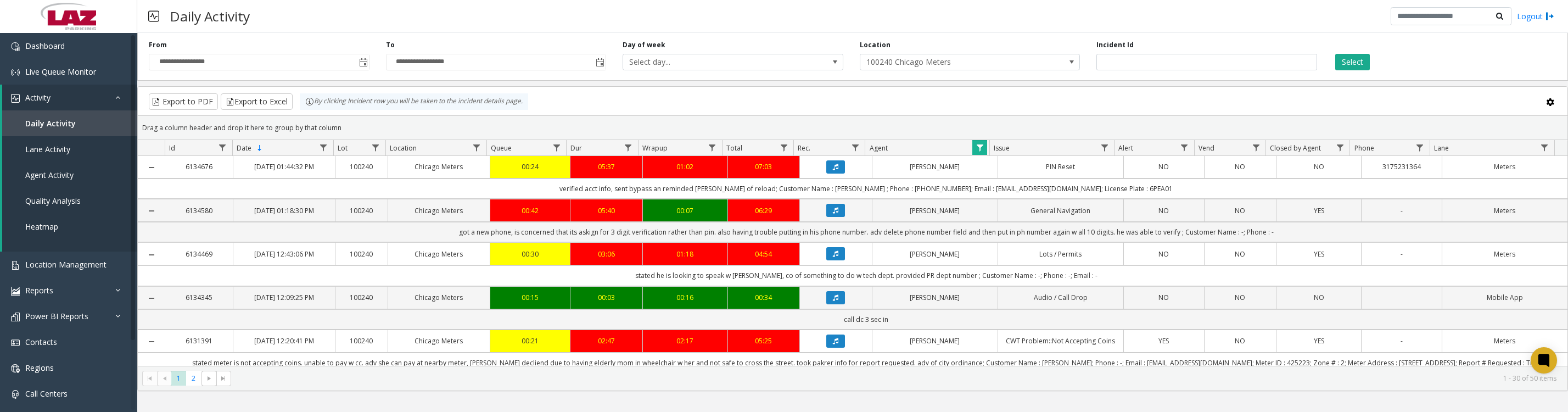
click at [834, 217] on button "Data table" at bounding box center [835, 210] width 18 height 13
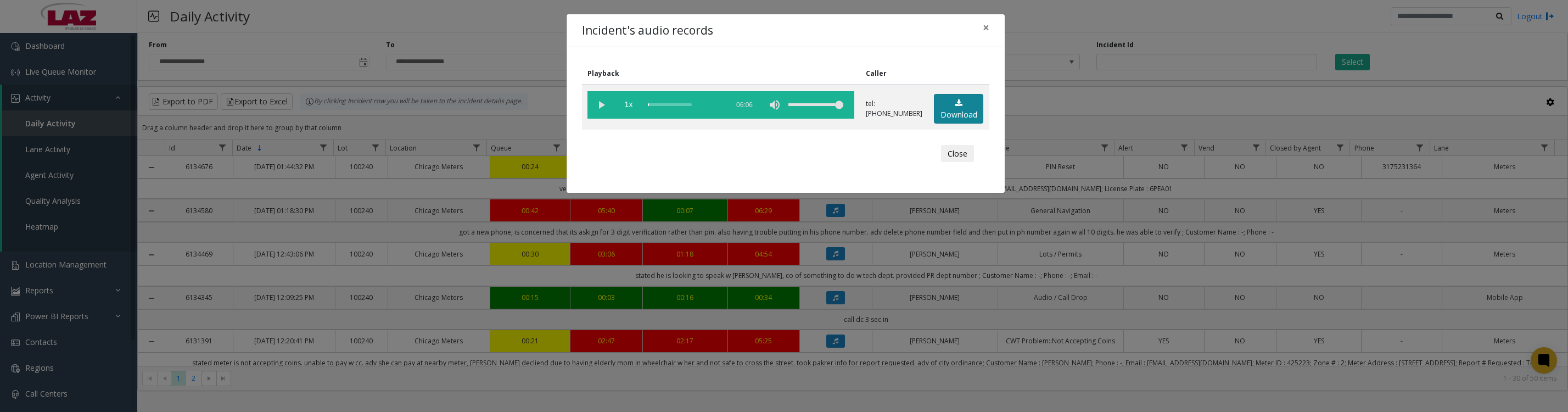
click at [944, 121] on link "Download" at bounding box center [959, 109] width 49 height 30
click at [943, 163] on button "Close" at bounding box center [957, 154] width 33 height 18
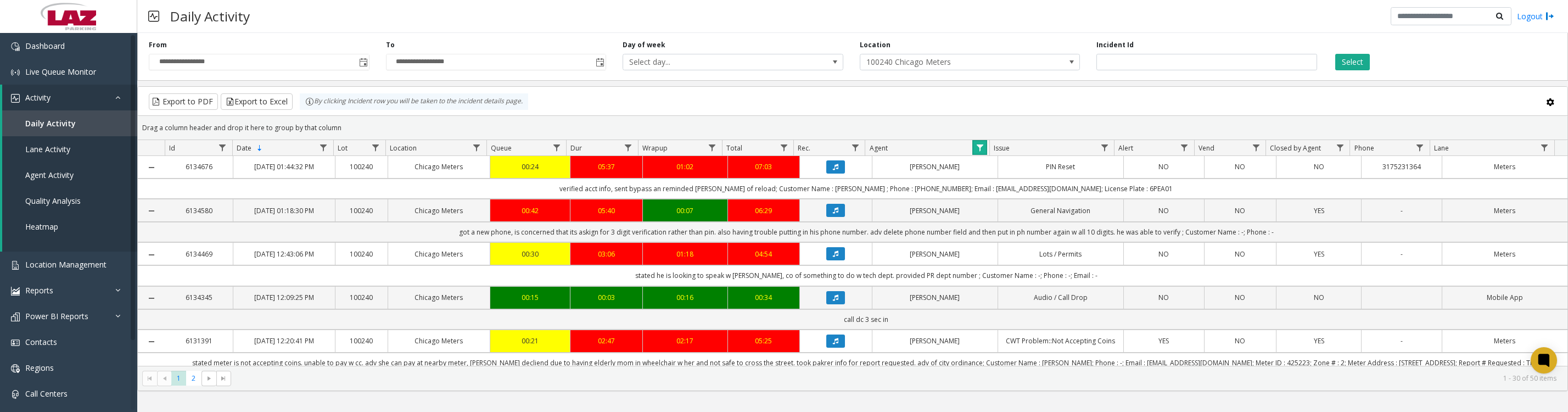
click at [982, 155] on link "Data table" at bounding box center [980, 148] width 15 height 15
click at [1007, 304] on button "Clear" at bounding box center [1003, 303] width 45 height 24
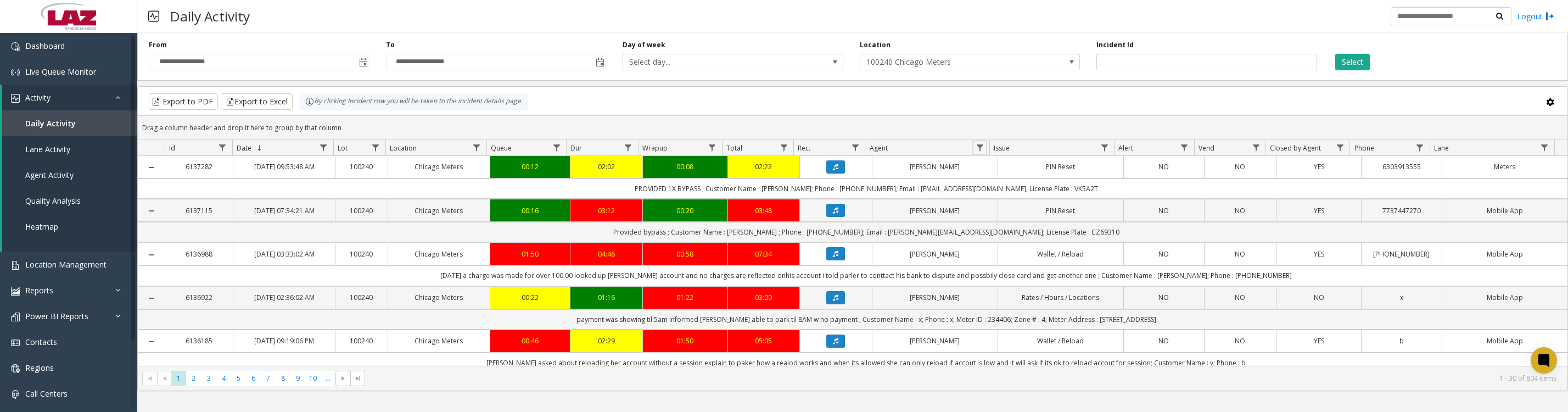
click at [982, 152] on span "Data table" at bounding box center [980, 148] width 9 height 9
click at [1007, 206] on input "Agent Filter" at bounding box center [1027, 200] width 94 height 18
type input "*****"
click button "Filter" at bounding box center [1051, 303] width 45 height 24
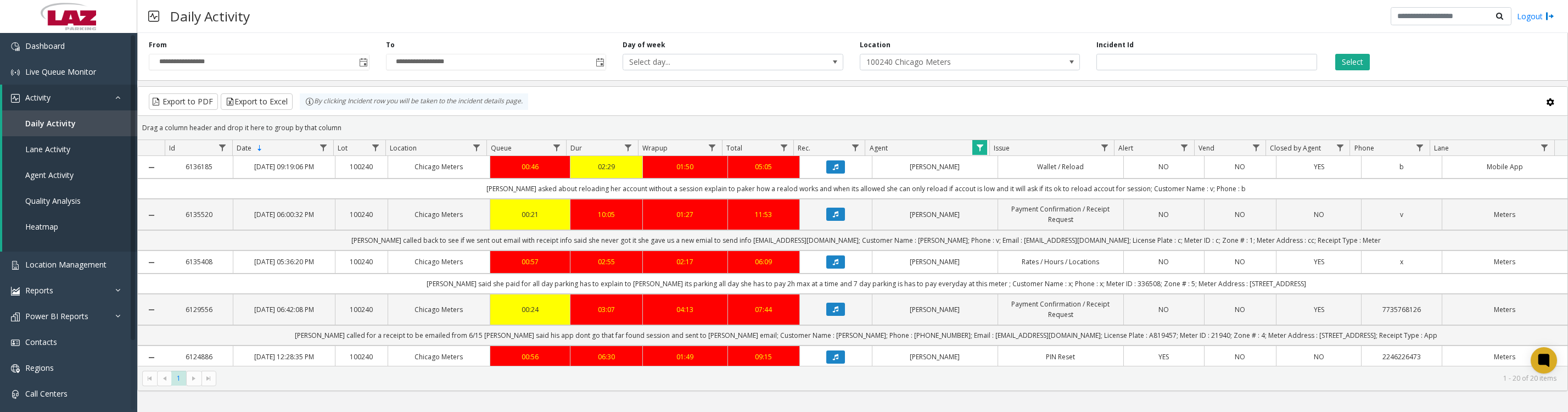
click at [826, 173] on button "Data table" at bounding box center [835, 167] width 18 height 13
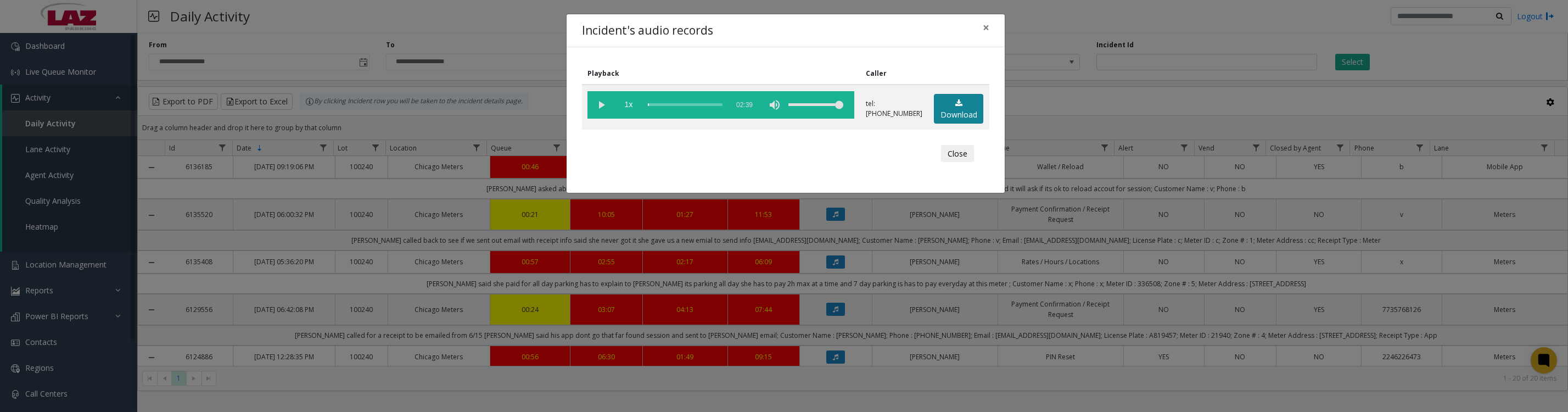
click at [967, 124] on link "Download" at bounding box center [959, 109] width 49 height 30
click at [598, 109] on vg-play-pause at bounding box center [602, 105] width 28 height 28
click at [603, 105] on vg-play-pause at bounding box center [602, 105] width 28 height 28
click at [605, 109] on vg-play-pause at bounding box center [602, 105] width 28 height 28
click at [598, 111] on vg-play-pause at bounding box center [602, 105] width 28 height 28
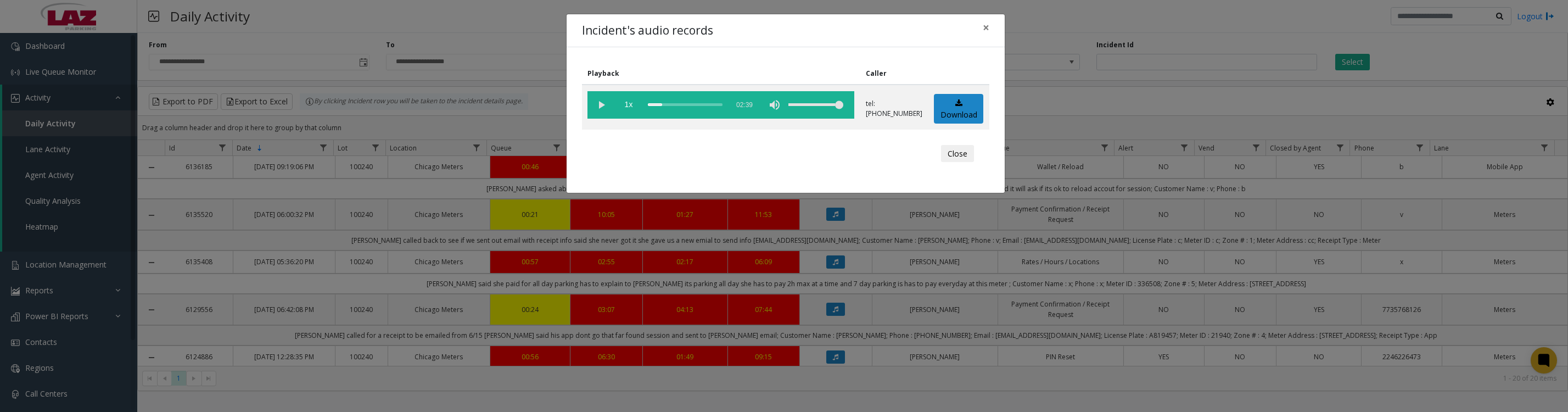
click at [595, 109] on vg-play-pause at bounding box center [602, 105] width 28 height 28
click at [602, 106] on vg-play-pause at bounding box center [602, 105] width 28 height 28
click at [603, 103] on vg-play-pause at bounding box center [602, 105] width 28 height 28
click at [602, 109] on vg-play-pause at bounding box center [602, 105] width 28 height 28
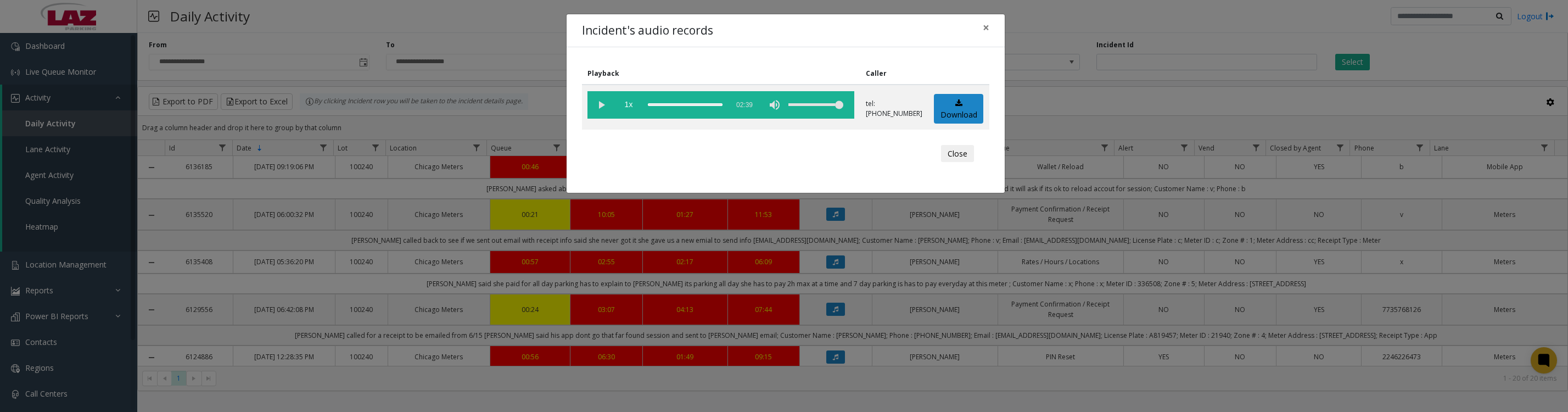
click at [959, 162] on button "Close" at bounding box center [957, 154] width 33 height 18
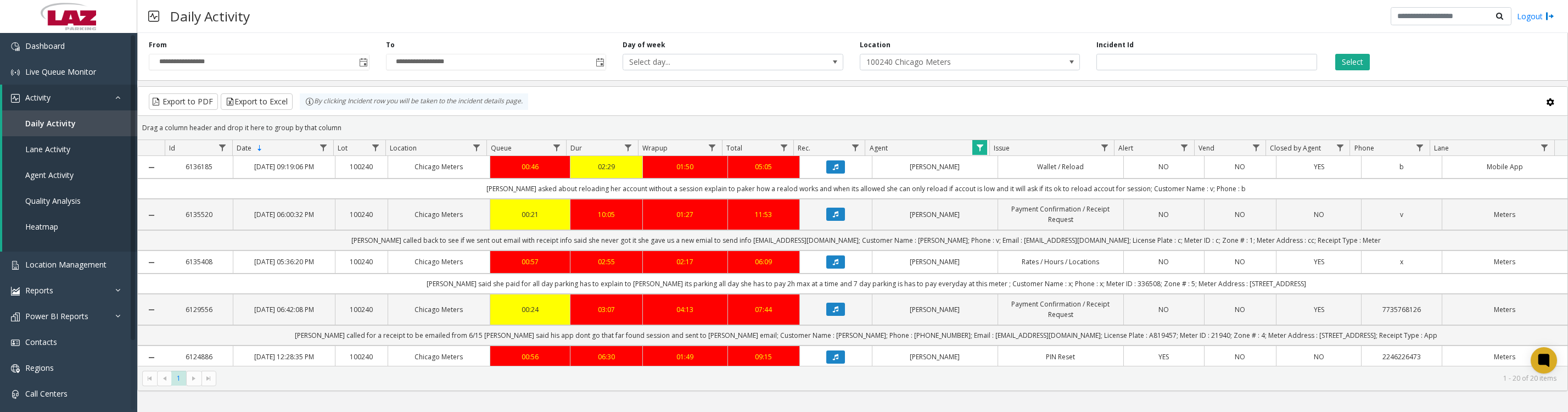
click at [977, 150] on span "Data table" at bounding box center [980, 148] width 9 height 9
click at [1007, 303] on button "Clear" at bounding box center [1003, 303] width 45 height 24
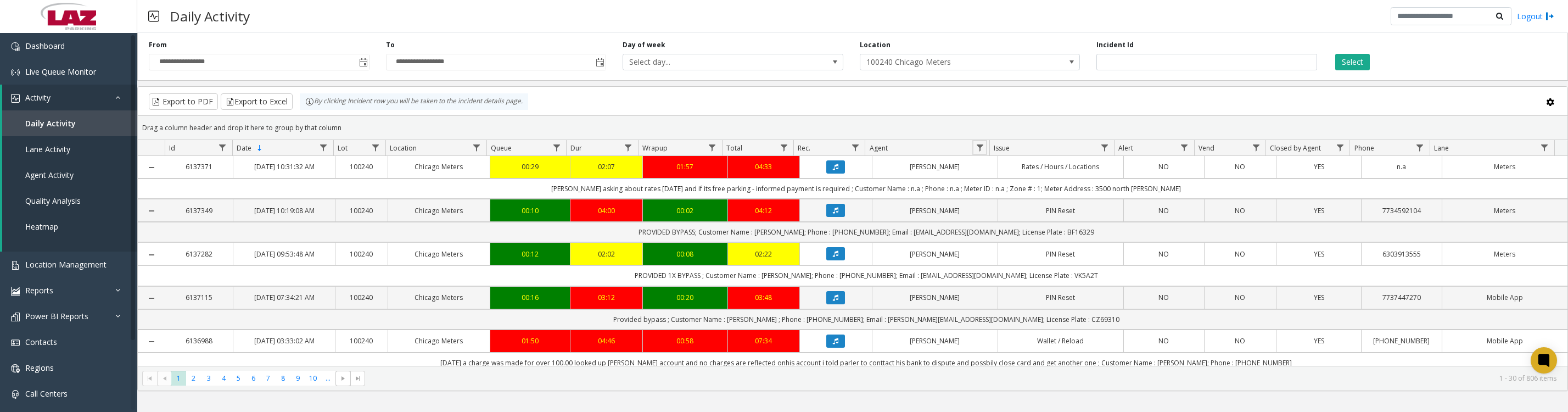
click at [982, 152] on span "Data table" at bounding box center [980, 148] width 9 height 9
click at [1005, 200] on input "Agent Filter" at bounding box center [1027, 200] width 94 height 18
type input "*******"
click button "Filter" at bounding box center [1051, 303] width 45 height 24
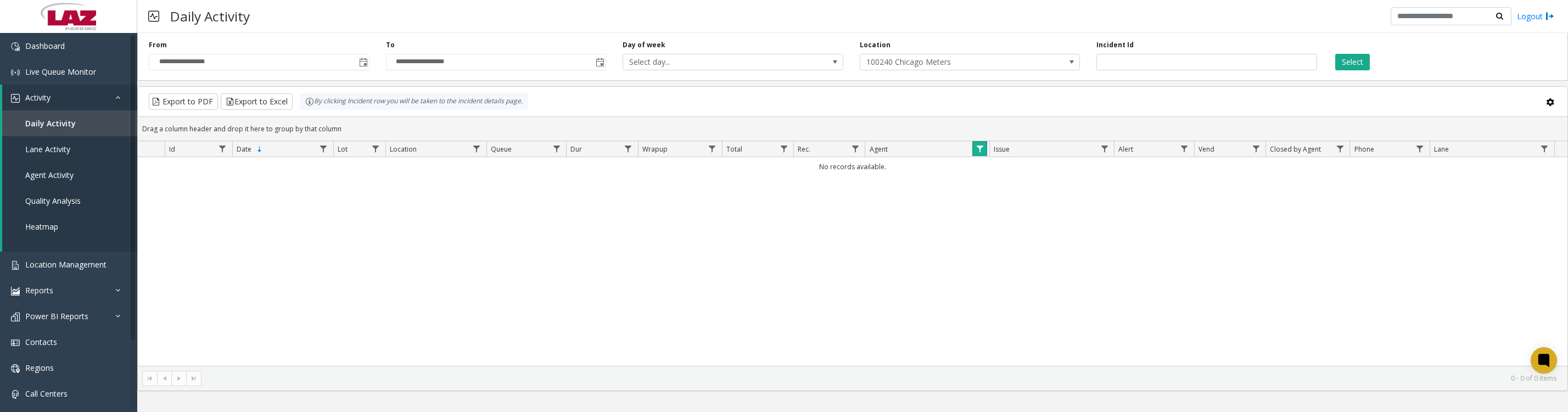
click at [982, 154] on span "Data table" at bounding box center [980, 148] width 9 height 9
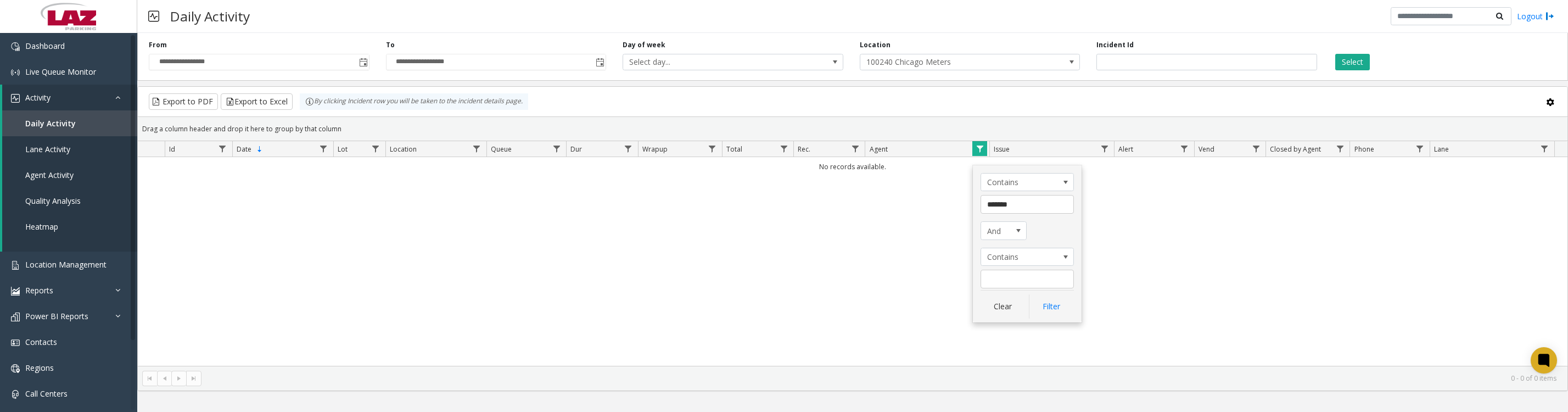
click at [1221, 312] on div "No records available." at bounding box center [853, 261] width 1430 height 209
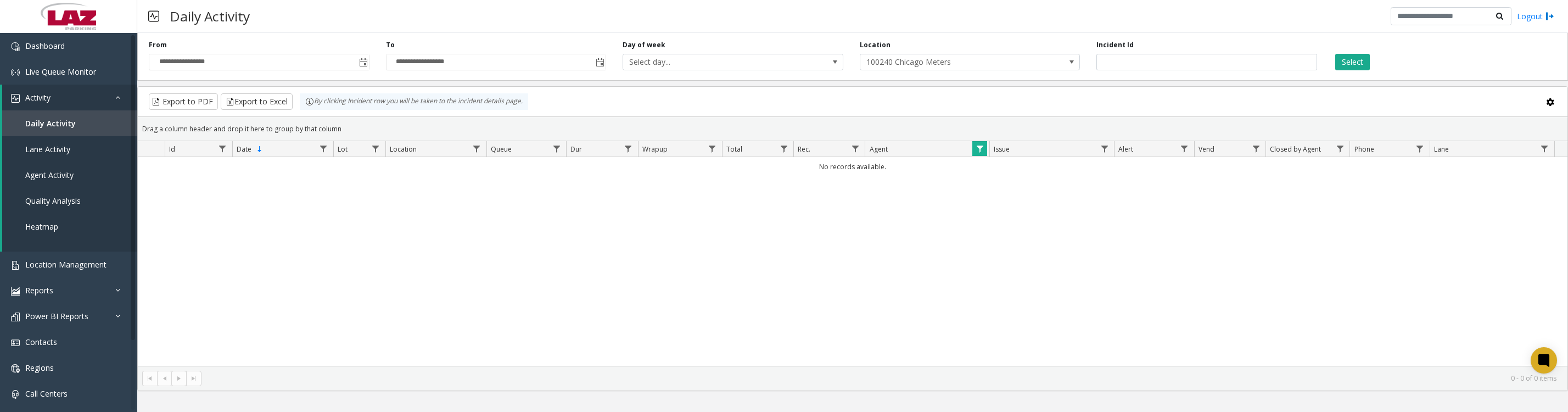
click at [982, 154] on span "Data table" at bounding box center [980, 148] width 9 height 9
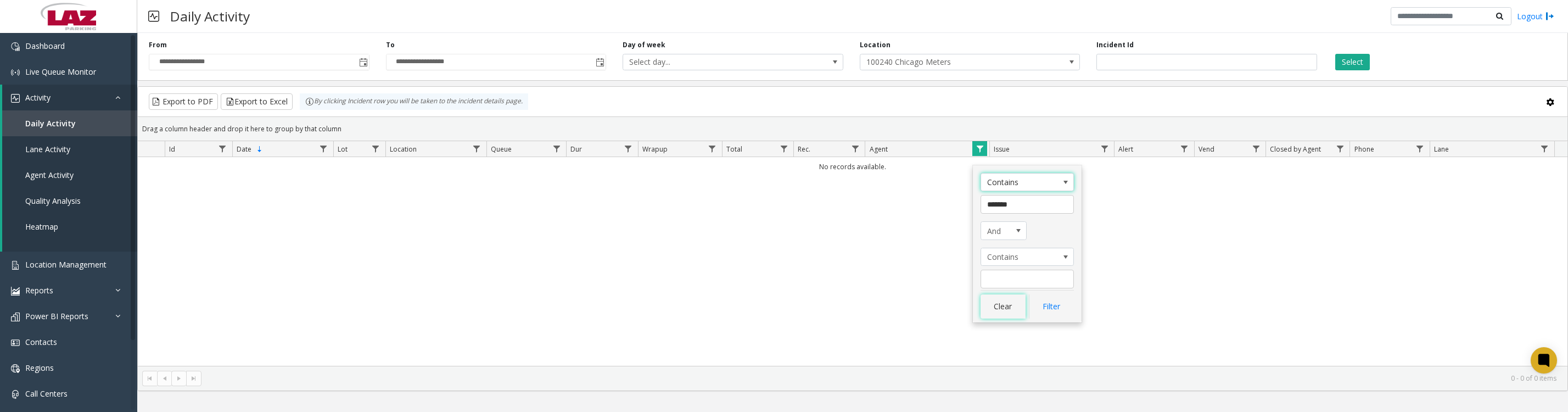
click at [992, 299] on button "Clear" at bounding box center [1003, 307] width 45 height 24
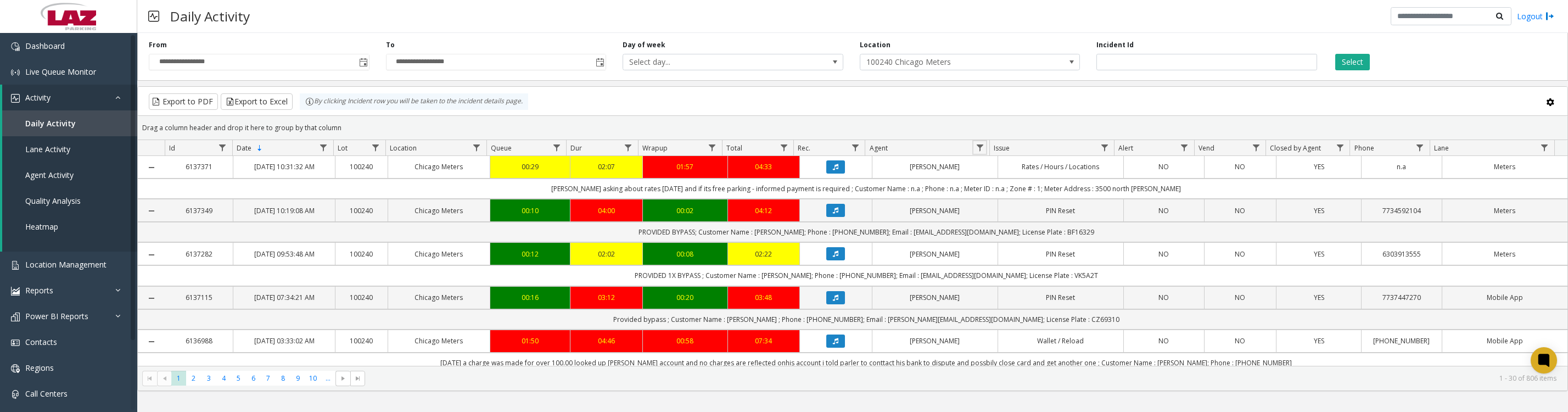
click at [979, 149] on span "Data table" at bounding box center [980, 148] width 9 height 9
click at [1005, 200] on input "Agent Filter" at bounding box center [1027, 200] width 94 height 18
type input "******"
click button "Filter" at bounding box center [1051, 303] width 45 height 24
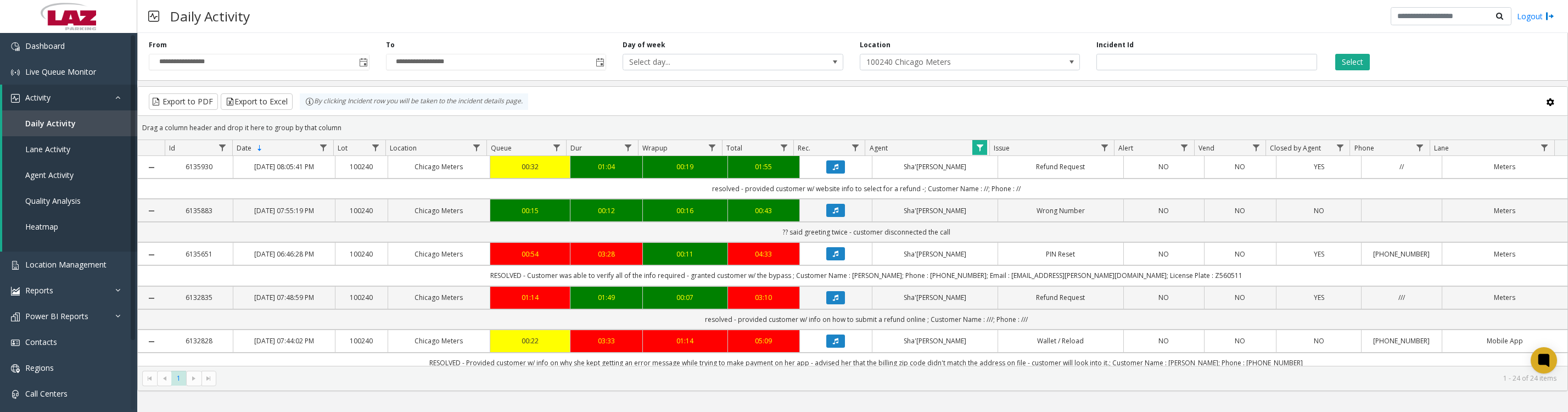
click at [833, 170] on icon "Data table" at bounding box center [835, 167] width 5 height 7
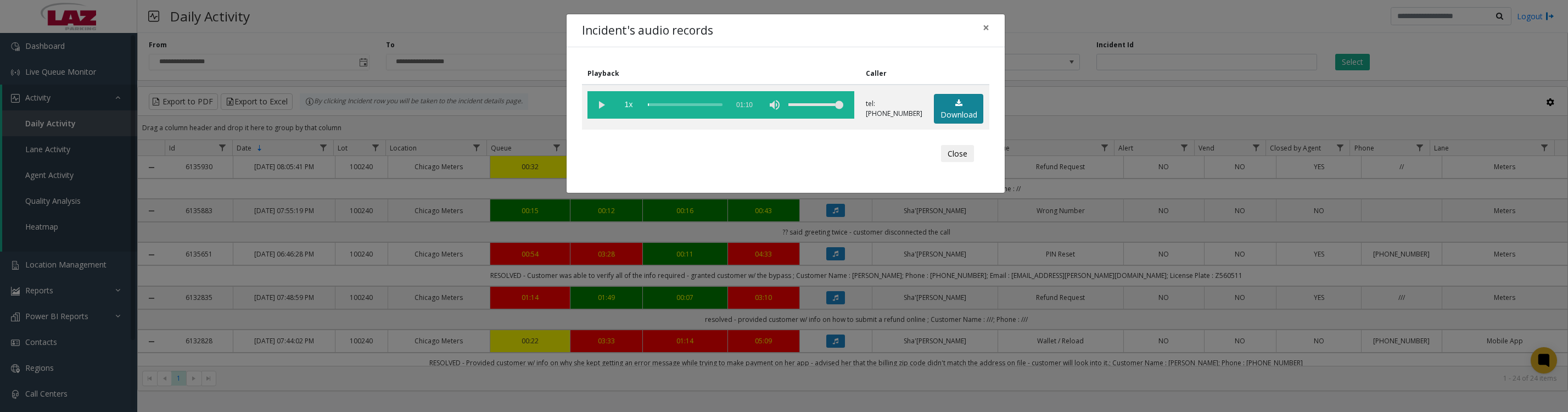
click at [934, 114] on link "Download" at bounding box center [959, 109] width 49 height 30
click at [605, 112] on vg-play-pause at bounding box center [602, 105] width 28 height 28
click at [954, 163] on button "Close" at bounding box center [957, 154] width 33 height 18
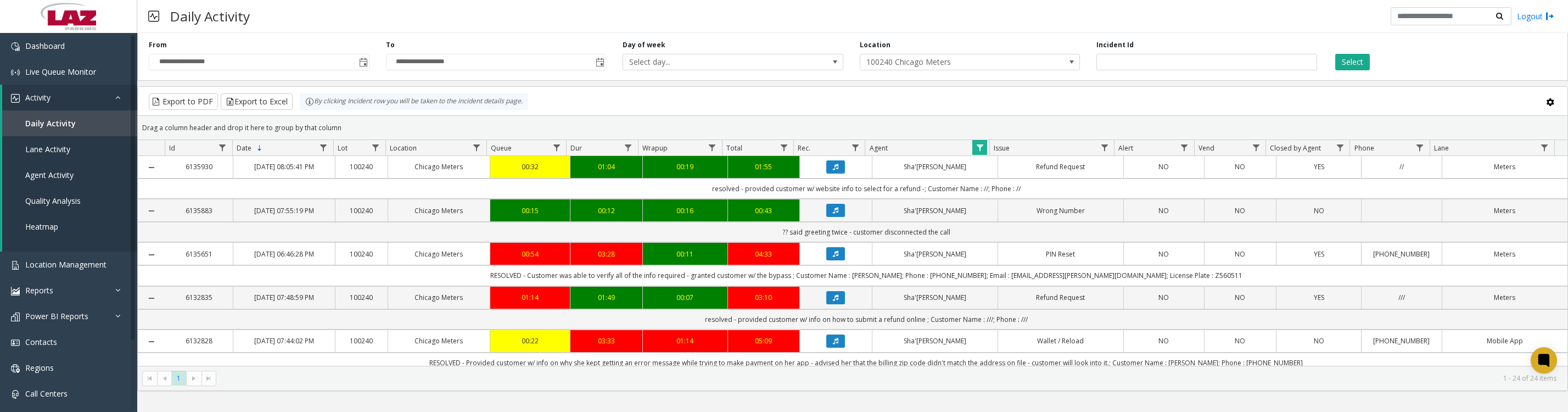
click at [980, 150] on span "Data table" at bounding box center [980, 148] width 9 height 9
click at [1000, 299] on button "Clear" at bounding box center [1003, 303] width 45 height 24
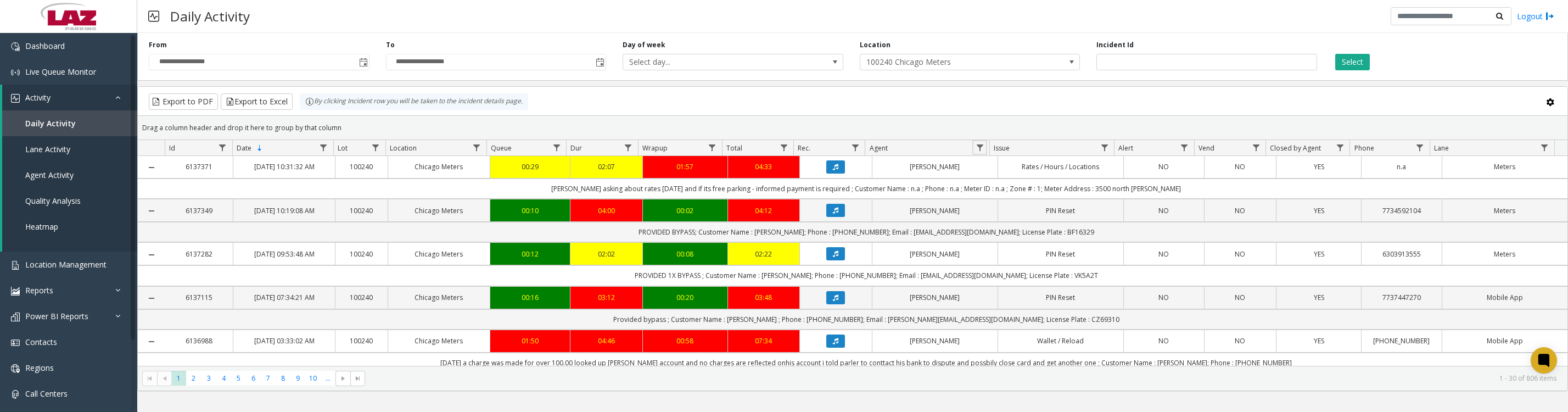
click at [977, 152] on span "Data table" at bounding box center [980, 148] width 9 height 9
click at [990, 205] on input "Agent Filter" at bounding box center [1027, 200] width 94 height 18
type input "***"
click button "Filter" at bounding box center [1051, 303] width 45 height 24
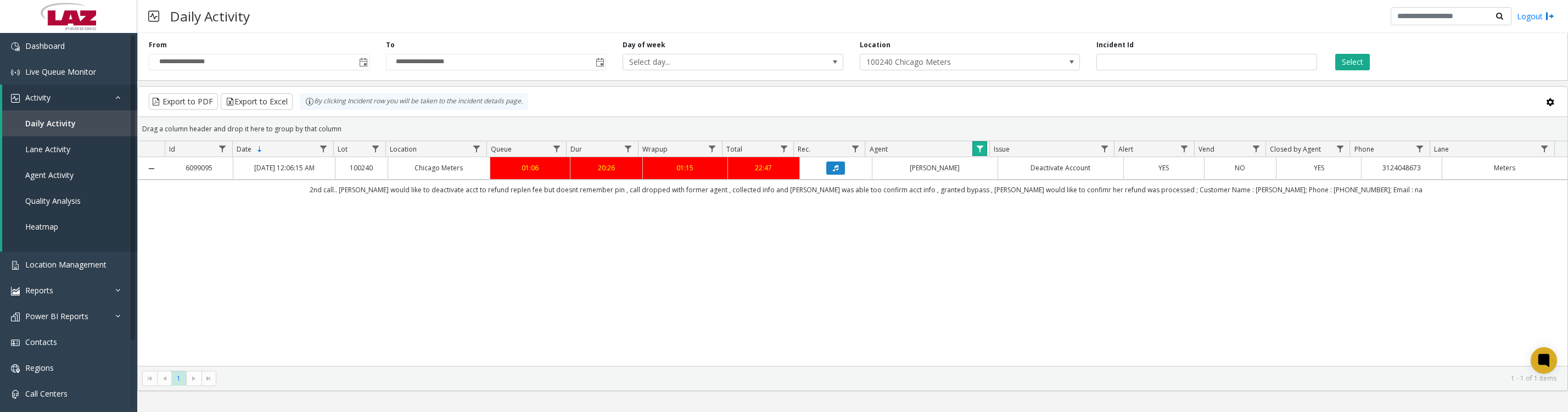
click at [977, 154] on span "Data table" at bounding box center [980, 148] width 9 height 9
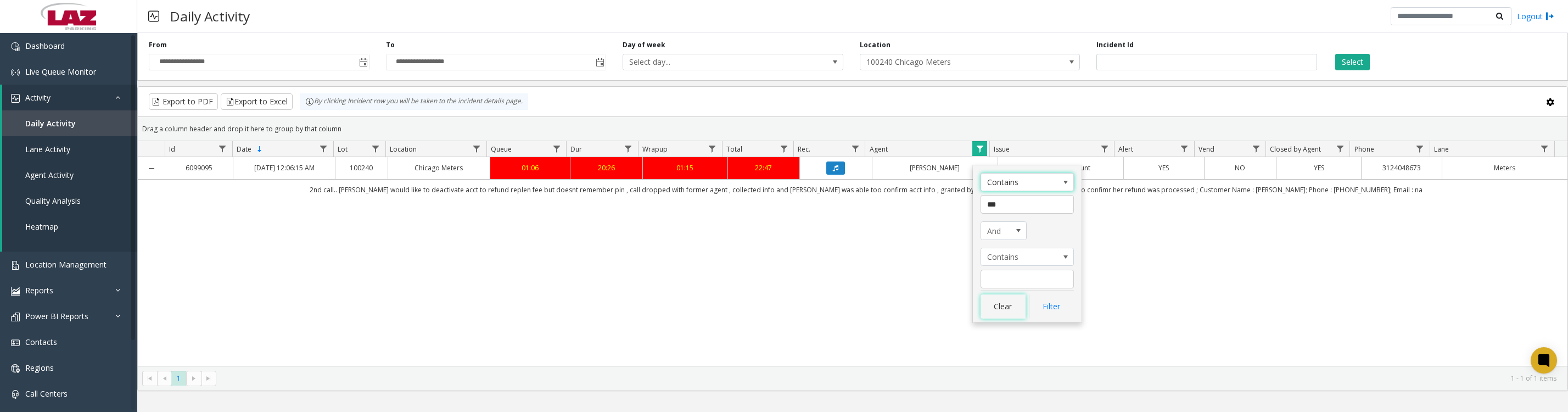
click at [1005, 315] on button "Clear" at bounding box center [1003, 307] width 45 height 24
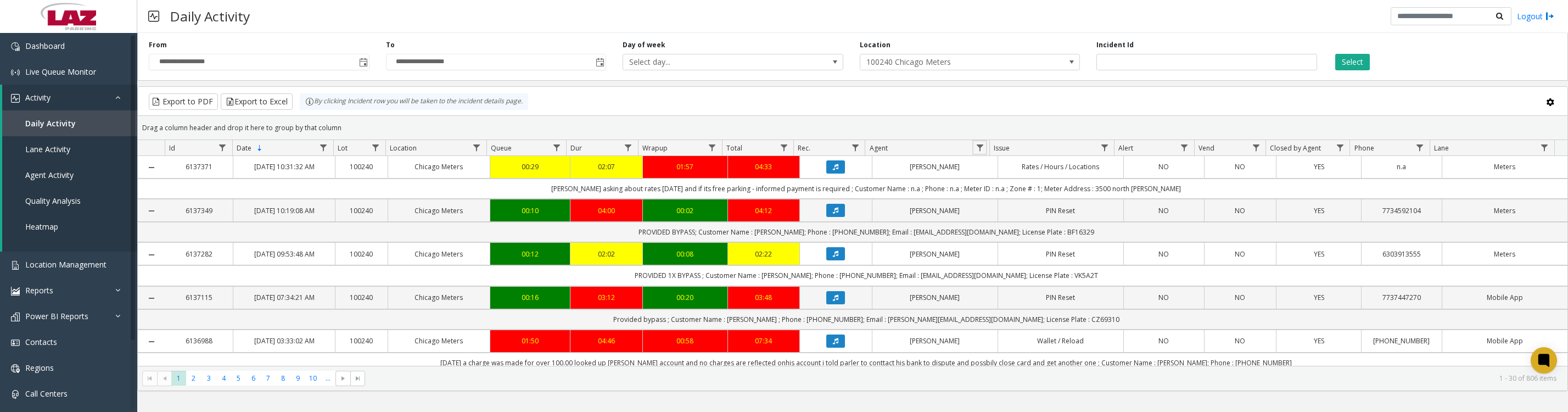
click at [982, 152] on span "Data table" at bounding box center [980, 148] width 9 height 9
click at [1015, 210] on input "Agent Filter" at bounding box center [1027, 200] width 94 height 18
type input "***"
click button "Filter" at bounding box center [1051, 303] width 45 height 24
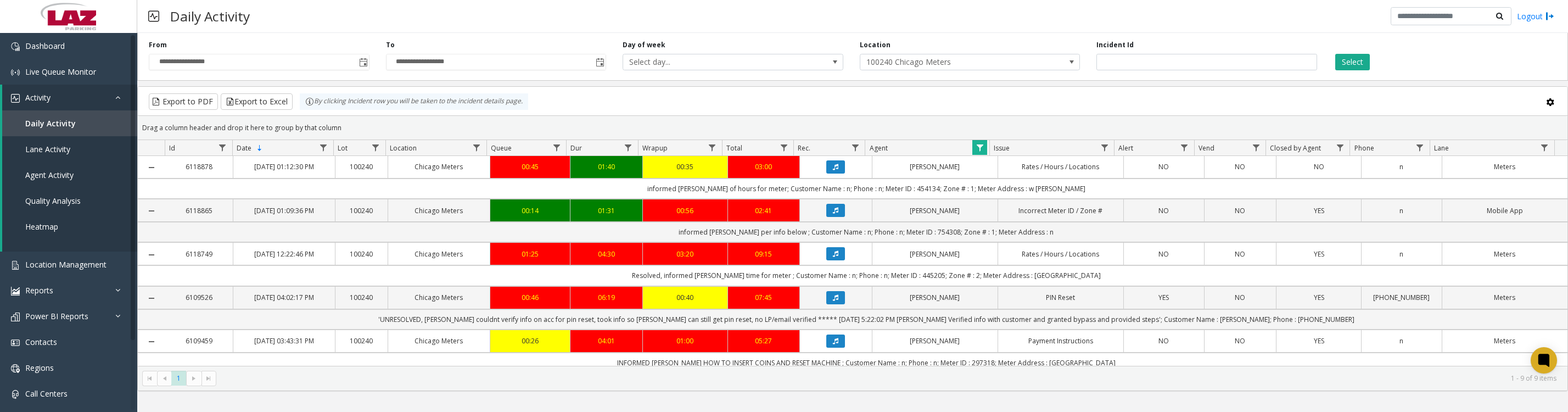
click at [833, 170] on icon "Data table" at bounding box center [835, 167] width 5 height 7
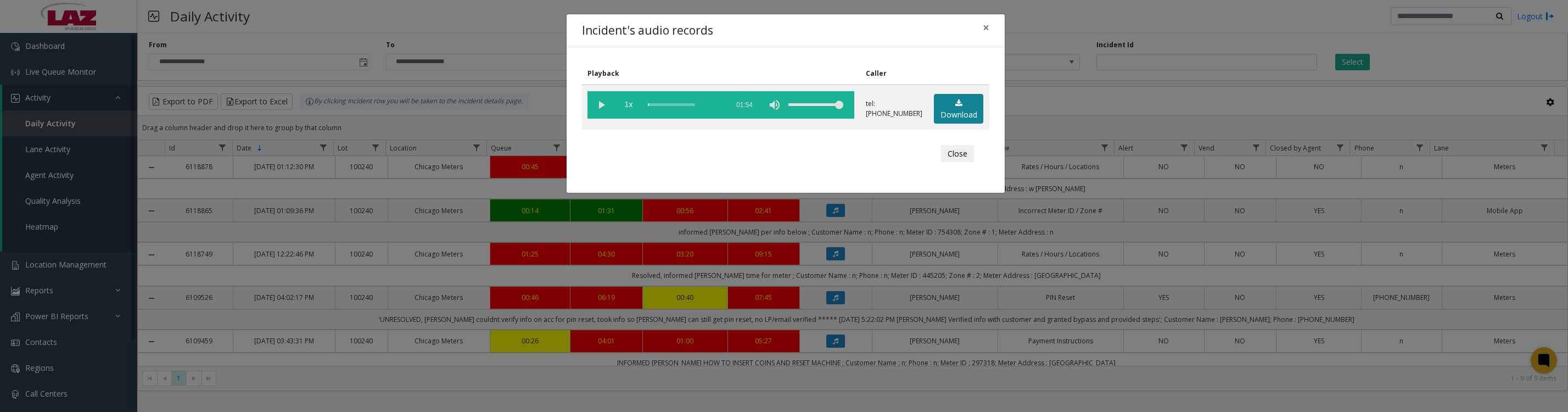
click at [939, 117] on link "Download" at bounding box center [959, 109] width 49 height 30
click at [953, 163] on button "Close" at bounding box center [957, 154] width 33 height 18
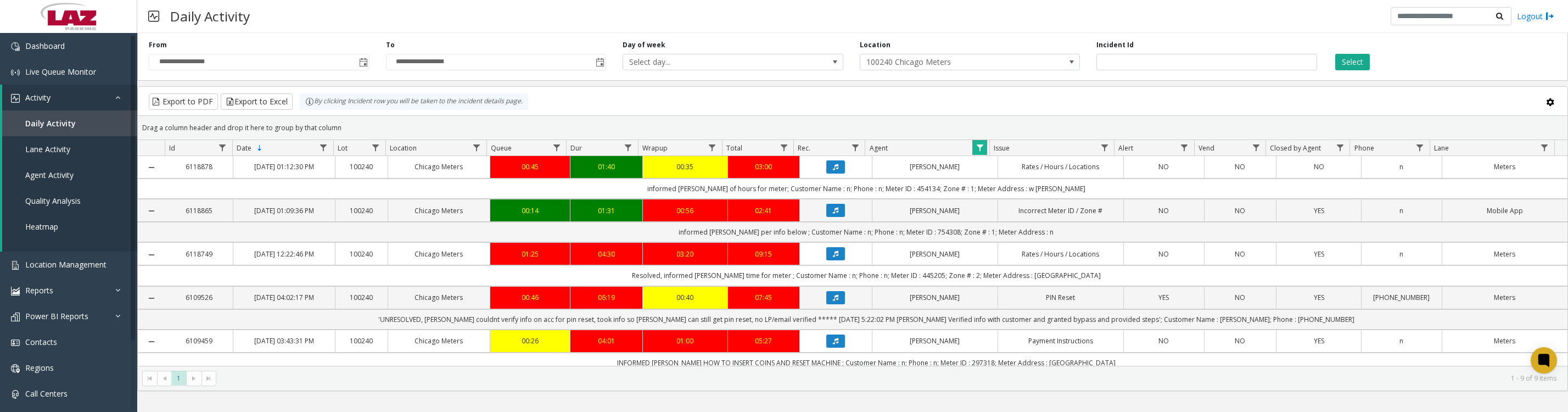
click at [833, 214] on icon "Data table" at bounding box center [835, 210] width 5 height 7
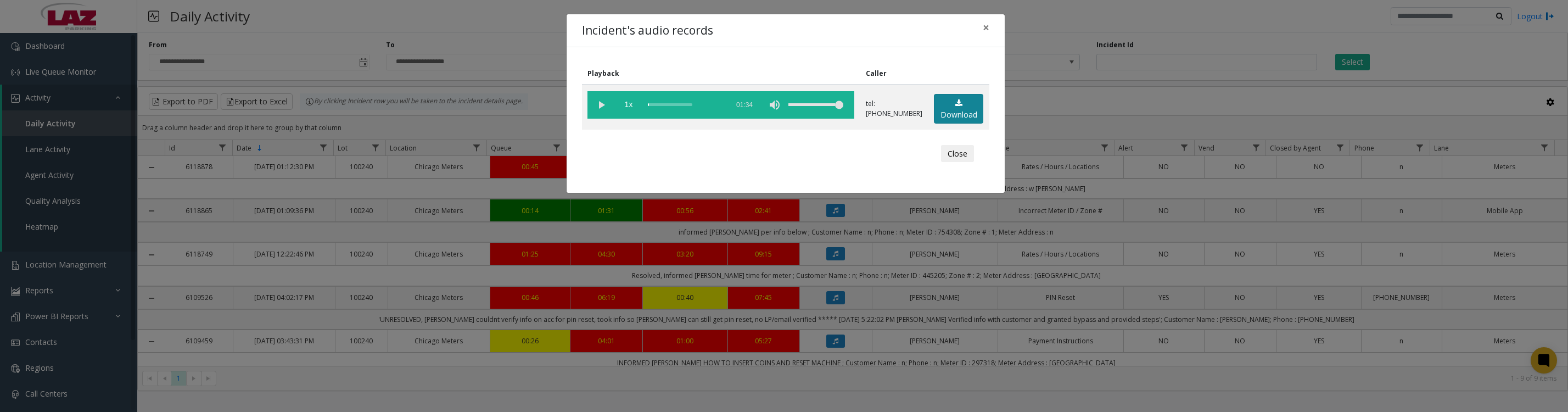
click at [944, 123] on link "Download" at bounding box center [959, 109] width 49 height 30
click at [946, 160] on button "Close" at bounding box center [957, 154] width 33 height 18
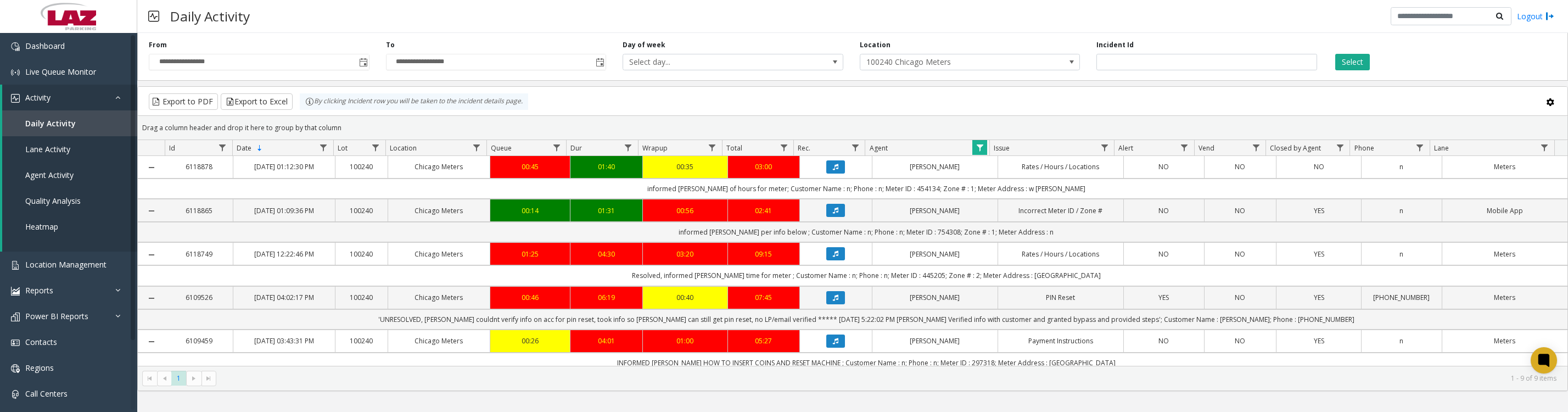
click at [835, 260] on button "Data table" at bounding box center [835, 254] width 18 height 13
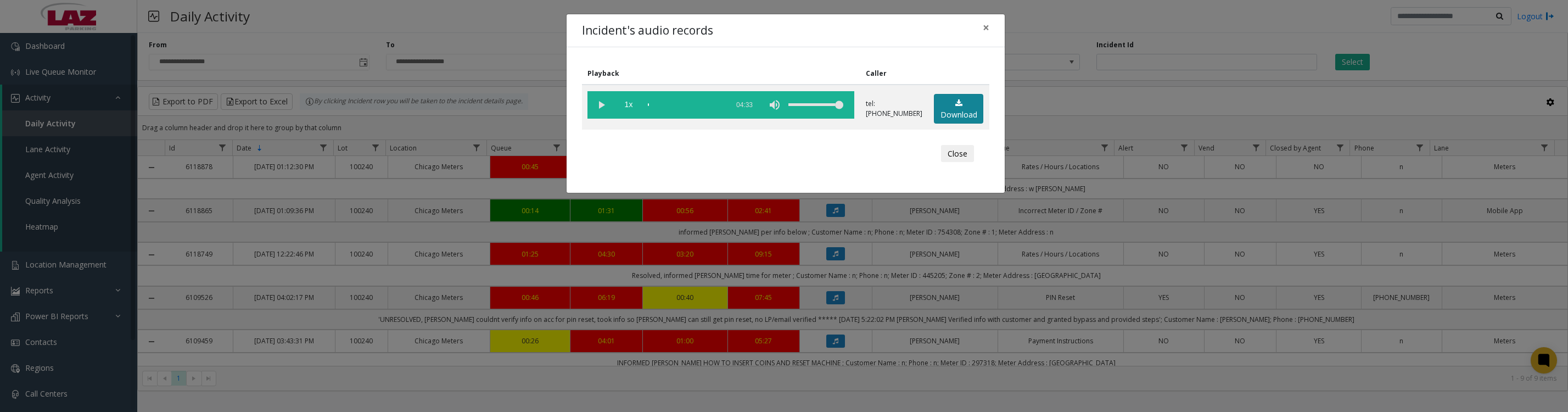
click at [961, 114] on link "Download" at bounding box center [959, 109] width 49 height 30
click at [972, 158] on button "Close" at bounding box center [957, 154] width 33 height 18
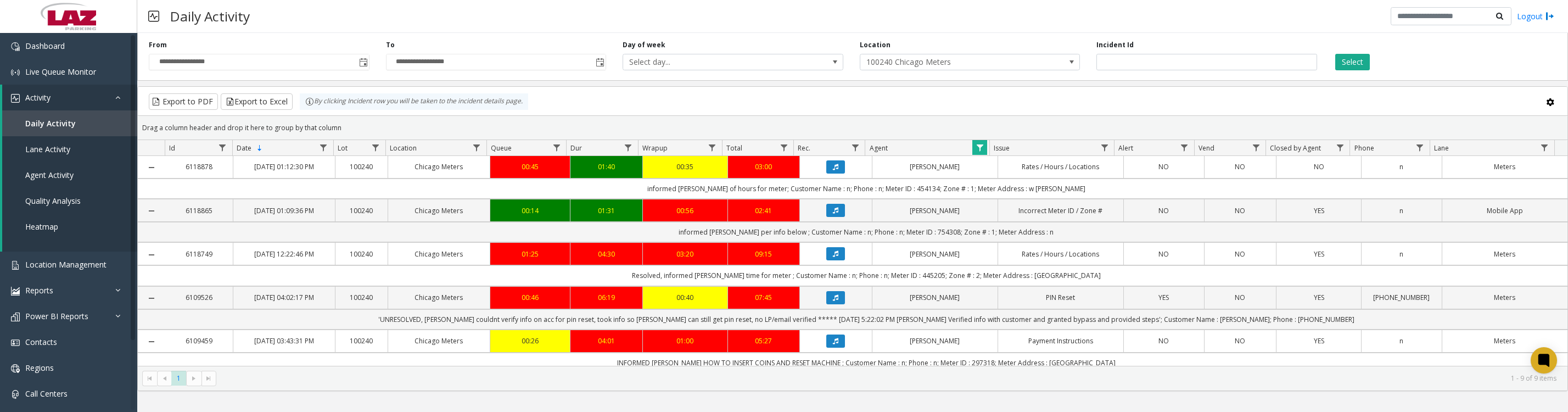
click at [833, 301] on icon "Data table" at bounding box center [835, 298] width 5 height 7
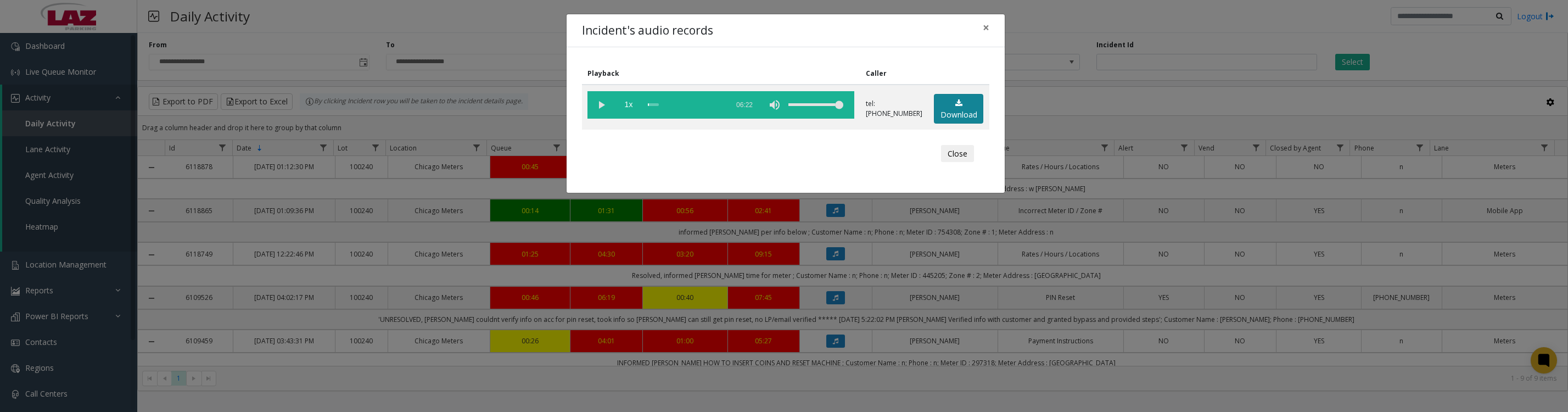
click at [953, 114] on link "Download" at bounding box center [959, 109] width 49 height 30
click at [947, 163] on button "Close" at bounding box center [957, 154] width 33 height 18
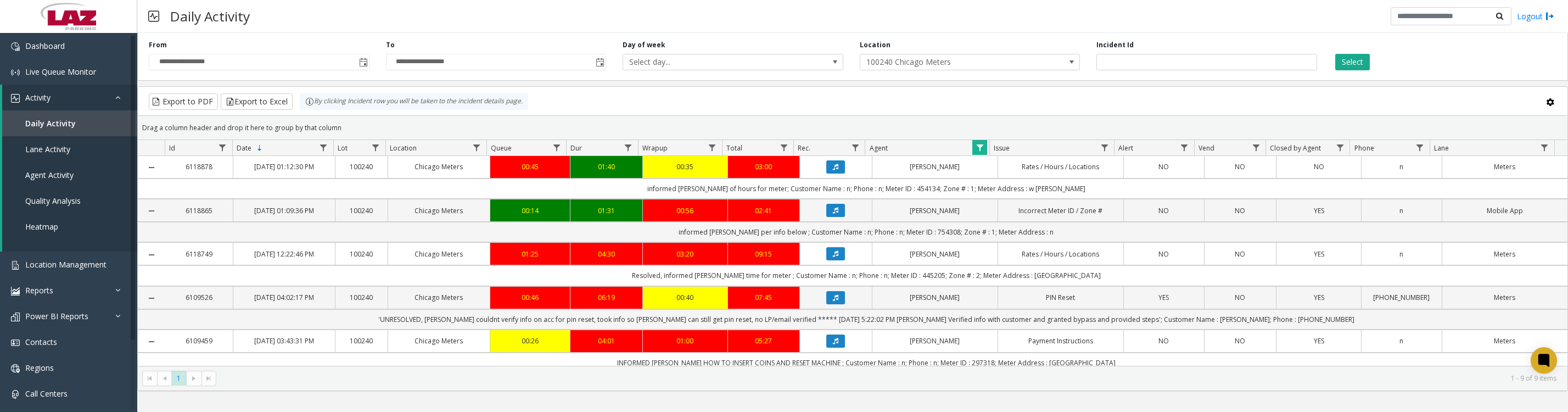
click at [826, 173] on button "Data table" at bounding box center [835, 167] width 18 height 13
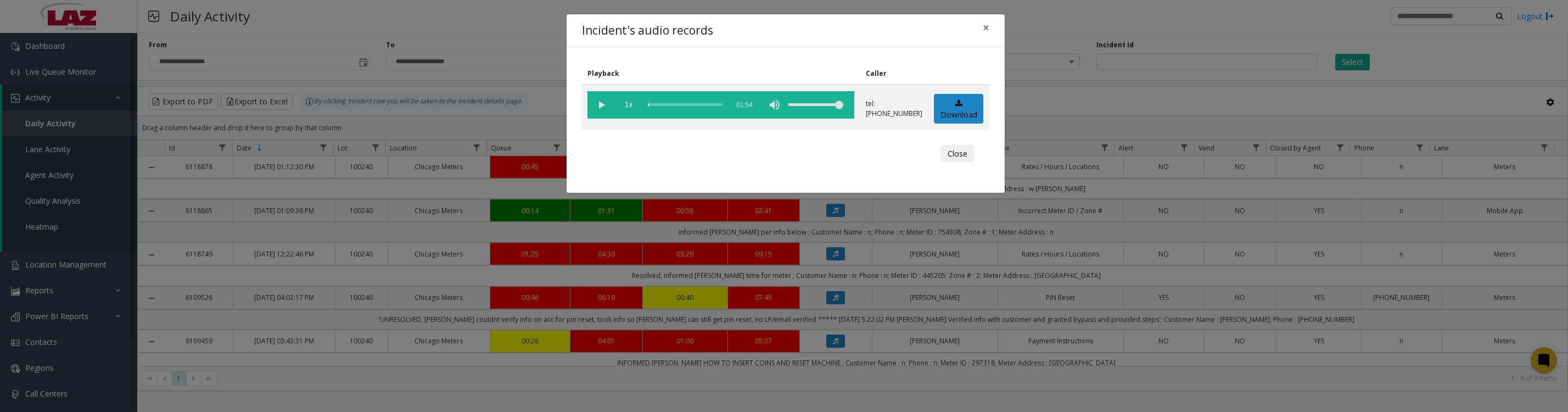
click at [597, 109] on vg-play-pause at bounding box center [602, 105] width 28 height 28
click at [964, 163] on button "Close" at bounding box center [957, 154] width 33 height 18
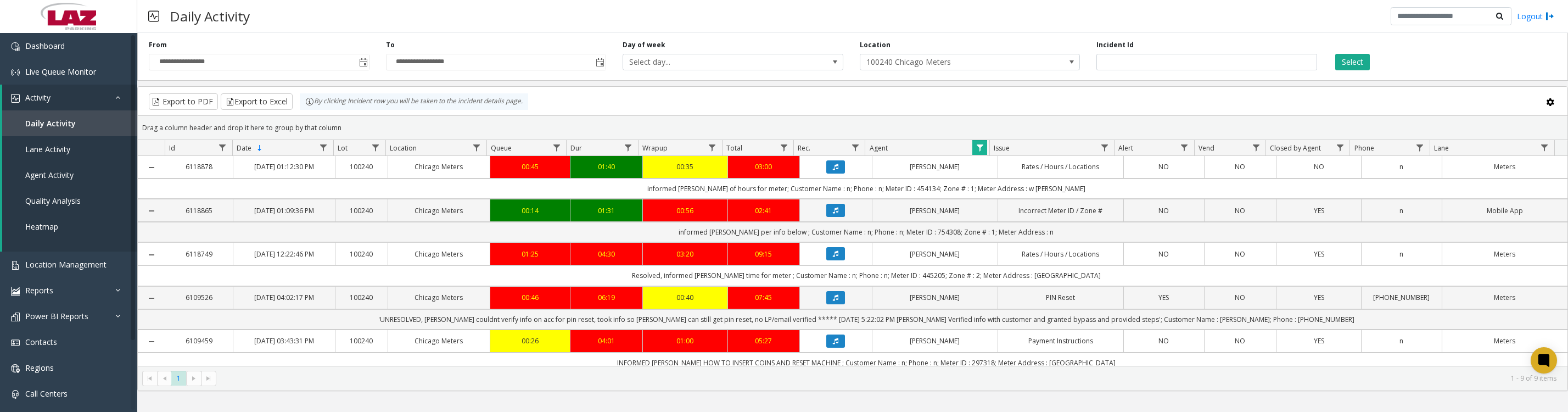
click at [833, 214] on icon "Data table" at bounding box center [835, 210] width 5 height 7
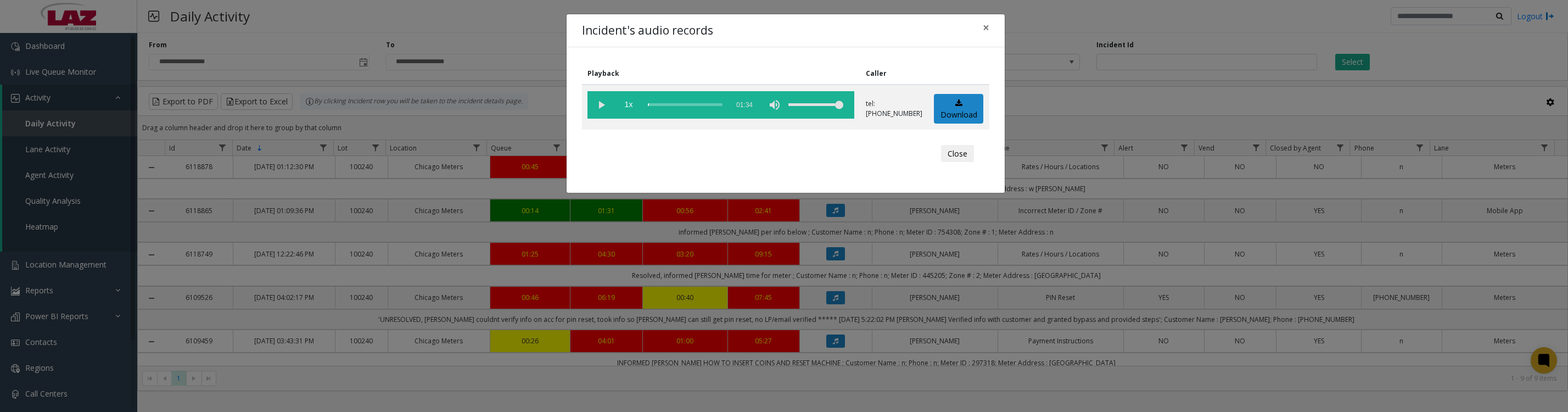
click at [600, 112] on vg-play-pause at bounding box center [602, 105] width 28 height 28
click at [954, 162] on button "Close" at bounding box center [957, 154] width 33 height 18
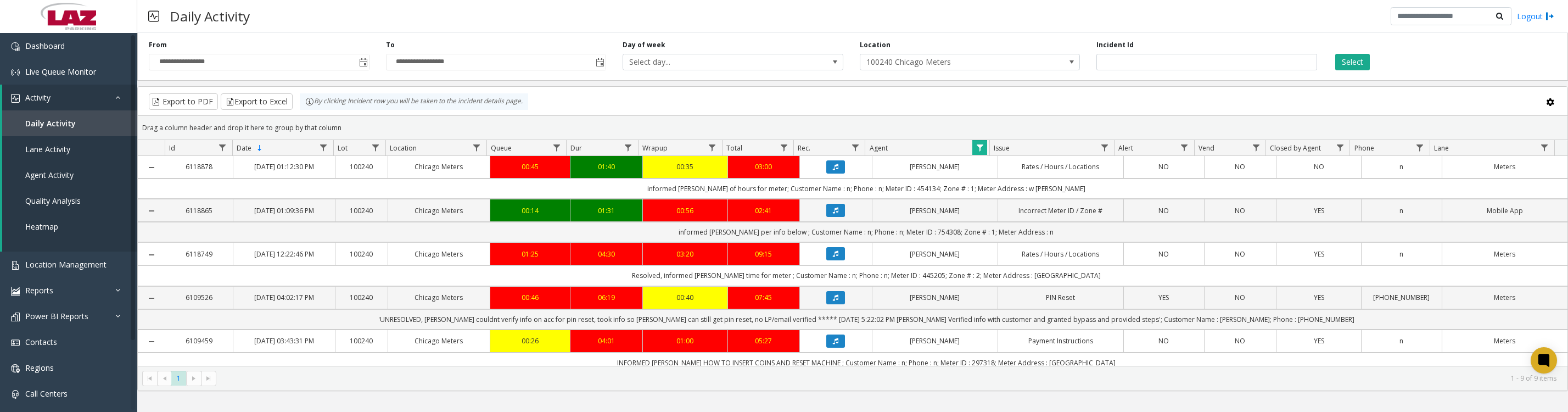
click at [826, 260] on button "Data table" at bounding box center [835, 254] width 18 height 13
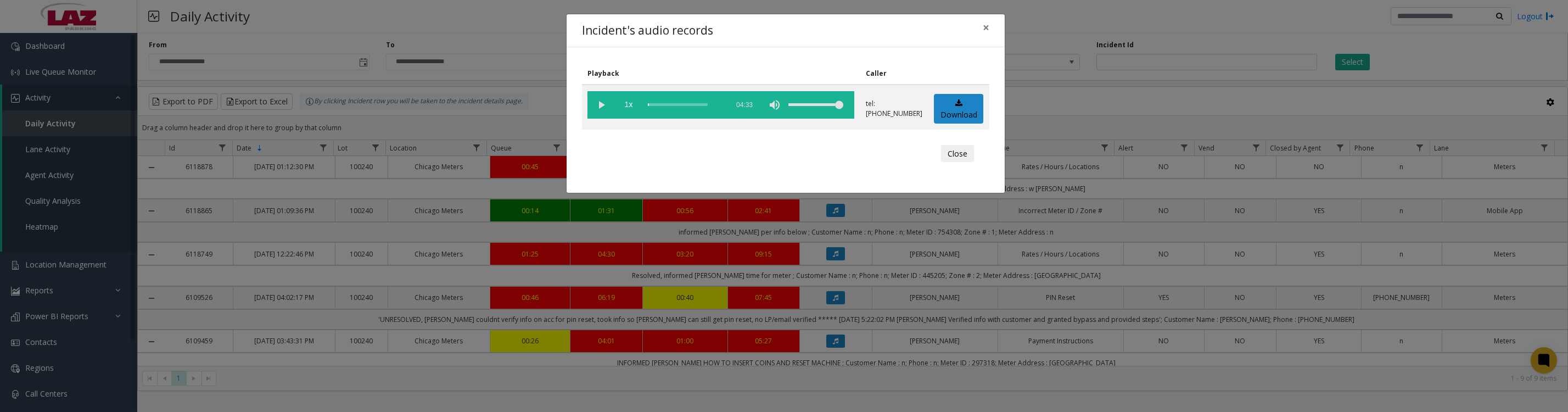
click at [592, 106] on vg-play-pause at bounding box center [602, 105] width 28 height 28
click at [952, 155] on button "Close" at bounding box center [957, 154] width 33 height 18
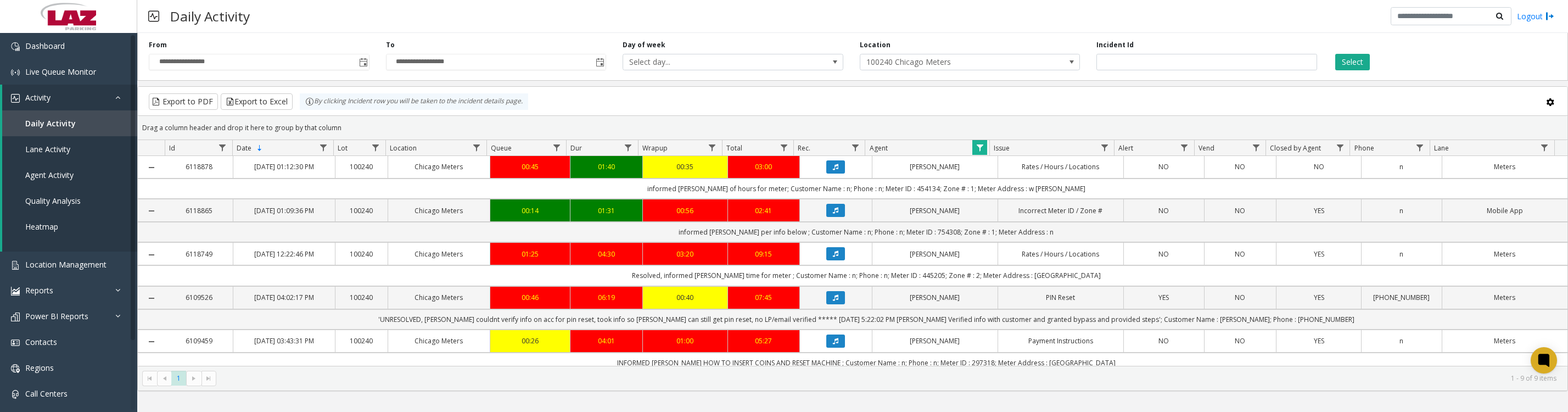
click at [833, 301] on icon "Data table" at bounding box center [835, 298] width 5 height 7
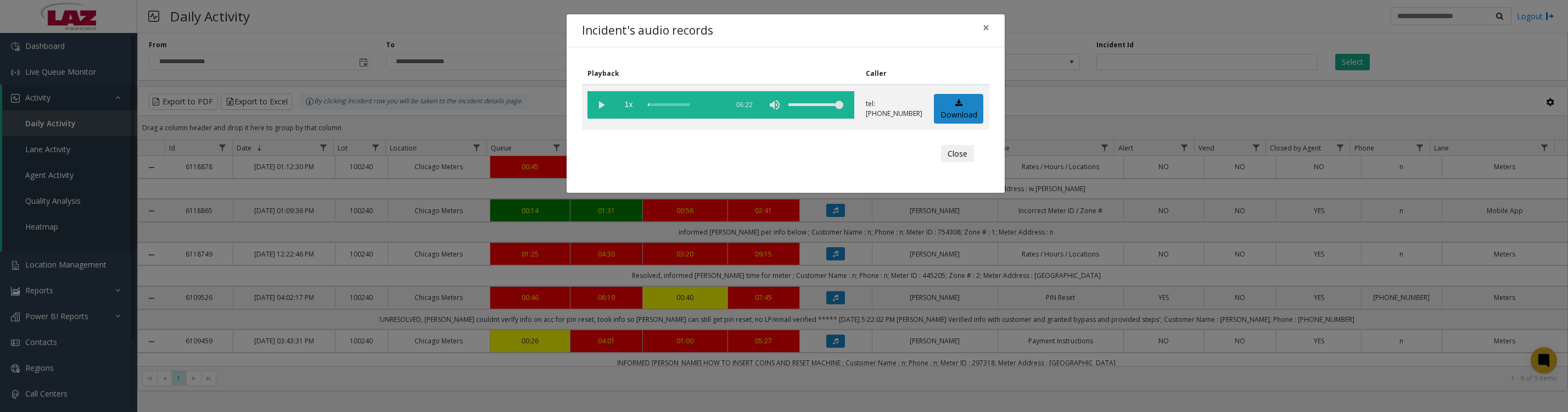
click at [592, 106] on vg-play-pause at bounding box center [602, 105] width 28 height 28
click at [949, 163] on button "Close" at bounding box center [957, 154] width 33 height 18
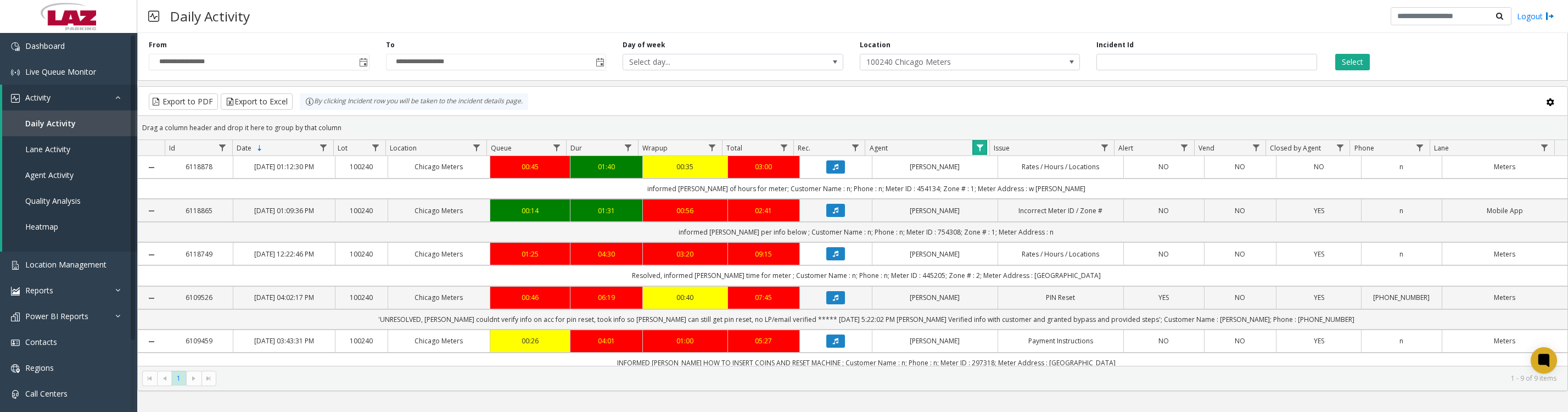
drag, startPoint x: 984, startPoint y: 150, endPoint x: 985, endPoint y: 158, distance: 8.1
click at [984, 150] on link "Data table" at bounding box center [980, 148] width 15 height 15
click at [990, 302] on button "Clear" at bounding box center [1003, 303] width 45 height 24
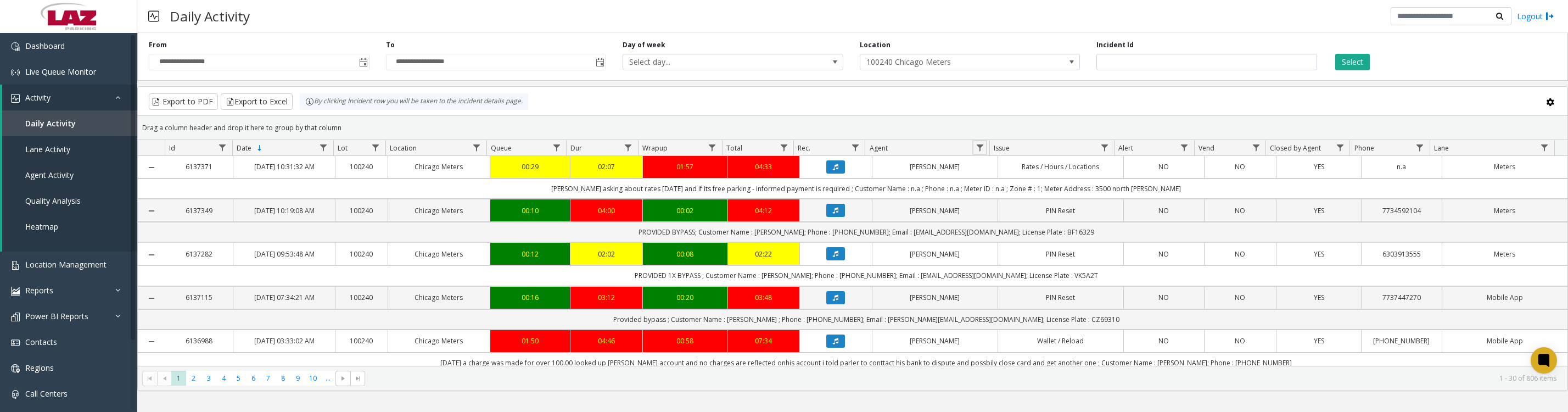
click at [978, 150] on span "Data table" at bounding box center [980, 148] width 9 height 9
click at [998, 198] on input "Agent Filter" at bounding box center [1027, 200] width 94 height 18
type input "****"
click button "Filter" at bounding box center [1051, 303] width 45 height 24
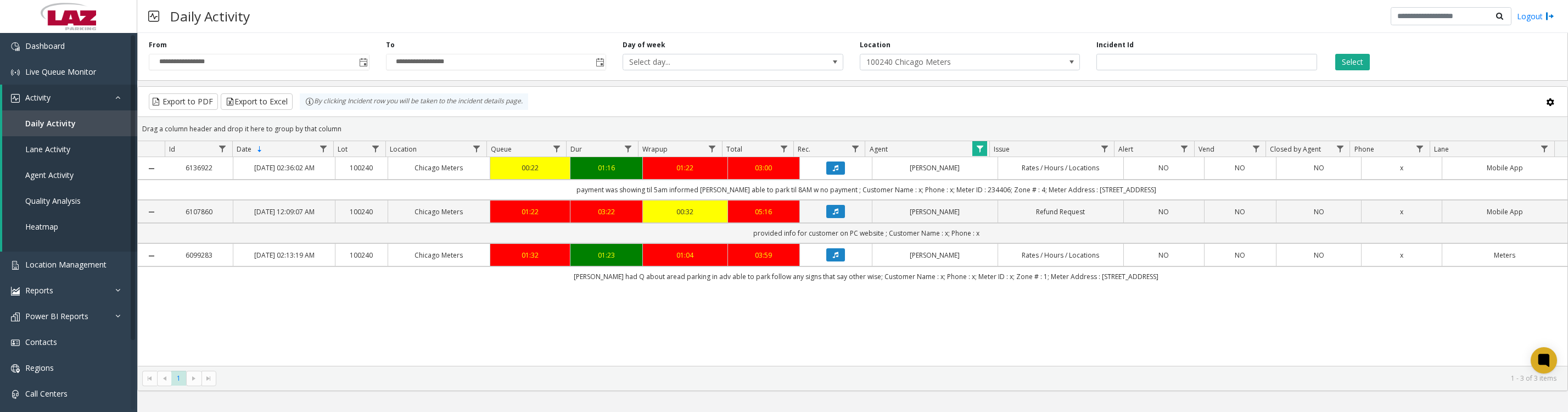
click at [833, 171] on icon "Data table" at bounding box center [835, 168] width 5 height 7
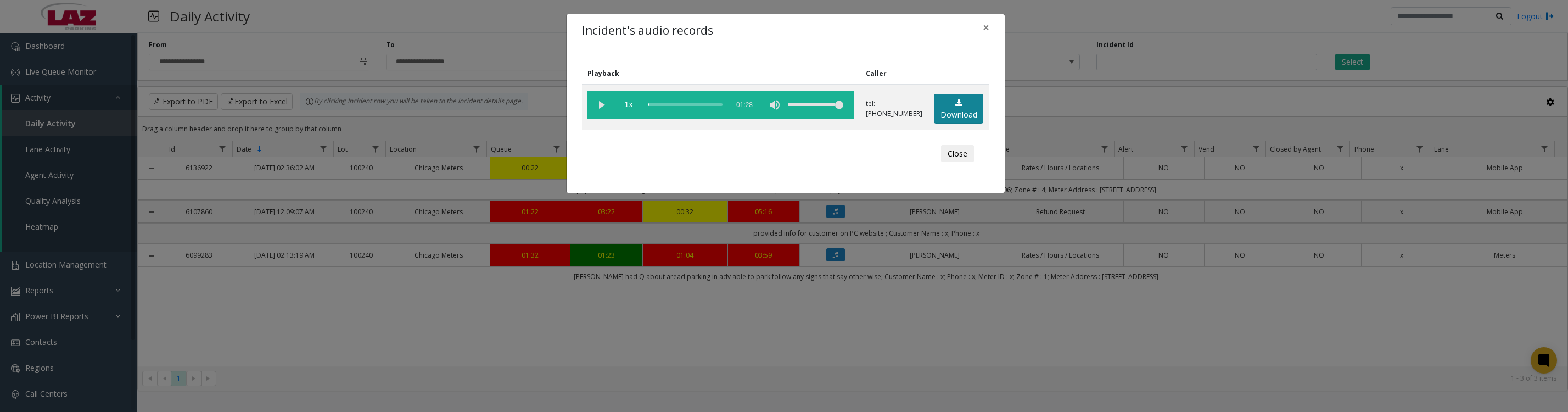
click at [943, 121] on link "Download" at bounding box center [959, 109] width 49 height 30
click at [597, 109] on vg-play-pause at bounding box center [602, 105] width 28 height 28
click at [934, 157] on div "Close" at bounding box center [785, 154] width 392 height 33
click at [952, 162] on button "Close" at bounding box center [957, 154] width 33 height 18
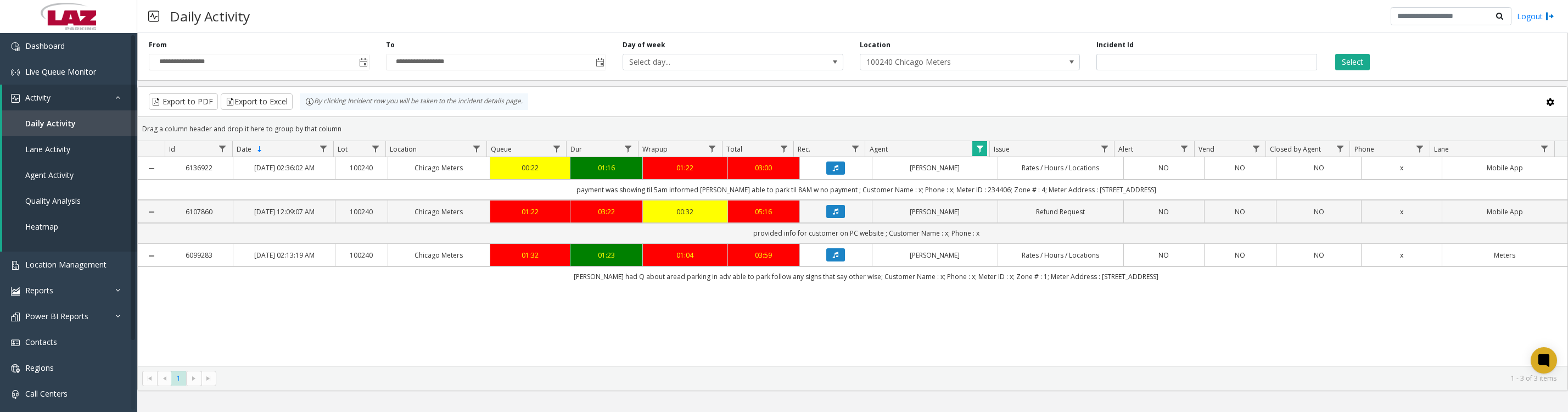
click at [977, 154] on span "Data table" at bounding box center [980, 148] width 9 height 9
click at [1015, 318] on button "Clear" at bounding box center [1003, 307] width 45 height 24
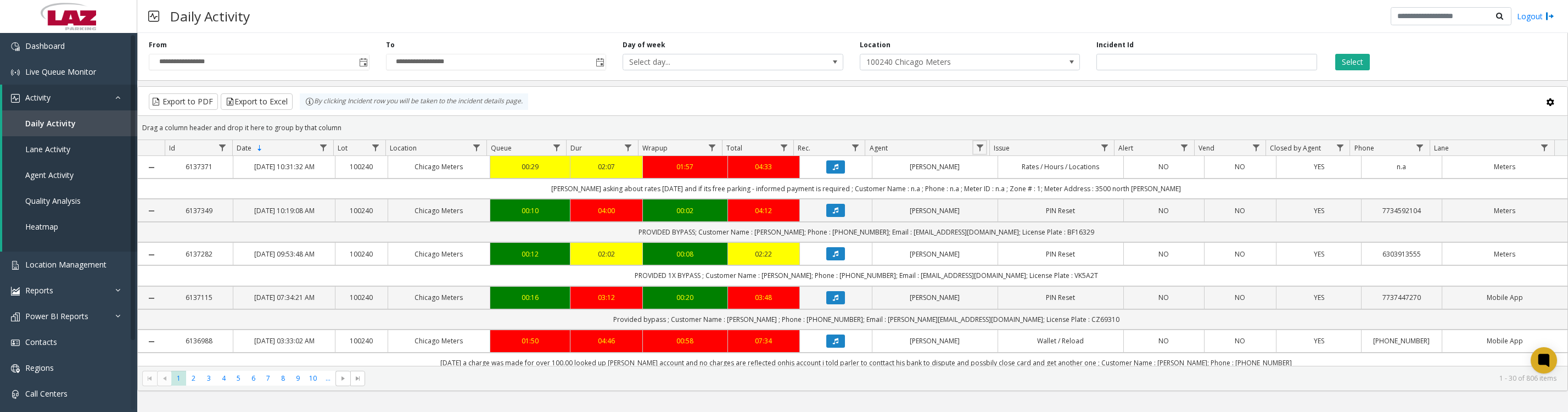
click at [982, 150] on span "Data table" at bounding box center [980, 148] width 9 height 9
drag, startPoint x: 1019, startPoint y: 202, endPoint x: 1026, endPoint y: 202, distance: 7.0
click at [1020, 201] on input "Agent Filter" at bounding box center [1027, 200] width 94 height 18
type input "******"
click button "Filter" at bounding box center [1051, 303] width 45 height 24
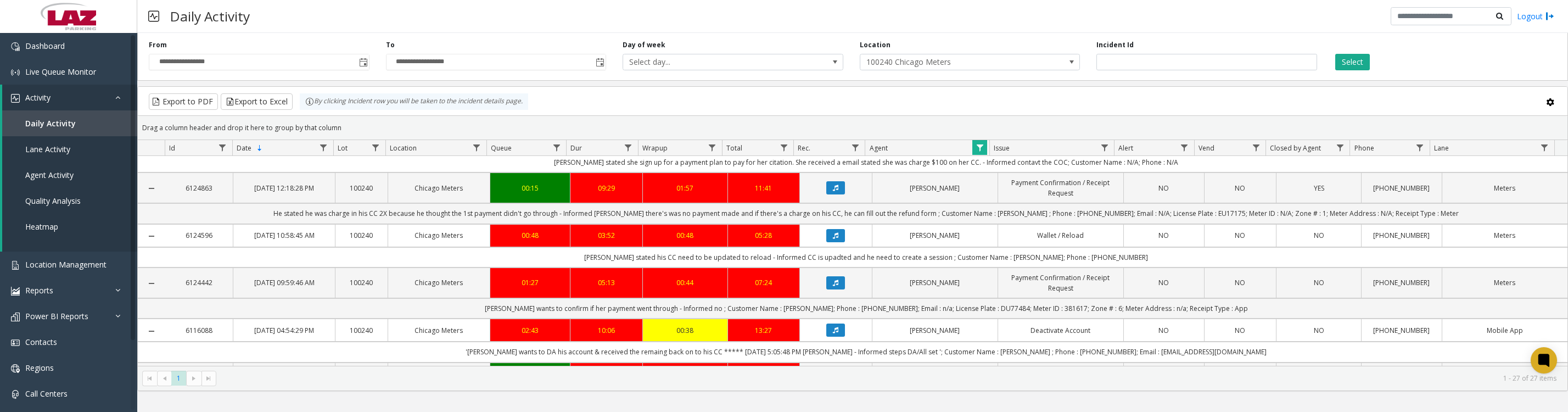
scroll to position [412, 0]
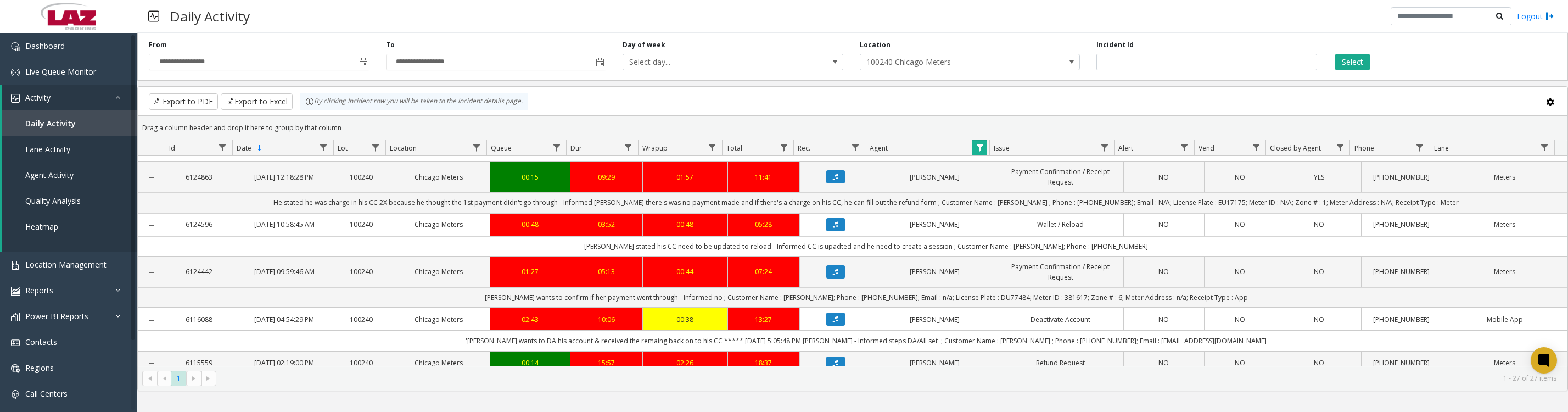
click at [829, 136] on button "Data table" at bounding box center [835, 130] width 18 height 13
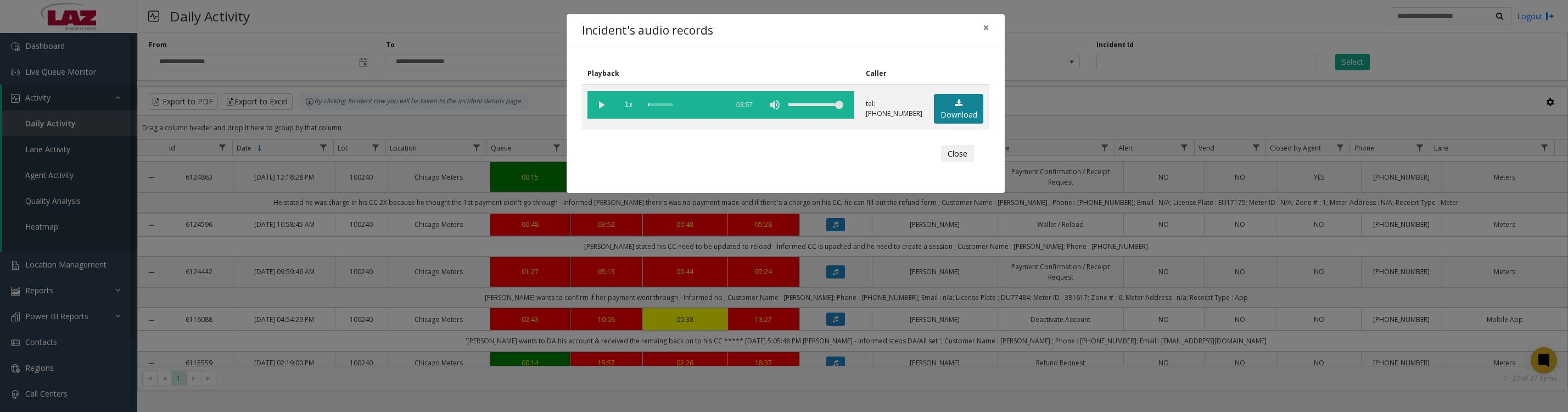
click at [957, 107] on icon at bounding box center [959, 103] width 7 height 8
click at [944, 158] on button "Close" at bounding box center [957, 154] width 33 height 18
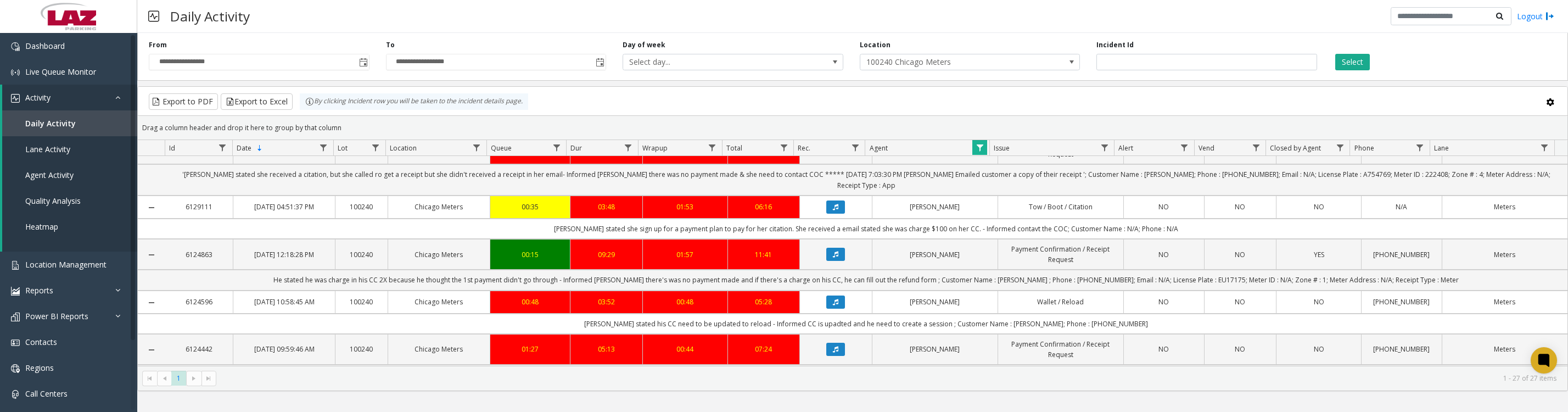
scroll to position [274, 0]
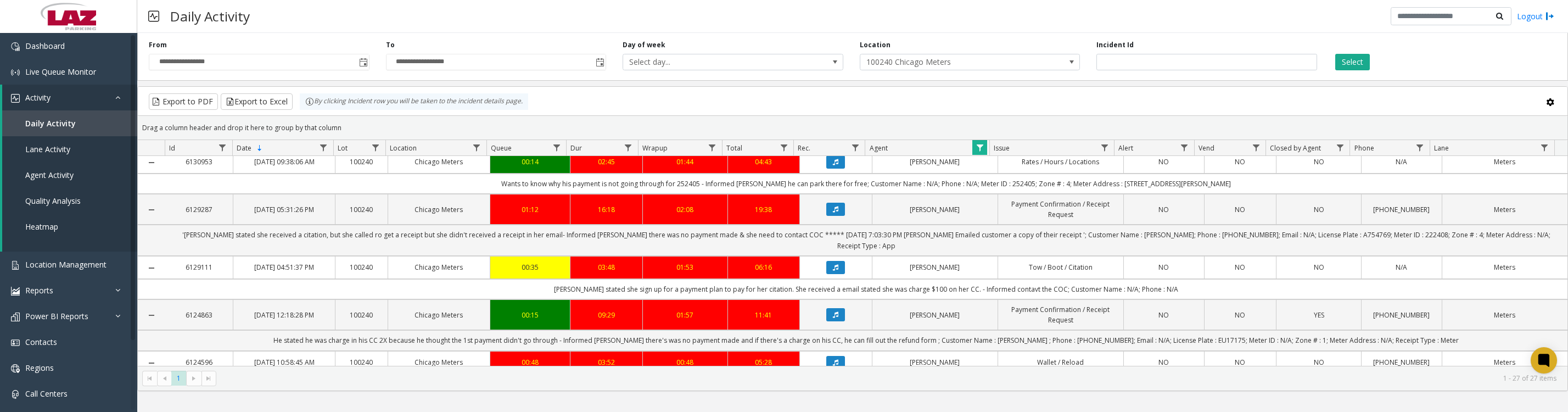
click at [833, 165] on icon "Data table" at bounding box center [835, 162] width 5 height 7
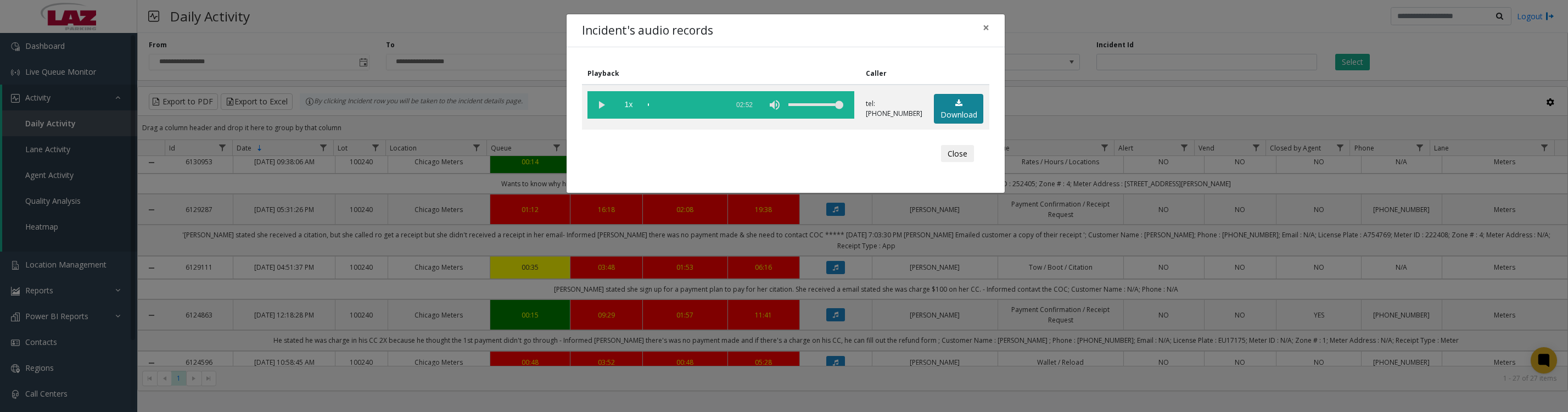
click at [952, 117] on link "Download" at bounding box center [959, 109] width 49 height 30
click at [954, 163] on button "Close" at bounding box center [957, 154] width 33 height 18
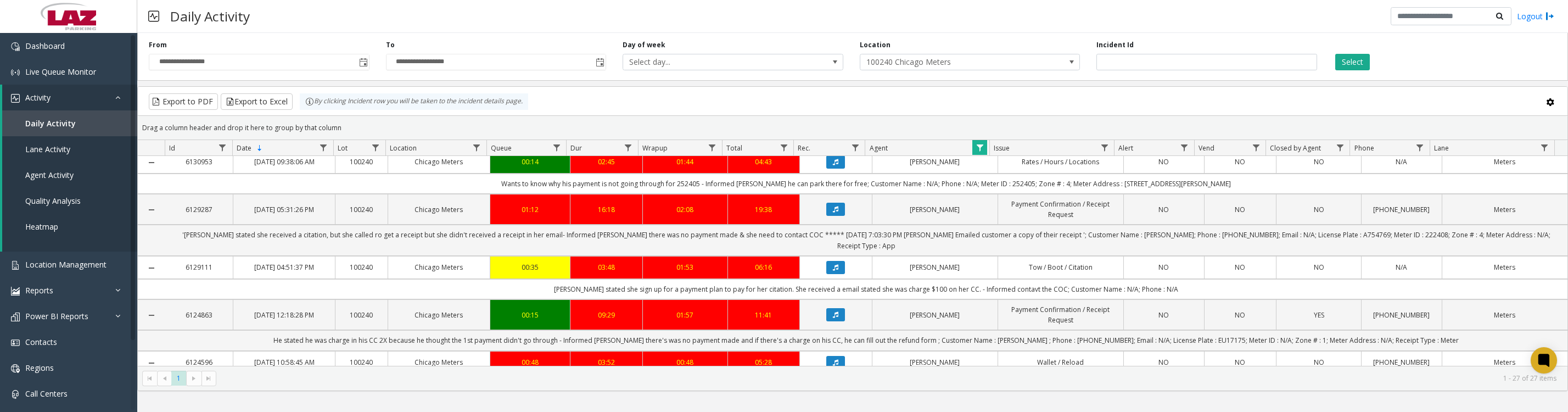
scroll to position [137, 0]
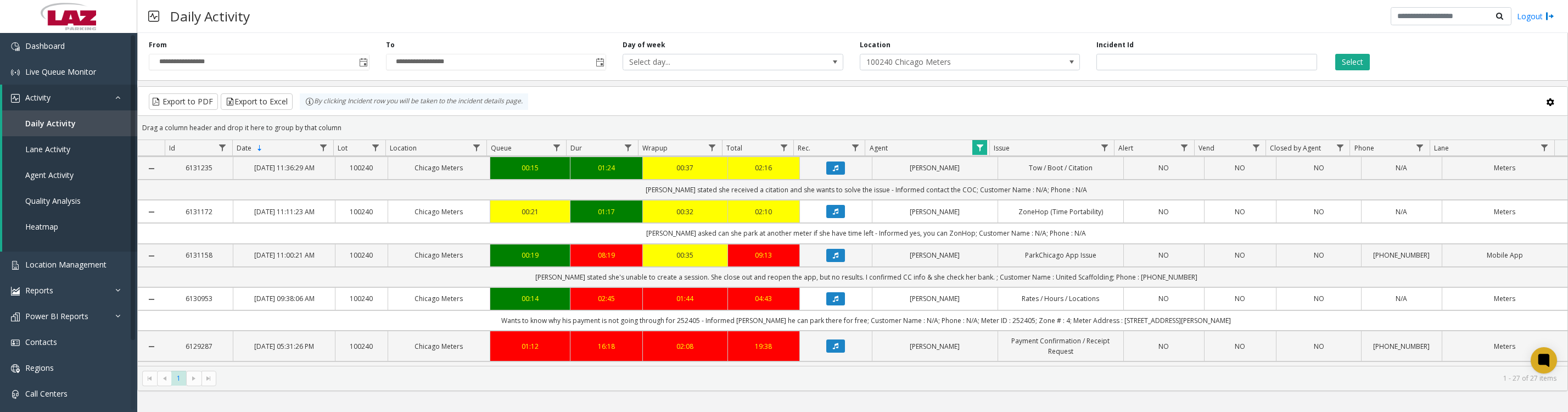
click at [833, 215] on icon "Data table" at bounding box center [835, 212] width 5 height 7
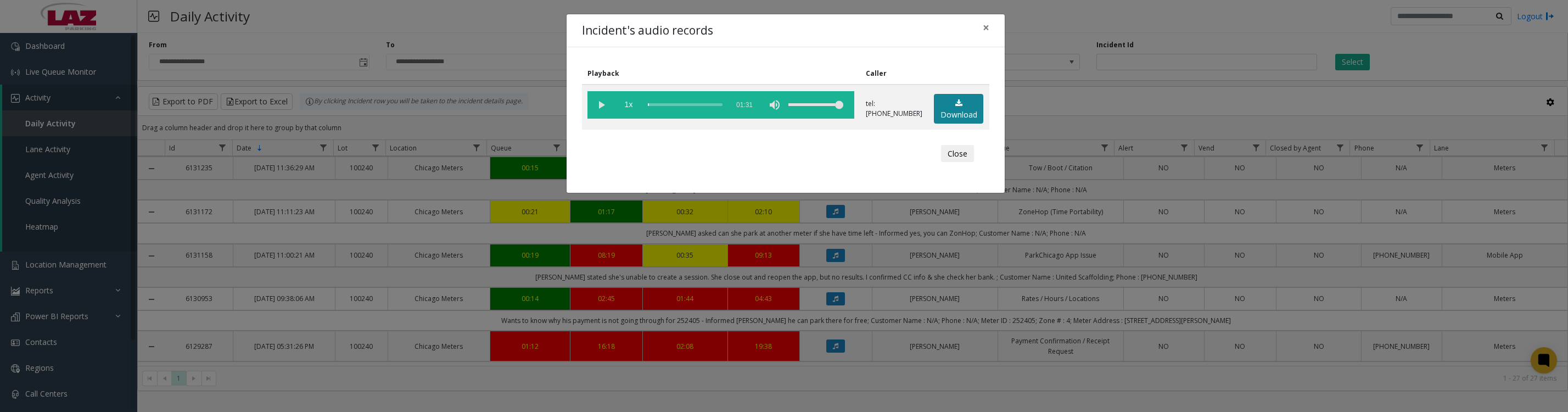
click at [944, 124] on link "Download" at bounding box center [959, 109] width 49 height 30
click at [953, 162] on button "Close" at bounding box center [957, 154] width 33 height 18
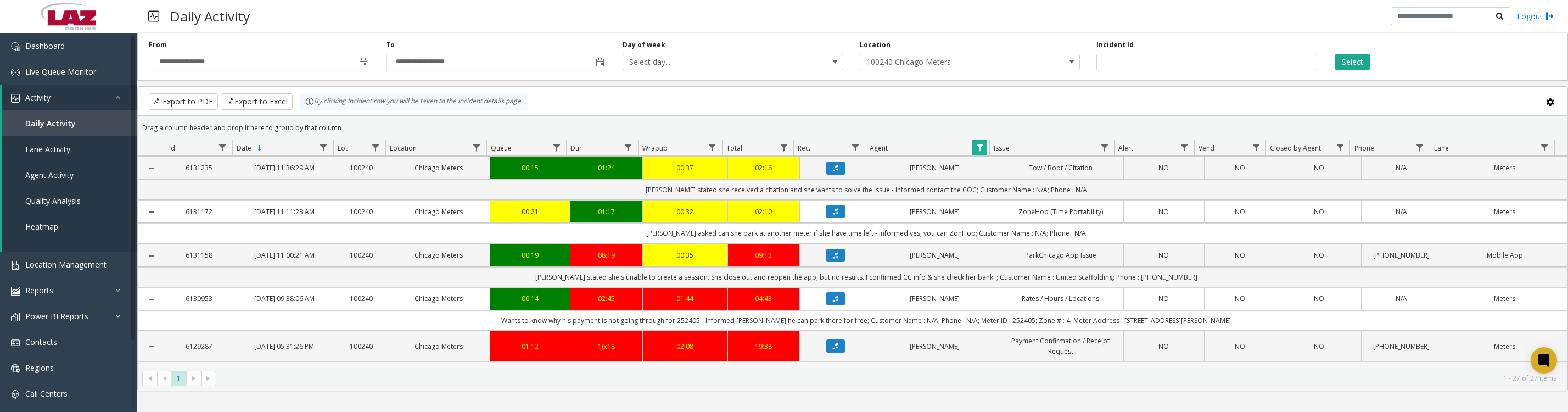
click at [837, 175] on button "Data table" at bounding box center [835, 168] width 18 height 13
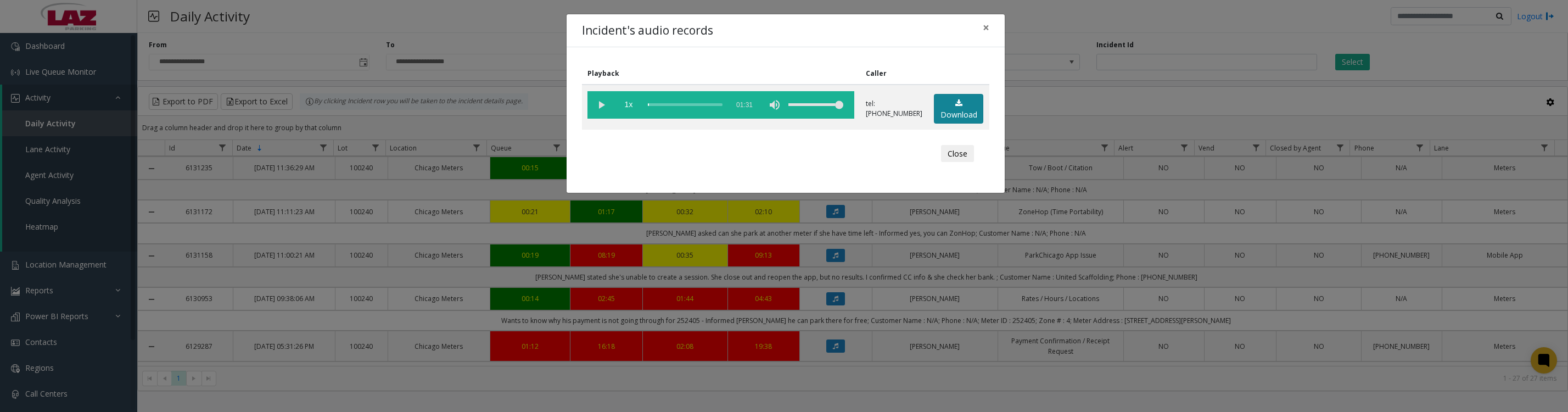
click at [961, 115] on link "Download" at bounding box center [959, 109] width 49 height 30
click at [941, 163] on button "Close" at bounding box center [957, 154] width 33 height 18
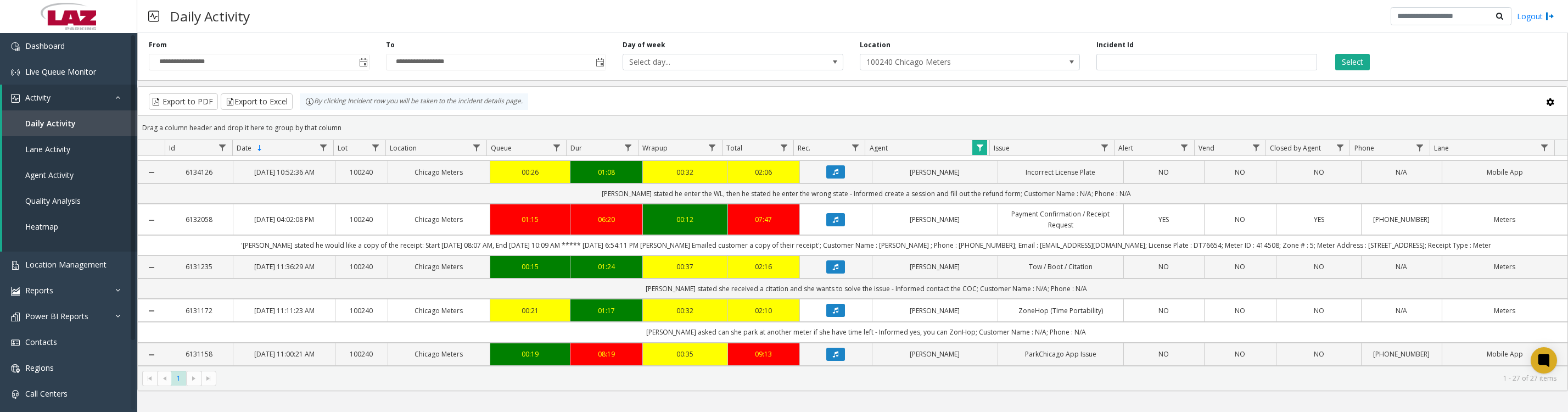
scroll to position [0, 0]
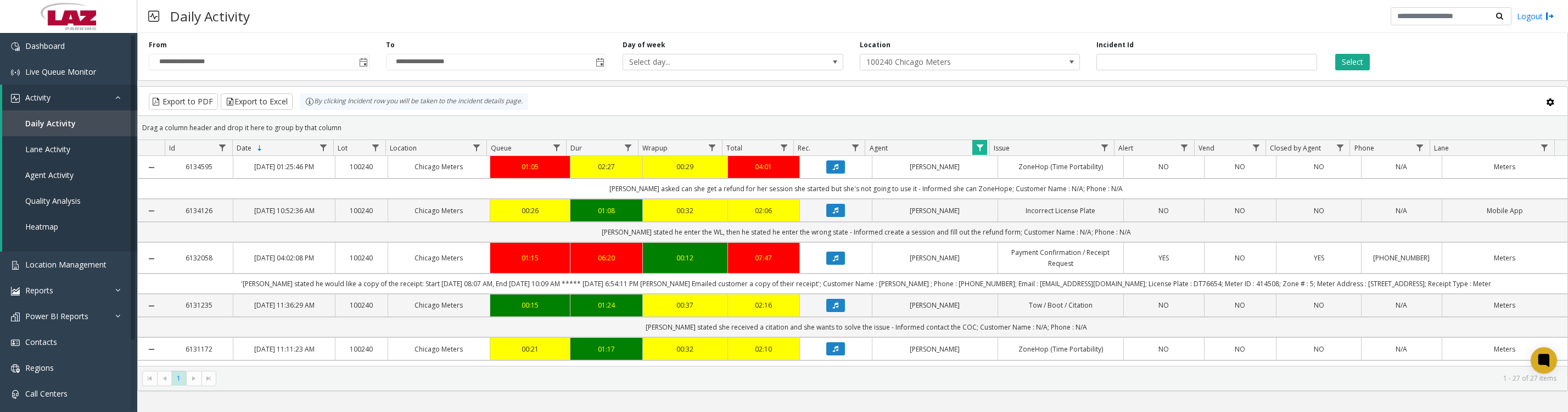
click at [833, 214] on icon "Data table" at bounding box center [835, 210] width 5 height 7
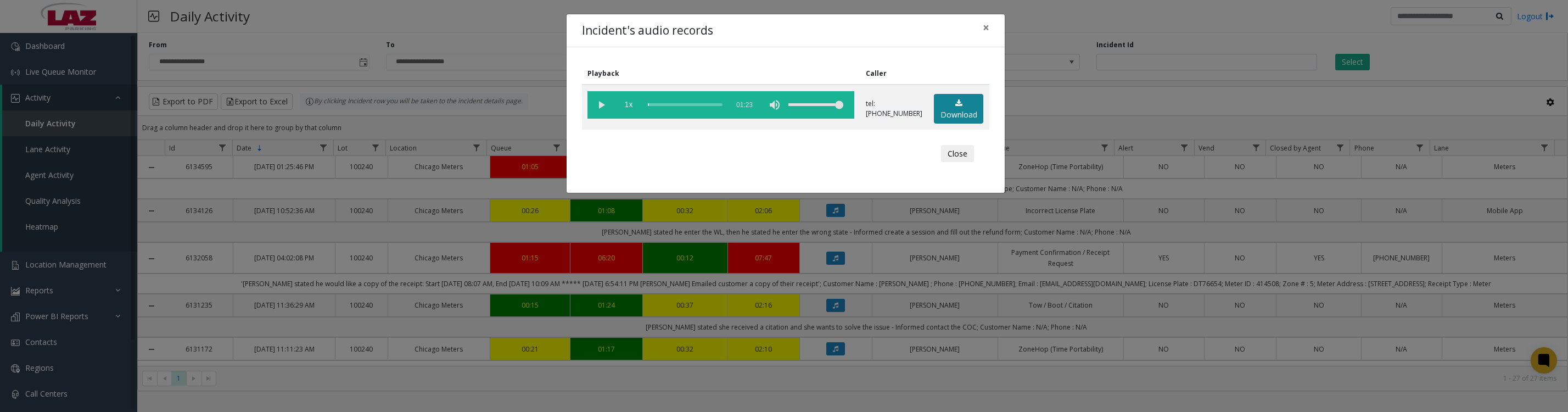
click at [959, 109] on link "Download" at bounding box center [959, 109] width 49 height 30
drag, startPoint x: 961, startPoint y: 158, endPoint x: 957, endPoint y: 168, distance: 10.8
click at [961, 158] on button "Close" at bounding box center [957, 154] width 33 height 18
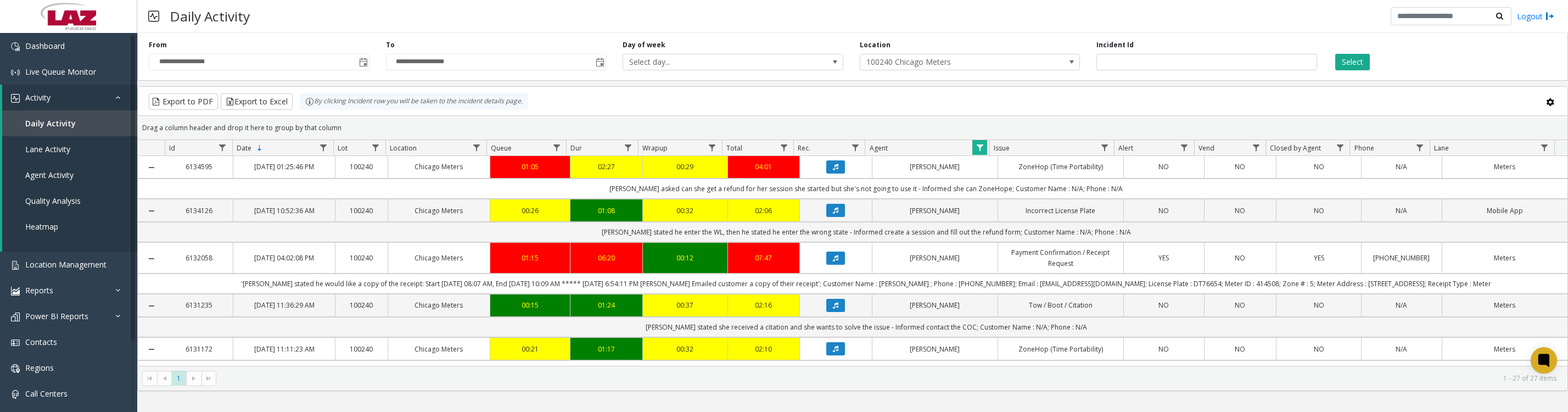
click at [834, 173] on button "Data table" at bounding box center [835, 167] width 18 height 13
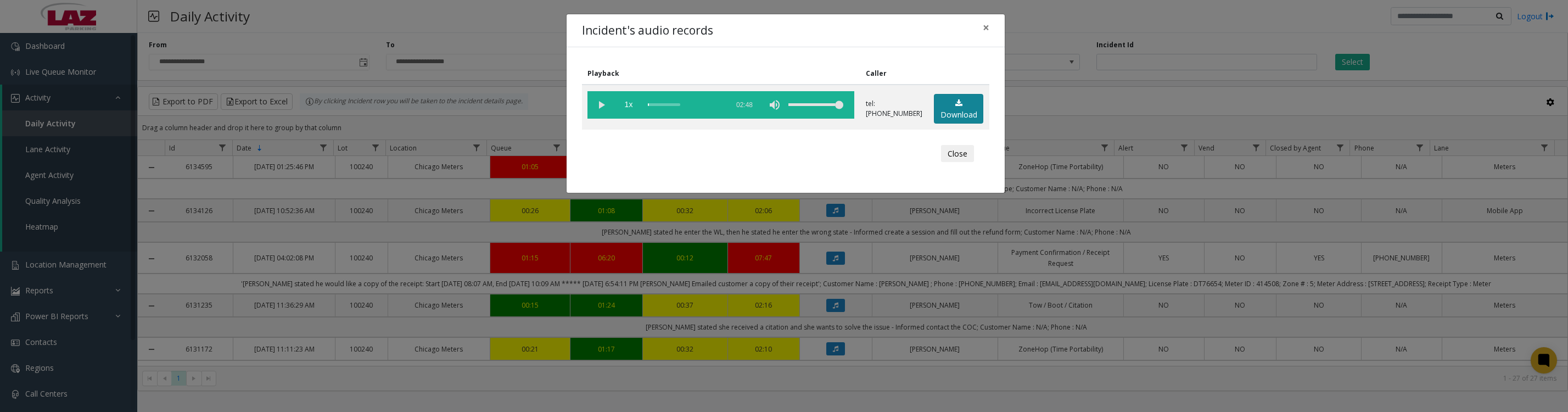
click at [955, 117] on link "Download" at bounding box center [959, 109] width 49 height 30
click at [597, 111] on vg-play-pause at bounding box center [602, 105] width 28 height 28
click at [949, 163] on button "Close" at bounding box center [957, 154] width 33 height 18
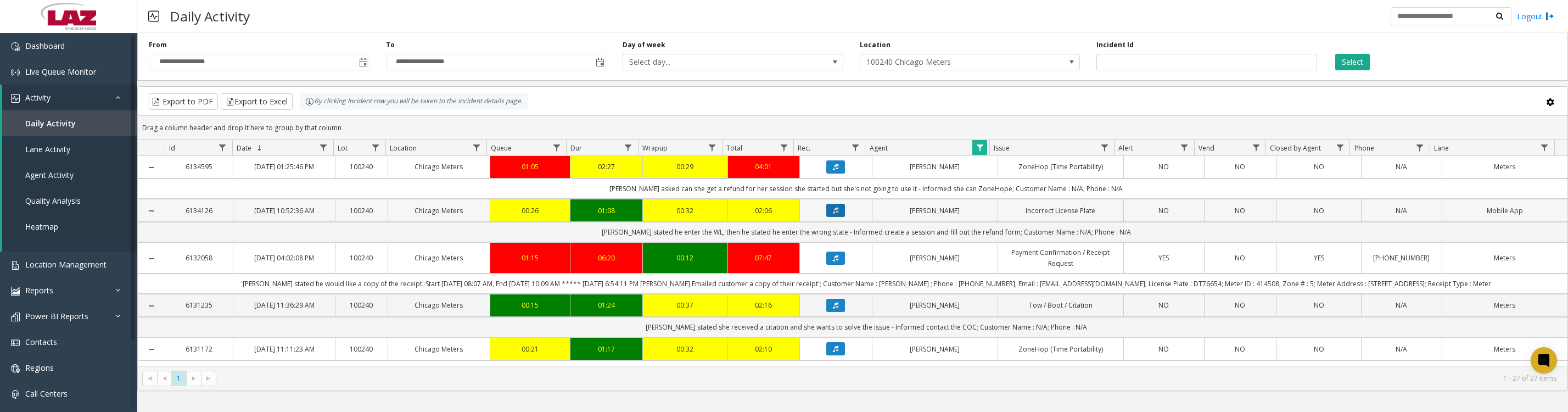
click at [833, 214] on icon "Data table" at bounding box center [835, 210] width 5 height 7
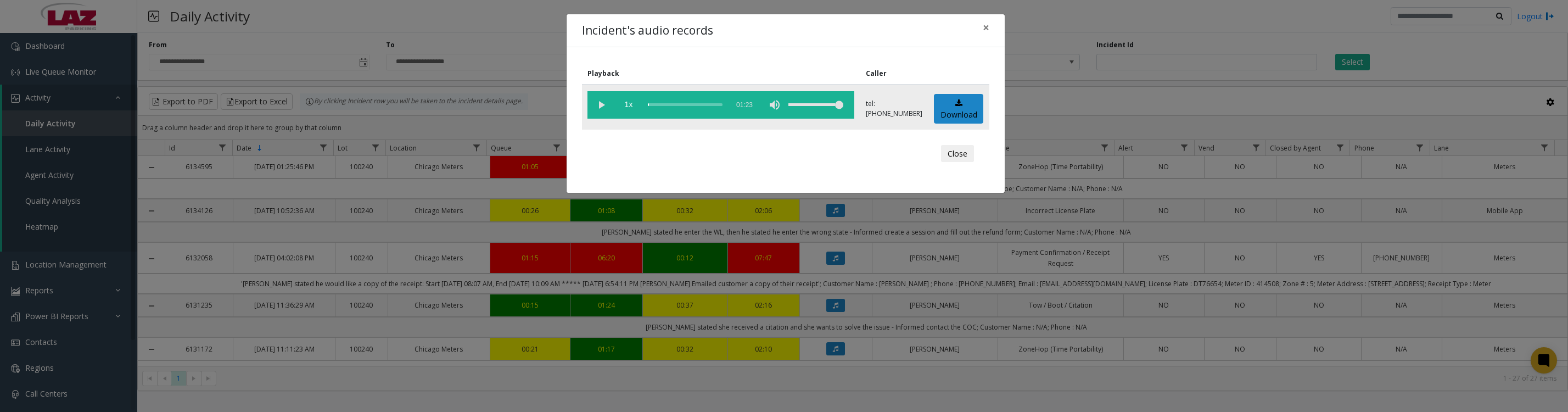
click at [600, 106] on vg-play-pause at bounding box center [602, 105] width 28 height 28
click at [951, 162] on button "Close" at bounding box center [957, 154] width 33 height 18
